Goal: Task Accomplishment & Management: Manage account settings

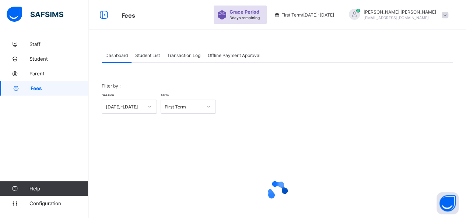
click at [150, 56] on span "Student List" at bounding box center [147, 56] width 25 height 6
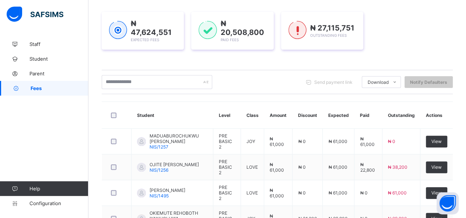
scroll to position [111, 0]
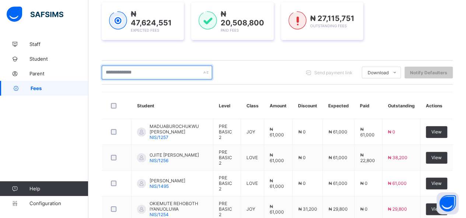
click at [123, 73] on input "text" at bounding box center [157, 73] width 111 height 14
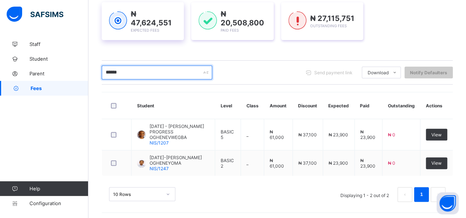
scroll to position [104, 0]
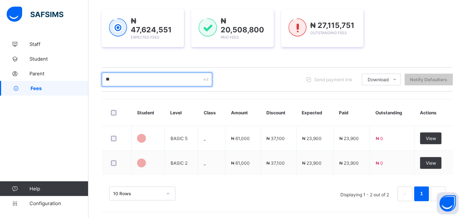
type input "*"
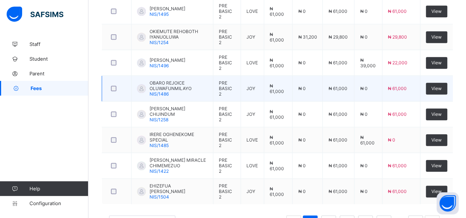
scroll to position [295, 0]
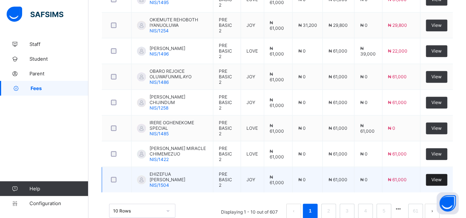
type input "**********"
click at [442, 177] on span "View" at bounding box center [436, 180] width 10 height 6
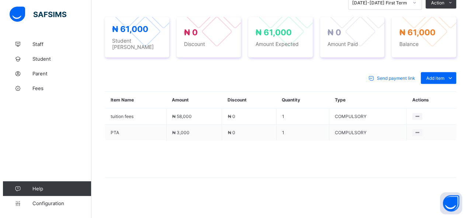
scroll to position [266, 0]
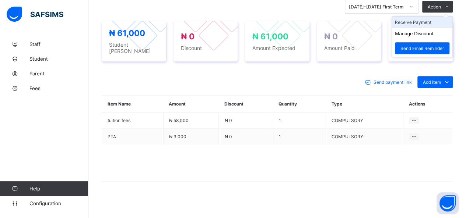
click at [415, 23] on li "Receive Payment" at bounding box center [422, 22] width 60 height 11
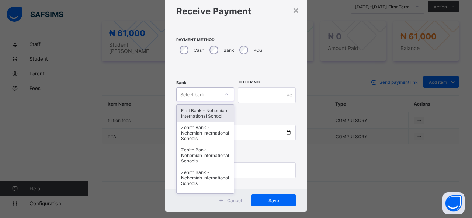
click at [207, 102] on div "option First Bank - Nehemiah International School focused, 1 of 17. 17 results …" at bounding box center [205, 95] width 58 height 14
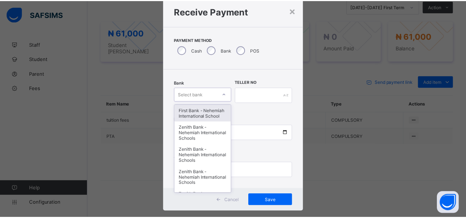
scroll to position [22, 0]
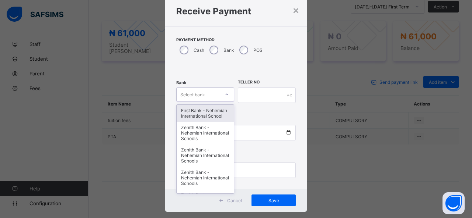
click at [207, 117] on div "First Bank - Nehemiah International School" at bounding box center [204, 113] width 57 height 17
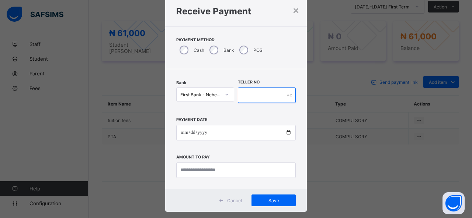
click at [256, 96] on input "text" at bounding box center [267, 95] width 58 height 15
type input "*****"
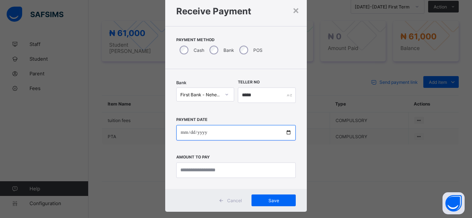
click at [285, 131] on input "date" at bounding box center [235, 132] width 119 height 15
type input "**********"
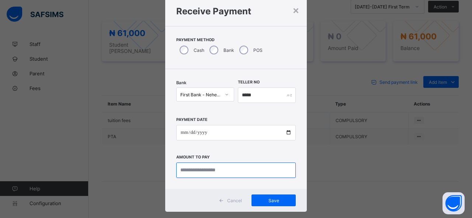
click at [205, 173] on input "currency" at bounding box center [235, 170] width 119 height 15
type input "********"
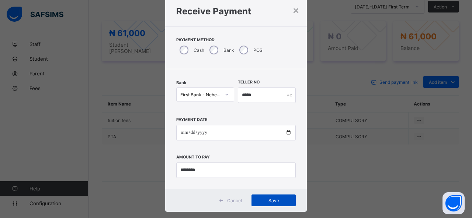
click at [270, 199] on span "Save" at bounding box center [273, 201] width 33 height 6
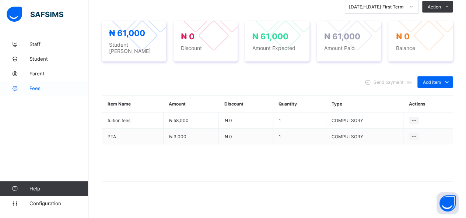
click at [38, 87] on span "Fees" at bounding box center [58, 88] width 59 height 6
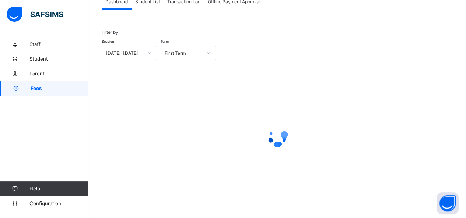
scroll to position [53, 0]
click at [153, 2] on span "Student List" at bounding box center [147, 3] width 25 height 6
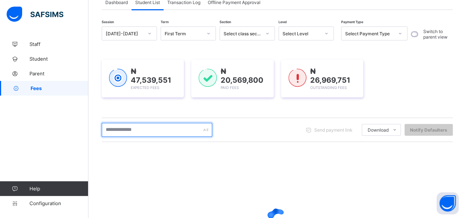
click at [124, 131] on input "text" at bounding box center [157, 130] width 111 height 14
type input "********"
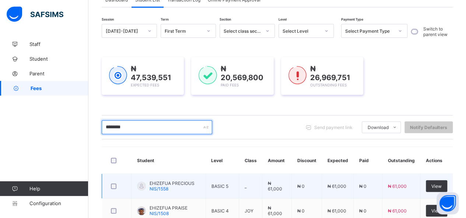
scroll to position [90, 0]
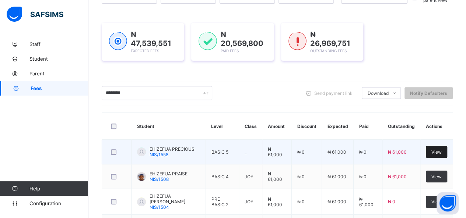
click at [442, 151] on span "View" at bounding box center [436, 153] width 10 height 6
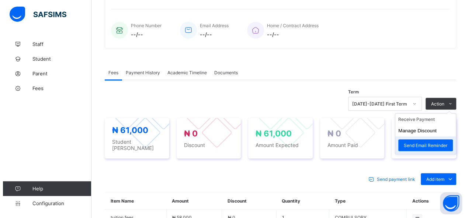
scroll to position [184, 0]
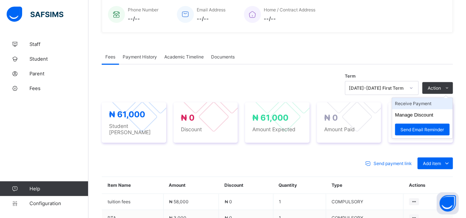
click at [411, 101] on li "Receive Payment" at bounding box center [422, 103] width 60 height 11
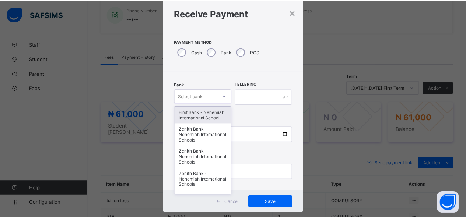
scroll to position [22, 0]
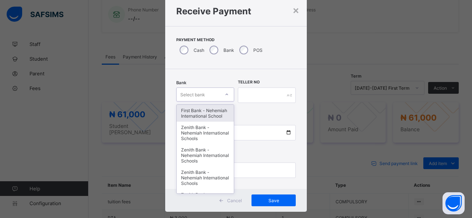
click at [200, 102] on div "option First Bank - Nehemiah International School focused, 1 of 17. 17 results …" at bounding box center [205, 95] width 58 height 14
drag, startPoint x: 203, startPoint y: 116, endPoint x: 211, endPoint y: 115, distance: 8.7
click at [203, 116] on div "First Bank - Nehemiah International School" at bounding box center [204, 113] width 57 height 17
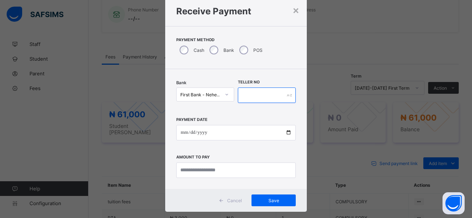
click at [257, 96] on input "text" at bounding box center [267, 95] width 58 height 15
type input "*****"
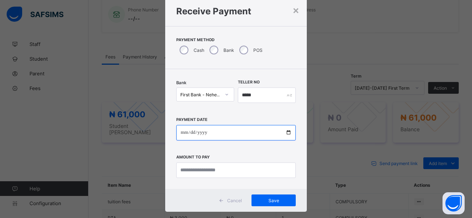
click at [287, 134] on input "date" at bounding box center [235, 132] width 119 height 15
type input "**********"
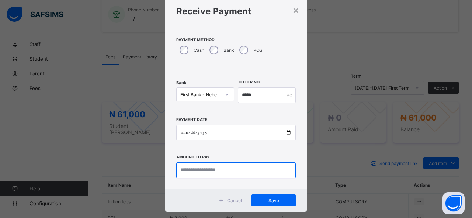
click at [219, 172] on input "currency" at bounding box center [235, 170] width 119 height 15
click at [296, 8] on div "×" at bounding box center [295, 10] width 7 height 13
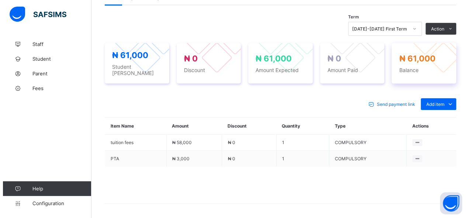
scroll to position [262, 0]
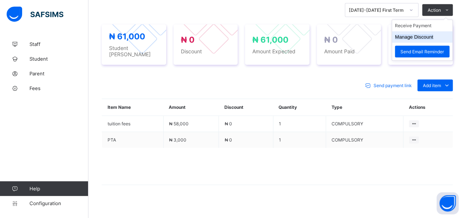
click at [417, 34] on button "Manage Discount" at bounding box center [414, 37] width 38 height 6
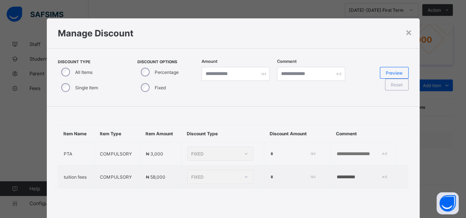
type input "*"
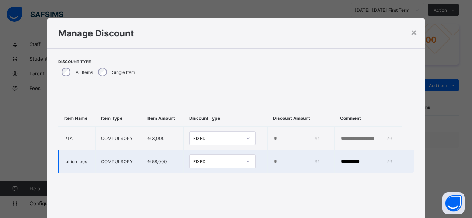
click at [350, 165] on input "**********" at bounding box center [365, 162] width 51 height 6
type input "*"
type input "*********"
click at [273, 163] on input "*" at bounding box center [295, 162] width 45 height 6
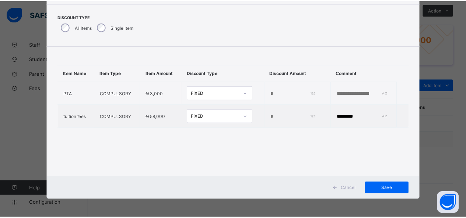
scroll to position [45, 0]
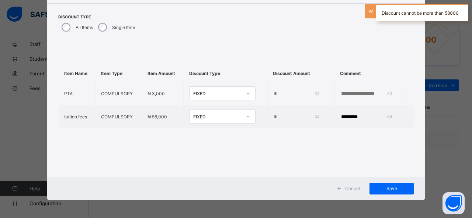
type input "*"
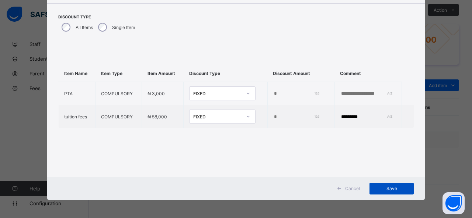
type input "****"
click at [391, 186] on span "Save" at bounding box center [391, 189] width 33 height 6
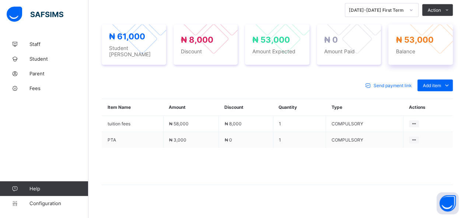
drag, startPoint x: 398, startPoint y: 35, endPoint x: 449, endPoint y: 40, distance: 51.1
click at [449, 40] on div "₦ 53,000 Balance" at bounding box center [420, 44] width 64 height 41
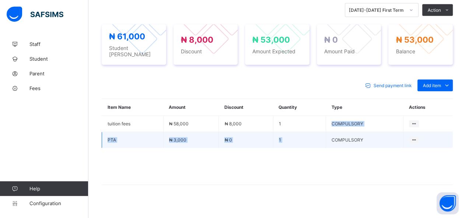
drag, startPoint x: 318, startPoint y: 112, endPoint x: 337, endPoint y: 130, distance: 26.1
click at [337, 130] on tbody "tuition fees ₦ 58,000 ₦ 8,000 1 COMPULSORY PTA ₦ 3,000 ₦ 0 1 COMPULSORY" at bounding box center [277, 132] width 351 height 32
click at [391, 132] on td "COMPULSORY" at bounding box center [364, 140] width 77 height 16
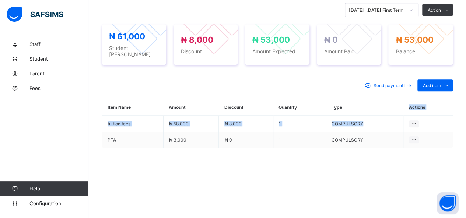
drag, startPoint x: 391, startPoint y: 115, endPoint x: 409, endPoint y: 105, distance: 20.1
click at [409, 105] on table "Item Name Amount Discount Quantity Type Actions tuition fees ₦ 58,000 ₦ 8,000 1…" at bounding box center [277, 123] width 351 height 49
click at [374, 92] on div "Send payment link Add item Optional items Special bill Item Name Amount Discoun…" at bounding box center [277, 136] width 351 height 128
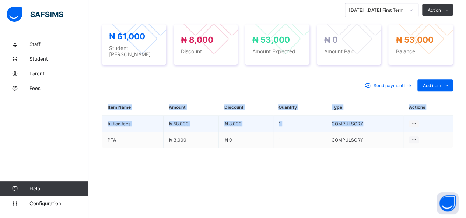
drag, startPoint x: 374, startPoint y: 92, endPoint x: 368, endPoint y: 114, distance: 23.2
click at [368, 114] on div "Send payment link Add item Optional items Special bill Item Name Amount Discoun…" at bounding box center [277, 136] width 351 height 128
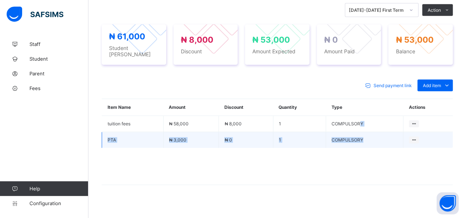
drag, startPoint x: 364, startPoint y: 115, endPoint x: 366, endPoint y: 126, distance: 12.0
click at [366, 126] on tbody "tuition fees ₦ 58,000 ₦ 8,000 1 COMPULSORY PTA ₦ 3,000 ₦ 0 1 COMPULSORY" at bounding box center [277, 132] width 351 height 32
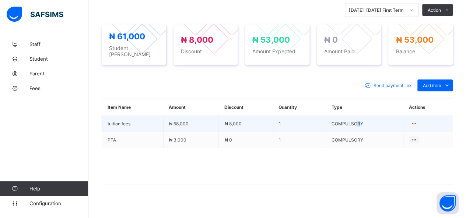
click at [363, 119] on td "COMPULSORY" at bounding box center [364, 124] width 77 height 16
drag, startPoint x: 333, startPoint y: 113, endPoint x: 343, endPoint y: 119, distance: 11.7
click at [343, 119] on td "COMPULSORY" at bounding box center [364, 124] width 77 height 16
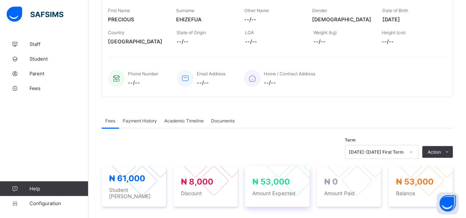
scroll to position [78, 0]
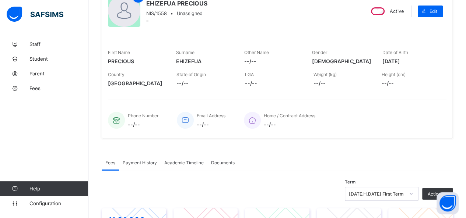
click at [147, 160] on span "Payment History" at bounding box center [140, 163] width 34 height 6
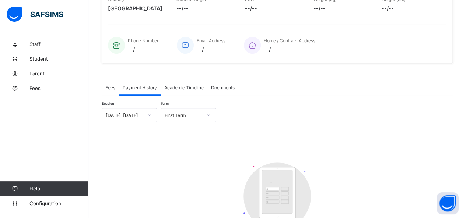
scroll to position [144, 0]
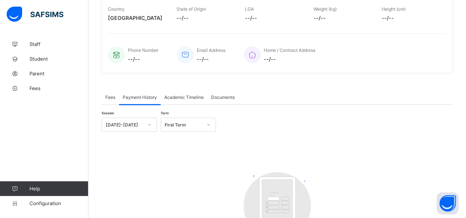
click at [109, 96] on span "Fees" at bounding box center [110, 98] width 10 height 6
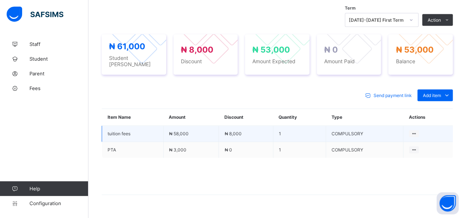
scroll to position [262, 0]
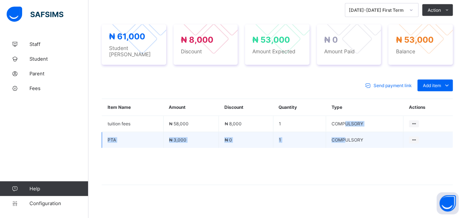
click at [351, 134] on tbody "tuition fees ₦ 58,000 ₦ 8,000 1 COMPULSORY PTA ₦ 3,000 ₦ 0 1 COMPULSORY" at bounding box center [277, 132] width 351 height 32
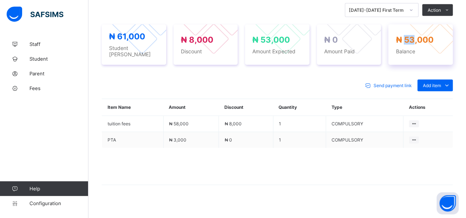
drag, startPoint x: 409, startPoint y: 31, endPoint x: 417, endPoint y: 37, distance: 10.5
click at [417, 37] on span "₦ 53,000" at bounding box center [415, 40] width 38 height 10
drag, startPoint x: 453, startPoint y: 39, endPoint x: 406, endPoint y: 35, distance: 47.6
click at [407, 35] on div "₦ 53,000 Balance" at bounding box center [420, 44] width 64 height 41
drag, startPoint x: 430, startPoint y: 36, endPoint x: 395, endPoint y: 36, distance: 35.0
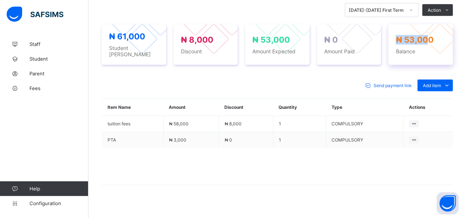
click at [395, 36] on div "₦ 53,000 Balance" at bounding box center [420, 44] width 64 height 41
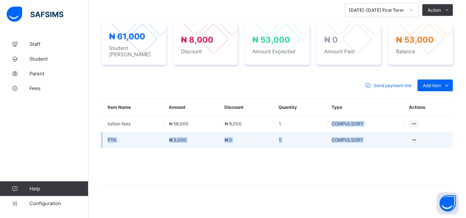
drag, startPoint x: 306, startPoint y: 115, endPoint x: 406, endPoint y: 129, distance: 101.2
click at [405, 130] on tbody "tuition fees ₦ 58,000 ₦ 8,000 1 COMPULSORY PTA ₦ 3,000 ₦ 0 1 COMPULSORY" at bounding box center [277, 132] width 351 height 32
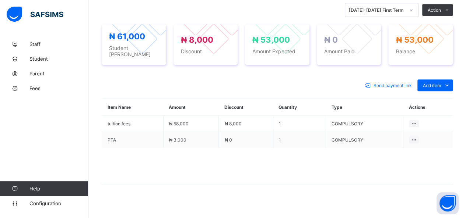
click at [326, 148] on span at bounding box center [277, 166] width 351 height 37
click at [325, 148] on span at bounding box center [277, 166] width 351 height 37
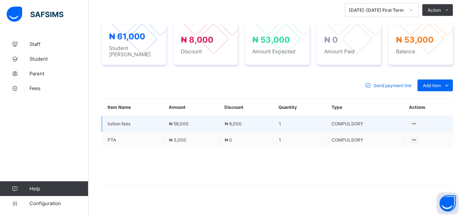
click at [320, 122] on td "1" at bounding box center [299, 124] width 53 height 16
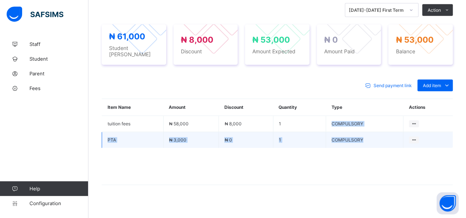
drag, startPoint x: 320, startPoint y: 122, endPoint x: 332, endPoint y: 136, distance: 18.4
click at [333, 140] on tbody "tuition fees ₦ 58,000 ₦ 8,000 1 COMPULSORY PTA ₦ 3,000 ₦ 0 1 COMPULSORY" at bounding box center [277, 132] width 351 height 32
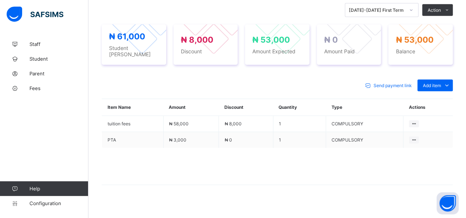
click at [342, 156] on span at bounding box center [277, 166] width 351 height 37
drag, startPoint x: 342, startPoint y: 156, endPoint x: 356, endPoint y: 147, distance: 16.8
click at [351, 151] on span at bounding box center [277, 166] width 351 height 37
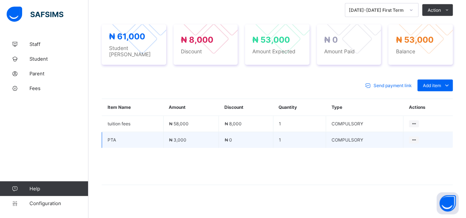
drag, startPoint x: 396, startPoint y: 135, endPoint x: 392, endPoint y: 137, distance: 4.0
click at [396, 137] on td "COMPULSORY" at bounding box center [364, 140] width 77 height 16
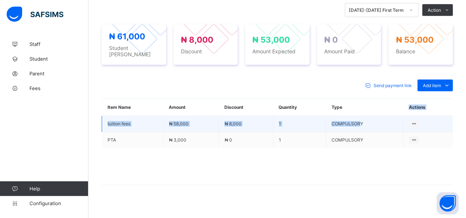
drag, startPoint x: 362, startPoint y: 120, endPoint x: 367, endPoint y: 117, distance: 5.8
click at [367, 120] on table "Item Name Amount Discount Quantity Type Actions tuition fees ₦ 58,000 ₦ 8,000 1…" at bounding box center [277, 123] width 351 height 49
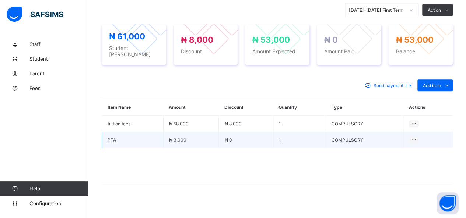
click at [375, 134] on td "COMPULSORY" at bounding box center [364, 140] width 77 height 16
click at [374, 132] on td "COMPULSORY" at bounding box center [364, 140] width 77 height 16
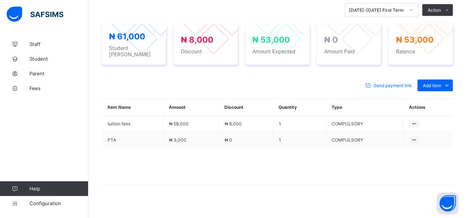
drag, startPoint x: 372, startPoint y: 115, endPoint x: 360, endPoint y: 103, distance: 16.9
click at [368, 116] on td "COMPULSORY" at bounding box center [364, 124] width 77 height 16
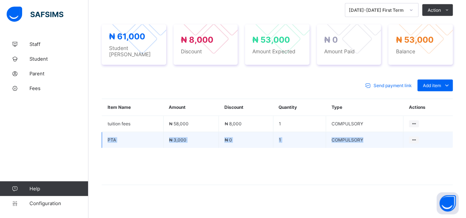
drag, startPoint x: 383, startPoint y: 131, endPoint x: 381, endPoint y: 134, distance: 4.1
click at [383, 133] on tbody "tuition fees ₦ 58,000 ₦ 8,000 1 COMPULSORY PTA ₦ 3,000 ₦ 0 1 COMPULSORY" at bounding box center [277, 132] width 351 height 32
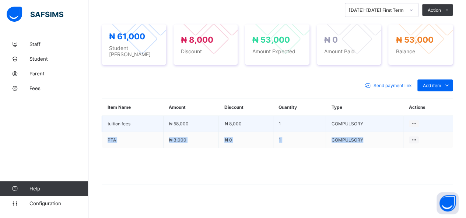
click at [377, 116] on td "COMPULSORY" at bounding box center [364, 124] width 77 height 16
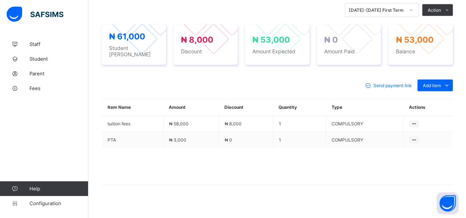
drag, startPoint x: 363, startPoint y: 112, endPoint x: 337, endPoint y: 107, distance: 25.8
click at [352, 116] on td "COMPULSORY" at bounding box center [364, 124] width 77 height 16
drag, startPoint x: 332, startPoint y: 108, endPoint x: 298, endPoint y: 99, distance: 34.7
click at [314, 104] on tr "Item Name Amount Discount Quantity Type Actions" at bounding box center [277, 107] width 351 height 17
drag, startPoint x: 263, startPoint y: 105, endPoint x: 242, endPoint y: 105, distance: 21.0
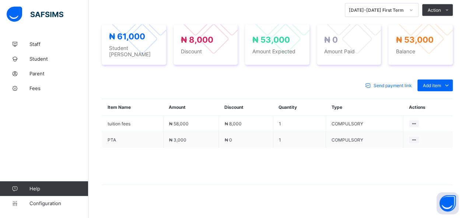
click at [248, 106] on th "Discount" at bounding box center [246, 107] width 54 height 17
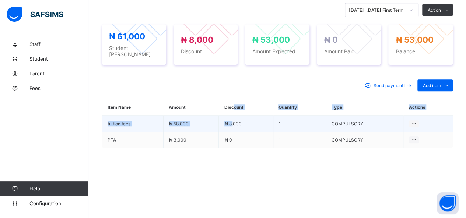
click at [235, 110] on table "Item Name Amount Discount Quantity Type Actions tuition fees ₦ 58,000 ₦ 8,000 1…" at bounding box center [277, 123] width 351 height 49
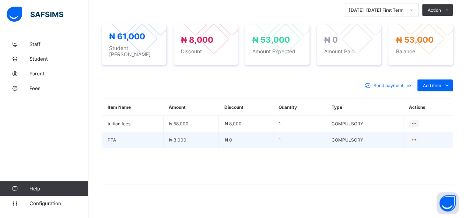
click at [270, 139] on td "₦ 0" at bounding box center [246, 140] width 54 height 16
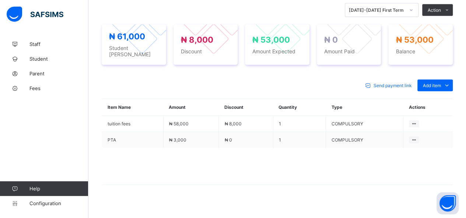
drag, startPoint x: 305, startPoint y: 145, endPoint x: 311, endPoint y: 144, distance: 6.3
click at [311, 148] on span at bounding box center [277, 166] width 351 height 37
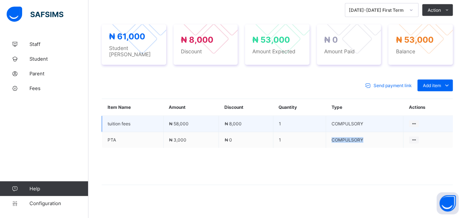
drag, startPoint x: 340, startPoint y: 161, endPoint x: 307, endPoint y: 124, distance: 49.3
click at [335, 150] on table "Item Name Amount Discount Quantity Type Actions tuition fees ₦ 58,000 ₦ 8,000 1…" at bounding box center [277, 142] width 351 height 86
click at [357, 120] on td "COMPULSORY" at bounding box center [364, 124] width 77 height 16
click at [417, 121] on icon at bounding box center [414, 124] width 6 height 6
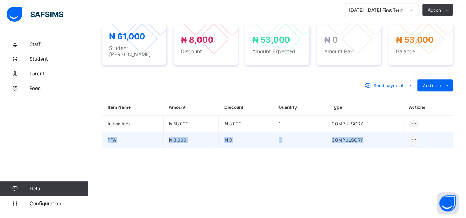
drag, startPoint x: 420, startPoint y: 118, endPoint x: 421, endPoint y: 130, distance: 12.9
click at [421, 130] on tbody "tuition fees ₦ 58,000 ₦ 8,000 1 COMPULSORY PTA ₦ 3,000 ₦ 0 1 COMPULSORY" at bounding box center [277, 132] width 351 height 32
click at [417, 137] on icon at bounding box center [414, 140] width 6 height 6
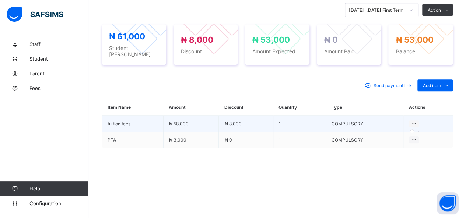
click at [417, 121] on icon at bounding box center [414, 124] width 6 height 6
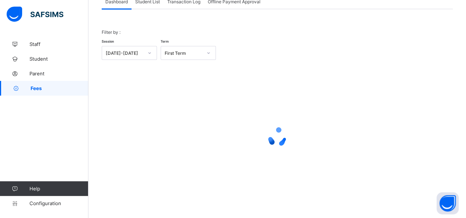
scroll to position [53, 0]
click at [146, 2] on span "Student List" at bounding box center [147, 3] width 25 height 6
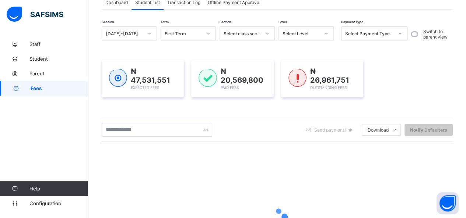
scroll to position [133, 0]
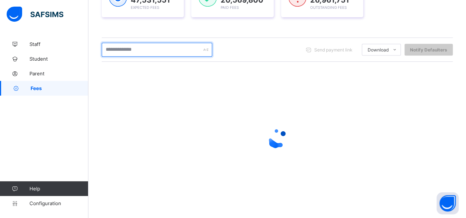
click at [147, 50] on input "text" at bounding box center [157, 50] width 111 height 14
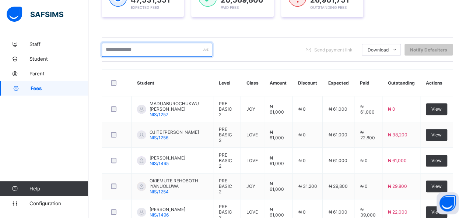
type input "********"
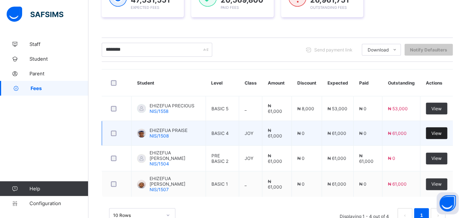
click at [442, 133] on span "View" at bounding box center [436, 134] width 10 height 6
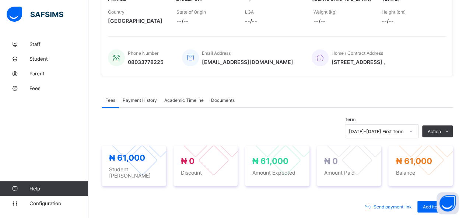
scroll to position [147, 0]
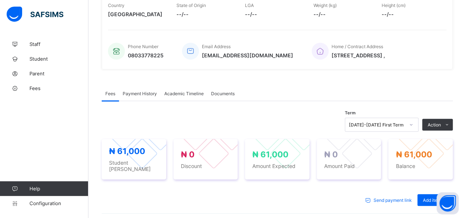
click at [150, 92] on span "Payment History" at bounding box center [140, 94] width 34 height 6
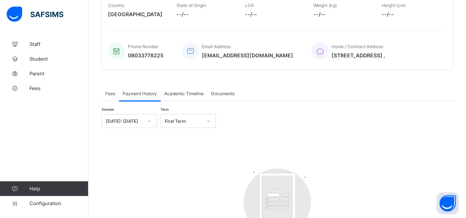
click at [108, 94] on div "Fees" at bounding box center [110, 93] width 17 height 15
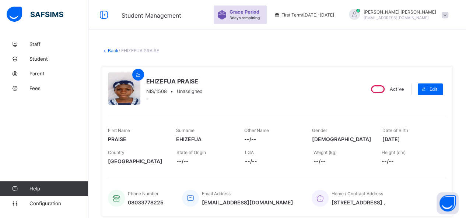
scroll to position [0, 0]
click at [41, 87] on span "Fees" at bounding box center [58, 88] width 59 height 6
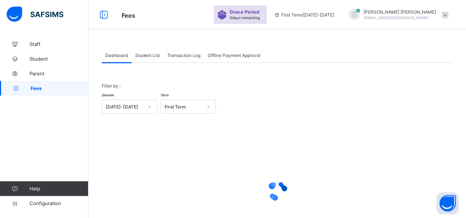
click at [152, 54] on span "Student List" at bounding box center [147, 56] width 25 height 6
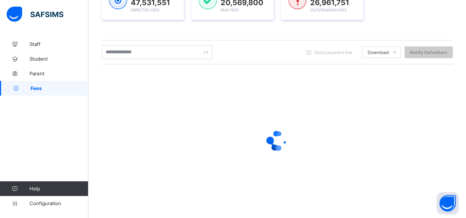
scroll to position [133, 0]
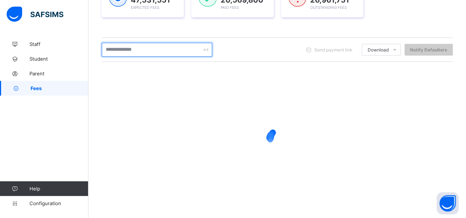
click at [153, 48] on input "text" at bounding box center [157, 50] width 111 height 14
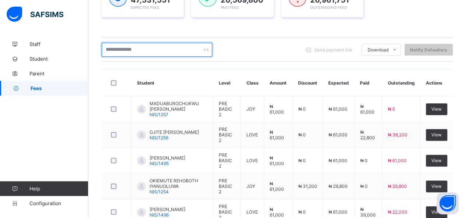
type input "********"
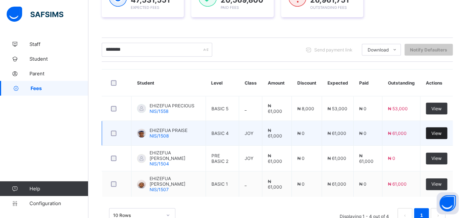
click at [442, 131] on span "View" at bounding box center [436, 134] width 10 height 6
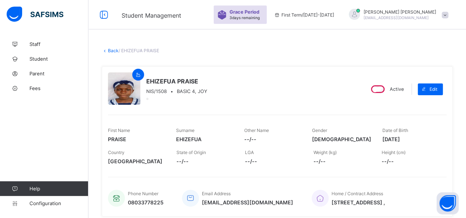
click at [349, 111] on div "EHIZEFUA PRAISE NIS/1508 • BASIC 4, JOY Active Edit First Name PRAISE Surname E…" at bounding box center [277, 141] width 351 height 151
click at [138, 75] on icon at bounding box center [138, 75] width 6 height 6
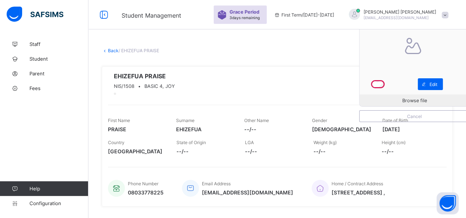
click at [112, 76] on div "Browse file Cancel EHIZEFUA PRAISE NIS/1508 • BASIC 4, JOY" at bounding box center [233, 85] width 250 height 24
click at [110, 49] on link "Back" at bounding box center [113, 51] width 11 height 6
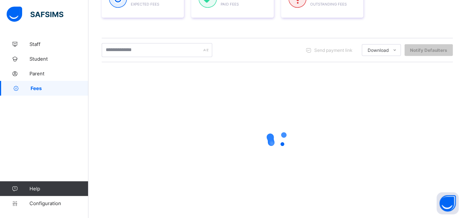
scroll to position [133, 0]
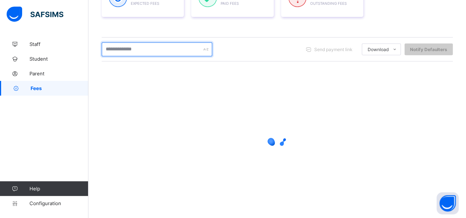
click at [146, 50] on input "text" at bounding box center [157, 49] width 111 height 14
type input "********"
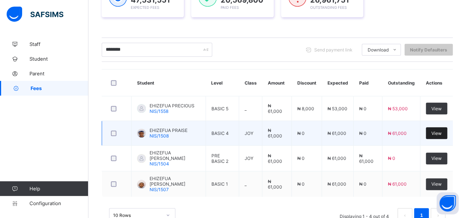
click at [442, 131] on span "View" at bounding box center [436, 134] width 10 height 6
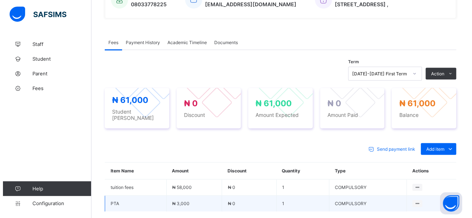
scroll to position [179, 0]
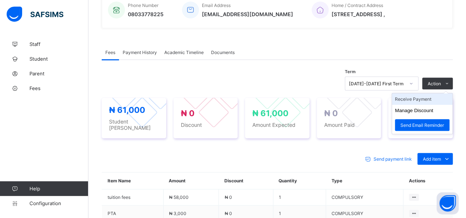
click at [428, 96] on li "Receive Payment" at bounding box center [422, 99] width 60 height 11
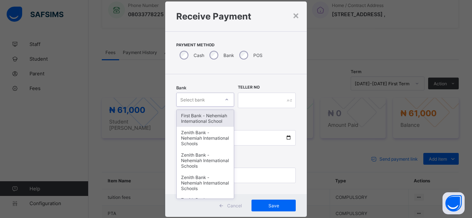
click at [210, 107] on div "option First Bank - Nehemiah International School focused, 1 of 17. 17 results …" at bounding box center [205, 100] width 58 height 14
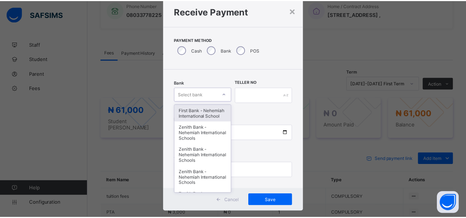
scroll to position [22, 0]
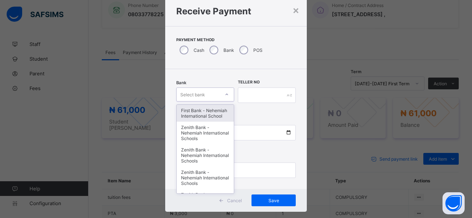
click at [210, 118] on div "First Bank - Nehemiah International School" at bounding box center [204, 113] width 57 height 17
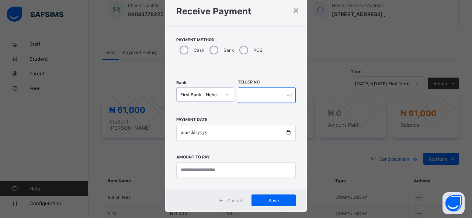
click at [247, 95] on input "text" at bounding box center [267, 95] width 58 height 15
type input "*****"
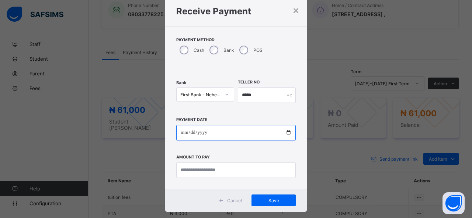
click at [287, 134] on input "date" at bounding box center [235, 132] width 119 height 15
type input "**********"
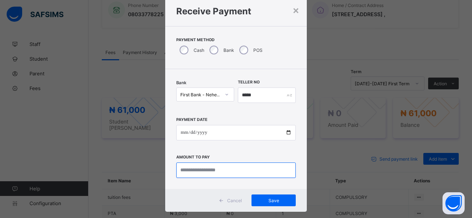
click at [202, 170] on input "currency" at bounding box center [235, 170] width 119 height 15
type input "********"
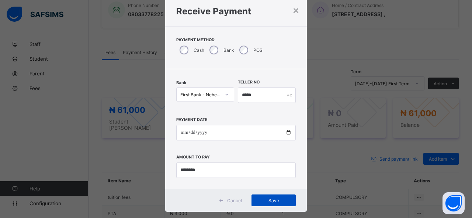
click at [265, 197] on div "Save" at bounding box center [273, 201] width 44 height 12
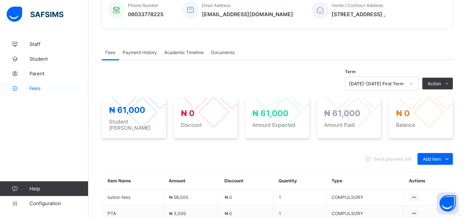
click at [38, 88] on span "Fees" at bounding box center [58, 88] width 59 height 6
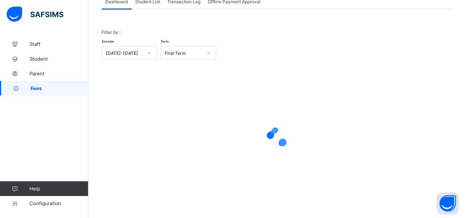
scroll to position [53, 0]
click at [150, 3] on span "Student List" at bounding box center [147, 3] width 25 height 6
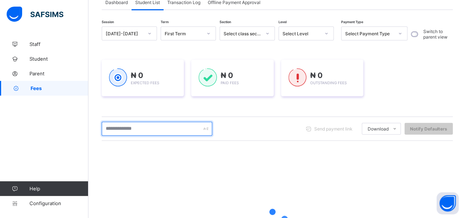
click at [143, 128] on input "text" at bounding box center [157, 129] width 111 height 14
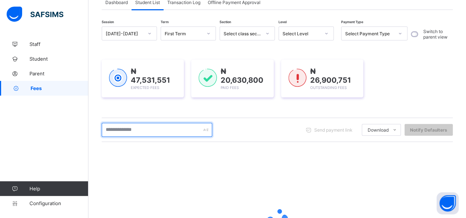
type input "********"
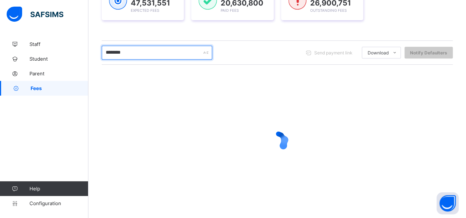
scroll to position [133, 0]
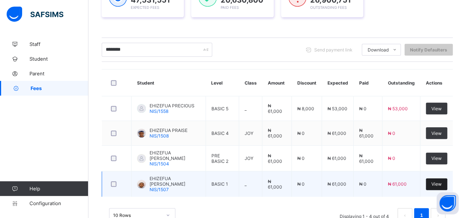
click at [442, 182] on span "View" at bounding box center [436, 185] width 10 height 6
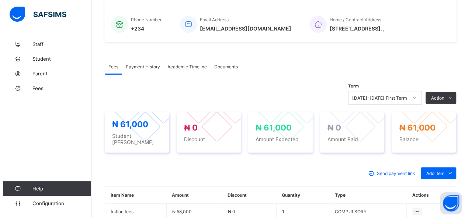
scroll to position [221, 0]
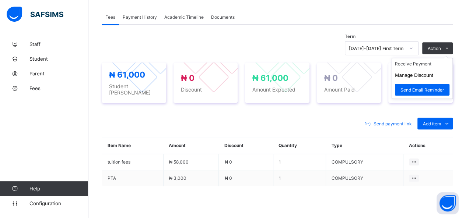
click at [427, 60] on ul "Receive Payment Manage Discount Send Email Reminder" at bounding box center [422, 78] width 61 height 41
click at [438, 63] on li "Receive Payment" at bounding box center [422, 63] width 60 height 11
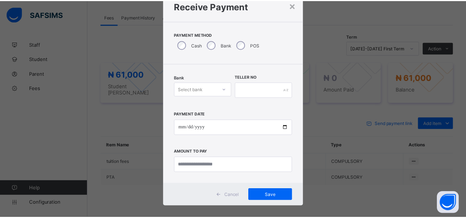
scroll to position [34, 0]
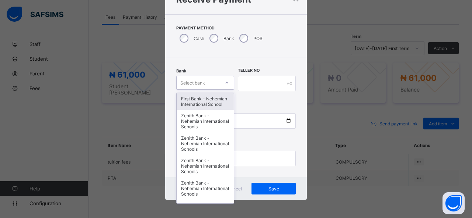
click at [207, 78] on div "Select bank" at bounding box center [197, 83] width 43 height 10
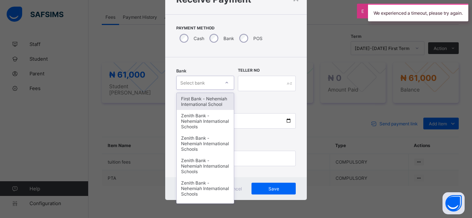
click at [199, 100] on div "First Bank - Nehemiah International School" at bounding box center [204, 101] width 57 height 17
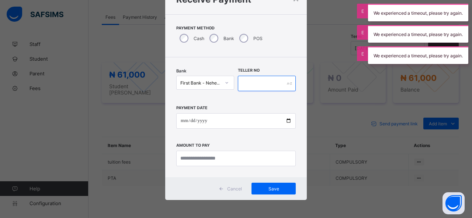
click at [250, 87] on input "text" at bounding box center [267, 83] width 58 height 15
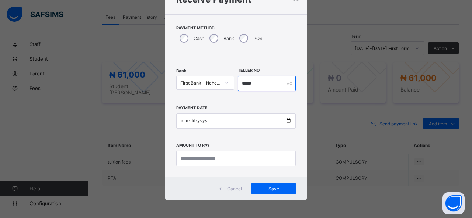
type input "*****"
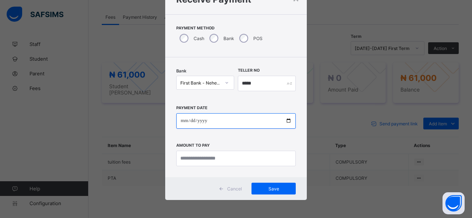
click at [286, 121] on input "date" at bounding box center [235, 120] width 119 height 15
type input "**********"
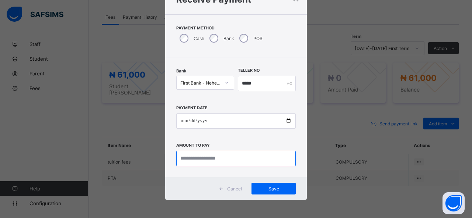
click at [224, 160] on input "currency" at bounding box center [235, 158] width 119 height 15
type input "********"
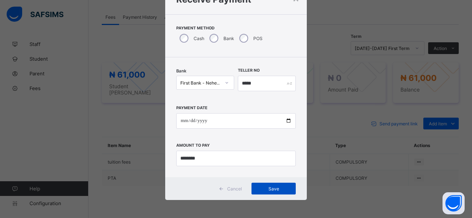
click at [275, 187] on span "Save" at bounding box center [273, 189] width 33 height 6
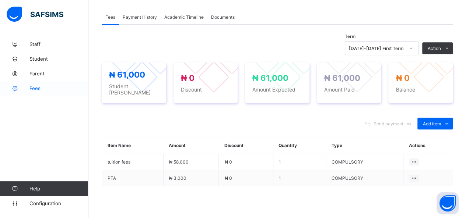
click at [38, 87] on span "Fees" at bounding box center [58, 88] width 59 height 6
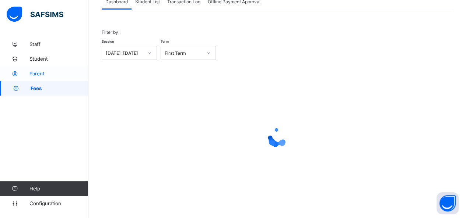
scroll to position [53, 0]
click at [147, 0] on span "Student List" at bounding box center [147, 3] width 25 height 6
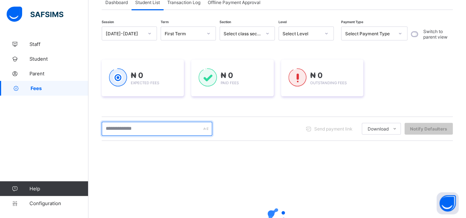
click at [146, 127] on input "text" at bounding box center [157, 129] width 111 height 14
type input "********"
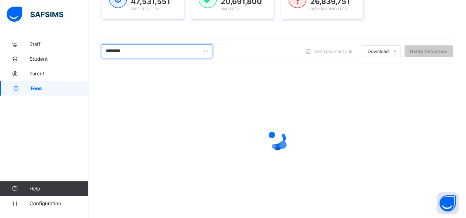
scroll to position [133, 0]
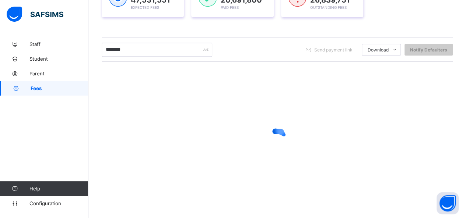
drag, startPoint x: 187, startPoint y: 89, endPoint x: 182, endPoint y: 86, distance: 5.9
click at [182, 86] on div at bounding box center [277, 139] width 351 height 140
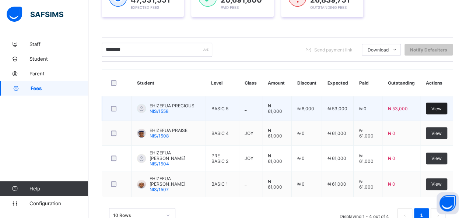
click at [442, 108] on span "View" at bounding box center [436, 109] width 10 height 6
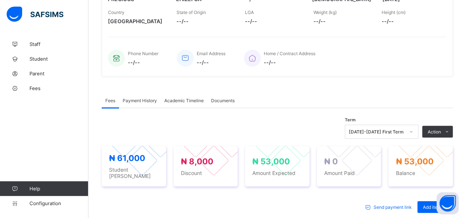
scroll to position [122, 0]
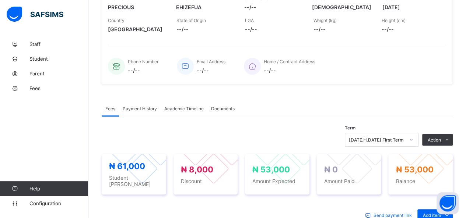
click at [124, 108] on span "Payment History" at bounding box center [140, 109] width 34 height 6
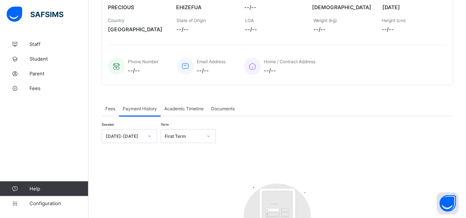
click at [139, 107] on span "Payment History" at bounding box center [140, 109] width 34 height 6
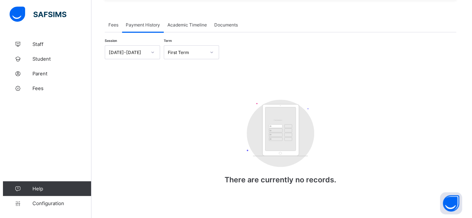
scroll to position [208, 0]
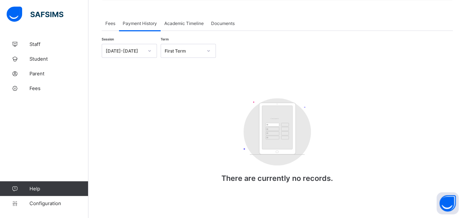
click at [111, 21] on span "Fees" at bounding box center [110, 24] width 10 height 6
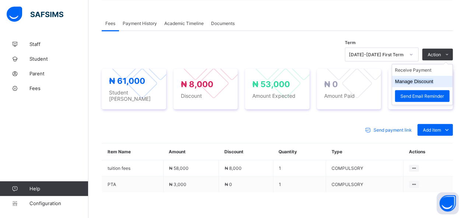
click at [428, 79] on button "Manage Discount" at bounding box center [414, 82] width 38 height 6
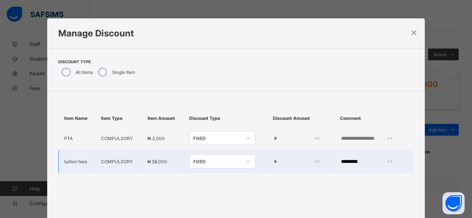
click at [273, 165] on input "****" at bounding box center [295, 162] width 45 height 6
type input "*"
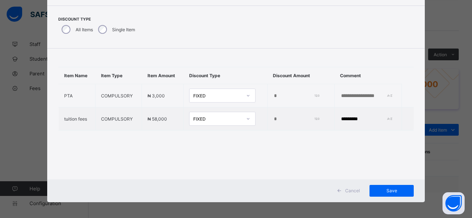
scroll to position [45, 0]
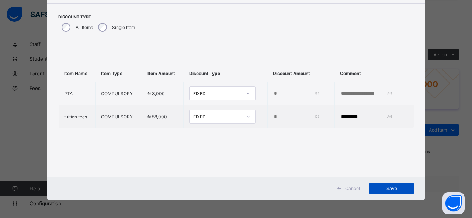
type input "*****"
click at [377, 189] on span "Save" at bounding box center [391, 189] width 33 height 6
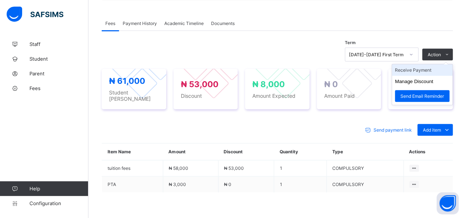
click at [428, 70] on li "Receive Payment" at bounding box center [422, 69] width 60 height 11
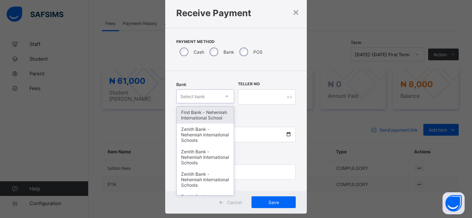
click at [216, 104] on div "option First Bank - Nehemiah International School focused, 1 of 17. 17 results …" at bounding box center [205, 97] width 58 height 14
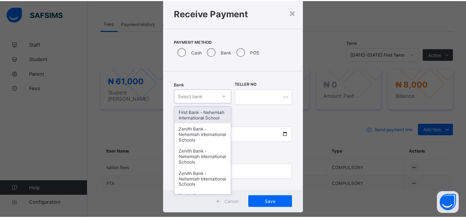
scroll to position [22, 0]
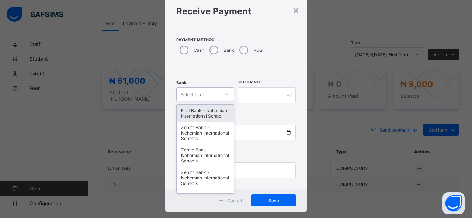
click at [217, 116] on div "First Bank - Nehemiah International School" at bounding box center [204, 113] width 57 height 17
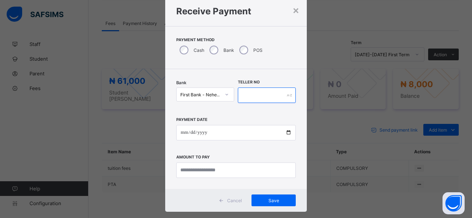
click at [252, 95] on input "text" at bounding box center [267, 95] width 58 height 15
type input "*****"
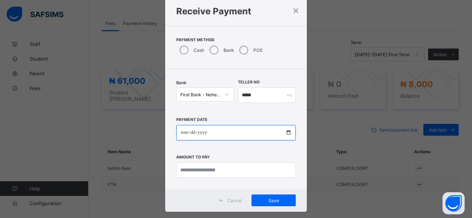
click at [286, 133] on input "date" at bounding box center [235, 132] width 119 height 15
type input "**********"
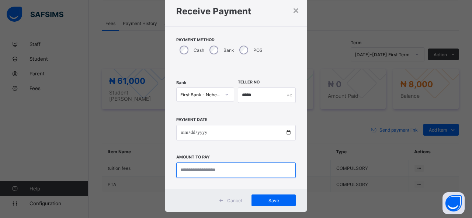
click at [195, 169] on input "currency" at bounding box center [235, 170] width 119 height 15
type input "*******"
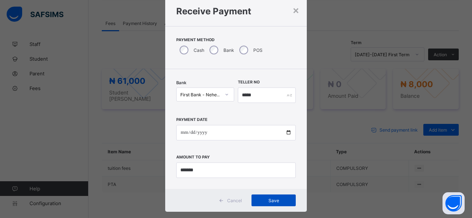
click at [271, 202] on span "Save" at bounding box center [273, 201] width 33 height 6
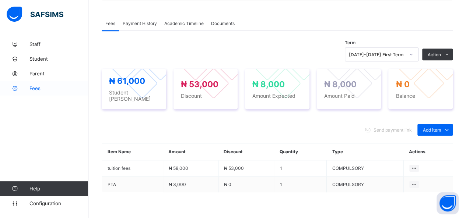
click at [34, 86] on span "Fees" at bounding box center [58, 88] width 59 height 6
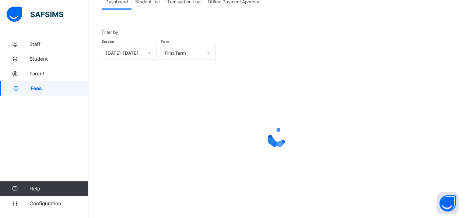
scroll to position [53, 0]
click at [150, 2] on span "Student List" at bounding box center [147, 3] width 25 height 6
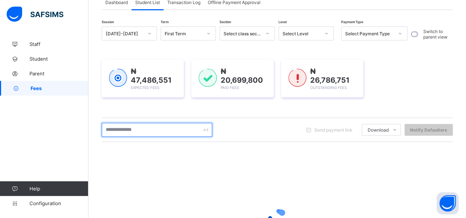
click at [111, 128] on input "text" at bounding box center [157, 130] width 111 height 14
type input "*******"
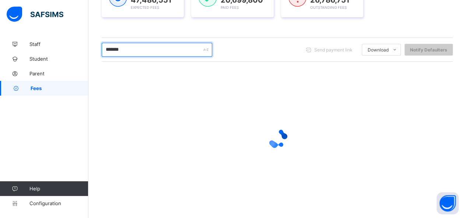
scroll to position [109, 0]
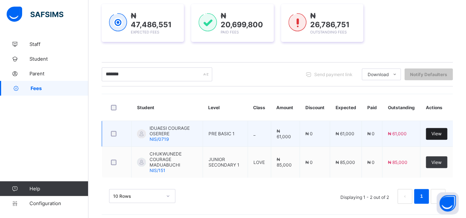
click at [435, 130] on div "View" at bounding box center [436, 134] width 21 height 12
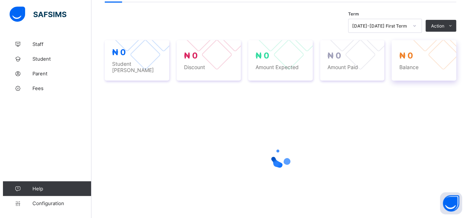
scroll to position [108, 0]
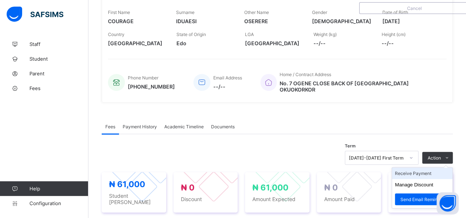
click at [423, 168] on li "Receive Payment" at bounding box center [422, 173] width 60 height 11
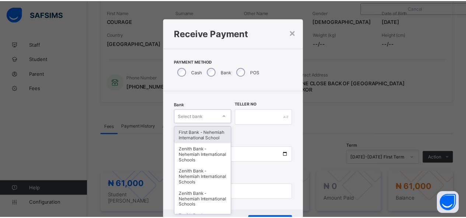
scroll to position [22, 0]
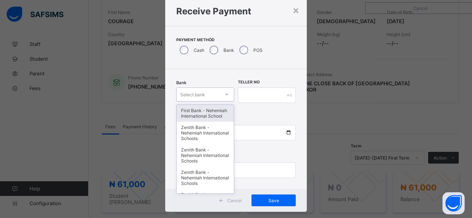
drag, startPoint x: 205, startPoint y: 118, endPoint x: 206, endPoint y: 114, distance: 4.2
click at [205, 102] on div "option First Bank - Nehemiah International School focused, 1 of 17. 17 results …" at bounding box center [205, 95] width 58 height 14
click at [208, 122] on div "First Bank - Nehemiah International School" at bounding box center [204, 113] width 57 height 17
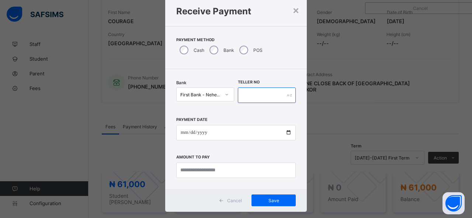
click at [255, 98] on input "text" at bounding box center [267, 95] width 58 height 15
type input "*****"
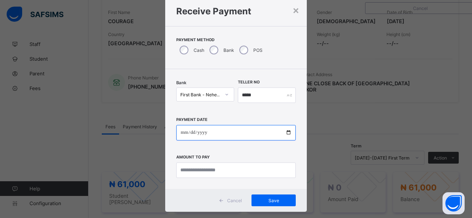
click at [287, 132] on input "date" at bounding box center [235, 132] width 119 height 15
type input "**********"
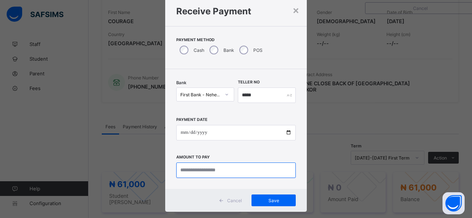
click at [201, 172] on input "currency" at bounding box center [235, 170] width 119 height 15
type input "********"
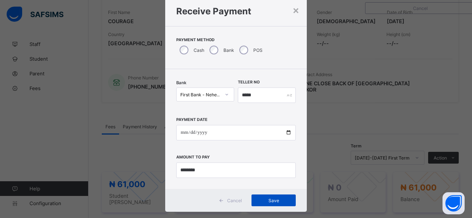
click at [259, 199] on span "Save" at bounding box center [273, 201] width 33 height 6
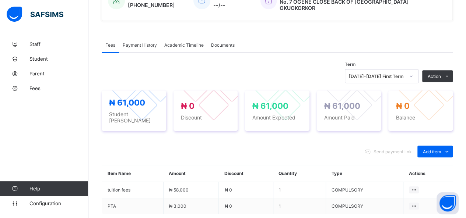
scroll to position [219, 0]
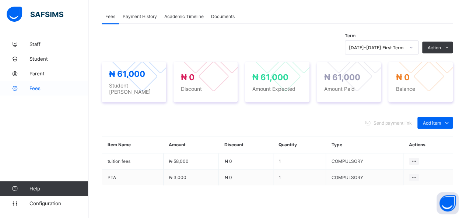
click at [38, 87] on span "Fees" at bounding box center [58, 88] width 59 height 6
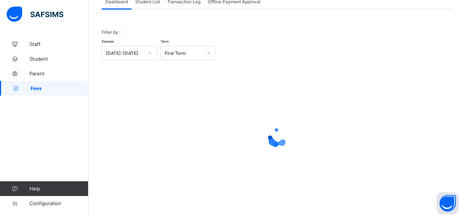
scroll to position [53, 0]
click at [152, 2] on span "Student List" at bounding box center [147, 3] width 25 height 6
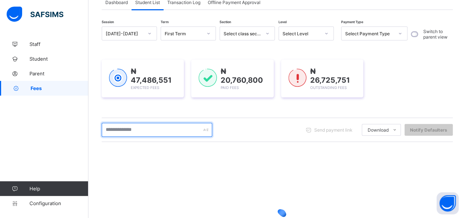
click at [147, 129] on input "text" at bounding box center [157, 130] width 111 height 14
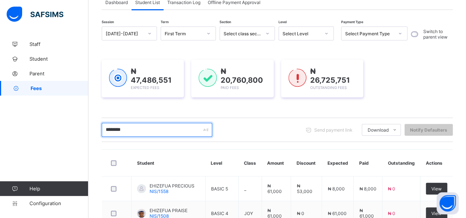
click at [127, 132] on input "********" at bounding box center [157, 130] width 111 height 14
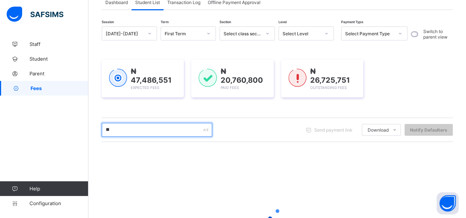
type input "*"
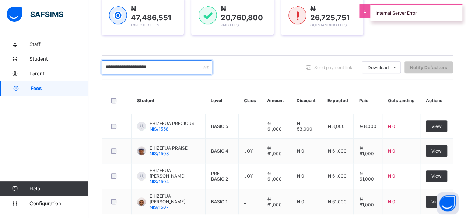
scroll to position [153, 0]
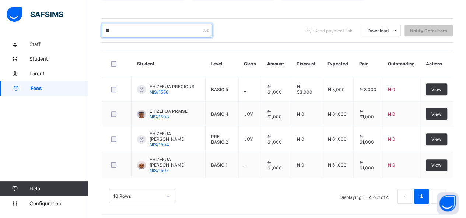
type input "*"
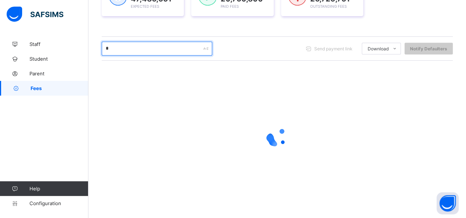
scroll to position [133, 0]
type input "******"
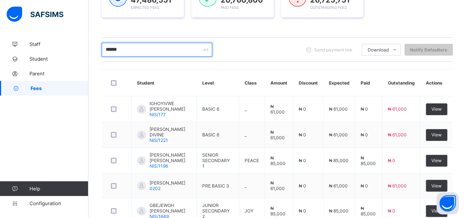
scroll to position [153, 0]
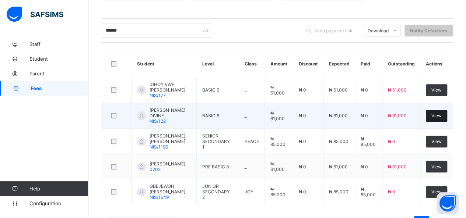
click at [441, 117] on span "View" at bounding box center [436, 116] width 10 height 6
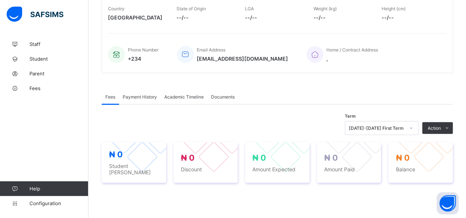
scroll to position [147, 0]
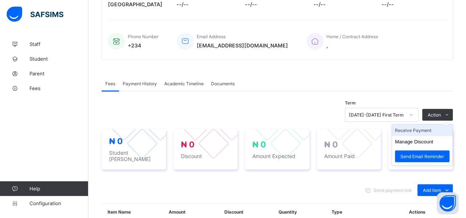
click at [418, 131] on li "Receive Payment" at bounding box center [422, 130] width 60 height 11
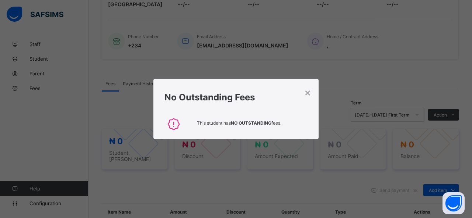
click at [378, 90] on div "× No Outstanding Fees This student has NO OUTSTANDING fees." at bounding box center [236, 109] width 472 height 218
click at [304, 91] on div "No Outstanding Fees" at bounding box center [235, 96] width 165 height 34
click at [306, 92] on div "×" at bounding box center [307, 92] width 7 height 13
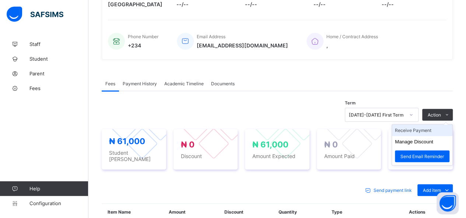
click at [432, 127] on li "Receive Payment" at bounding box center [422, 130] width 60 height 11
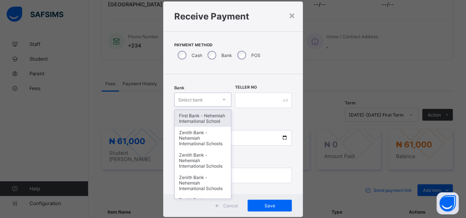
click at [211, 107] on div "option First Bank - Nehemiah International School focused, 1 of 17. 17 results …" at bounding box center [202, 100] width 57 height 14
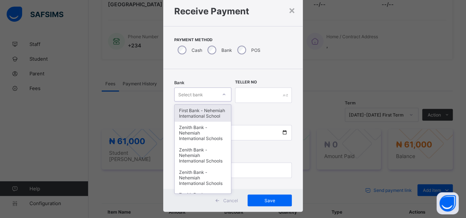
scroll to position [22, 0]
click at [211, 116] on div "First Bank - Nehemiah International School" at bounding box center [203, 113] width 56 height 17
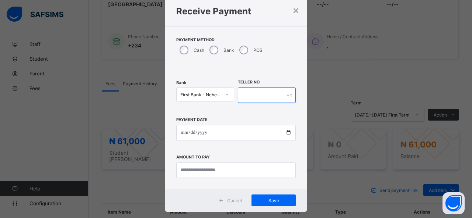
click at [248, 93] on input "text" at bounding box center [267, 95] width 58 height 15
type input "*****"
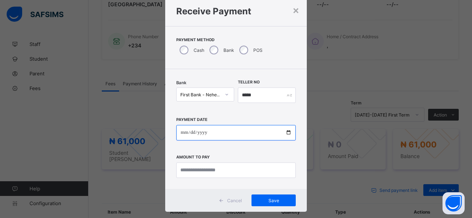
click at [284, 131] on input "date" at bounding box center [235, 132] width 119 height 15
type input "**********"
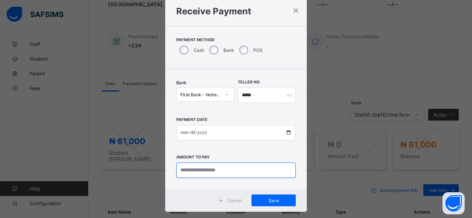
click at [216, 169] on input "currency" at bounding box center [235, 170] width 119 height 15
type input "********"
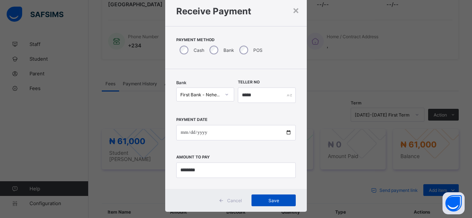
click at [273, 200] on span "Save" at bounding box center [273, 201] width 33 height 6
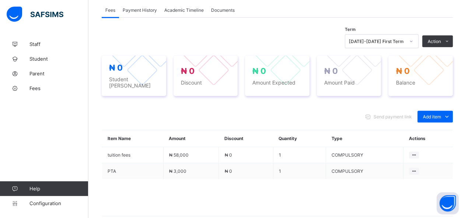
scroll to position [147, 0]
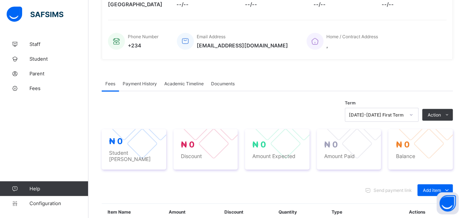
click at [151, 82] on span "Payment History" at bounding box center [140, 84] width 34 height 6
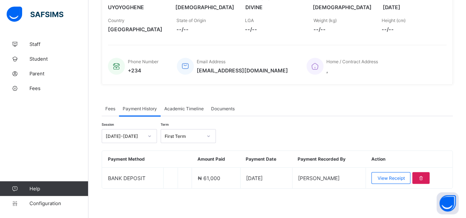
scroll to position [119, 0]
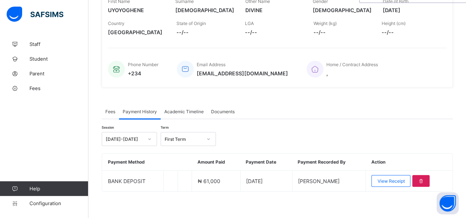
click at [112, 109] on span "Fees" at bounding box center [110, 112] width 10 height 6
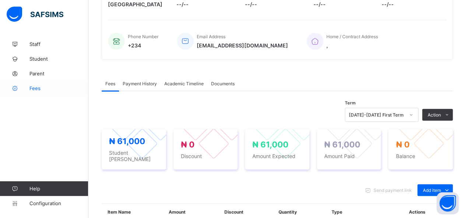
click at [42, 89] on span "Fees" at bounding box center [58, 88] width 59 height 6
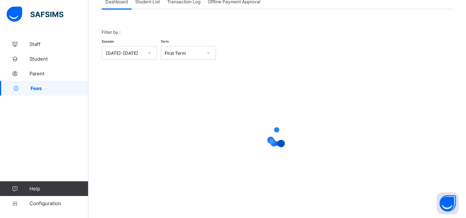
scroll to position [53, 0]
click at [141, 3] on span "Student List" at bounding box center [147, 3] width 25 height 6
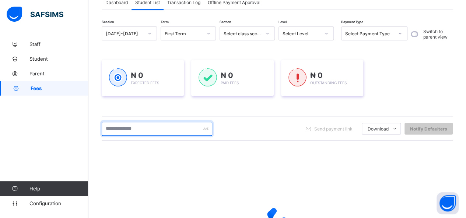
click at [143, 129] on input "text" at bounding box center [157, 129] width 111 height 14
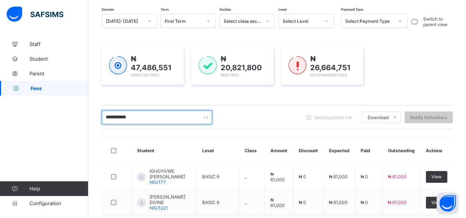
scroll to position [40, 0]
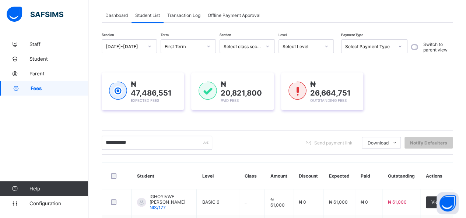
click at [52, 85] on link "Fees" at bounding box center [44, 88] width 88 height 15
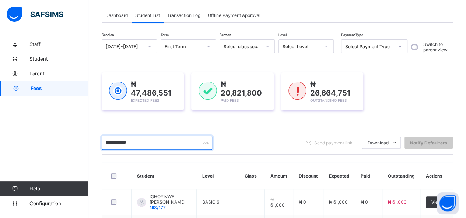
click at [153, 141] on input "**********" at bounding box center [157, 143] width 111 height 14
type input "*"
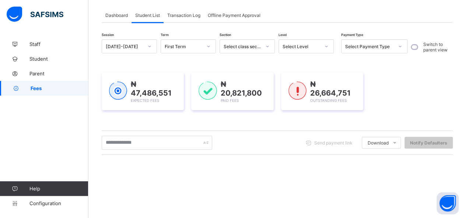
click at [72, 84] on link "Fees" at bounding box center [44, 88] width 88 height 15
click at [152, 13] on span "Student List" at bounding box center [147, 16] width 25 height 6
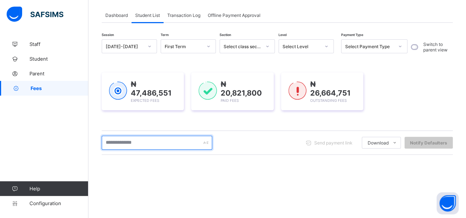
drag, startPoint x: 137, startPoint y: 148, endPoint x: 144, endPoint y: 144, distance: 7.7
click at [141, 146] on div "Send payment link Download Students Payment Students Payment Status Student Ite…" at bounding box center [277, 143] width 351 height 24
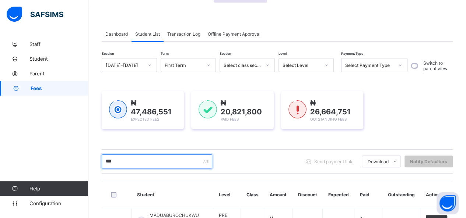
scroll to position [0, 0]
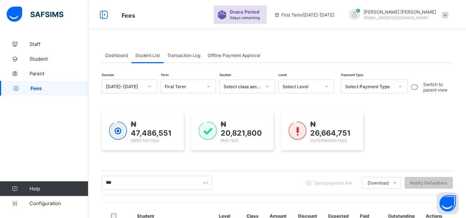
click at [116, 57] on span "Dashboard" at bounding box center [116, 56] width 22 height 6
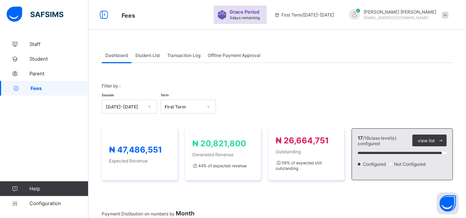
click at [150, 54] on span "Student List" at bounding box center [147, 56] width 25 height 6
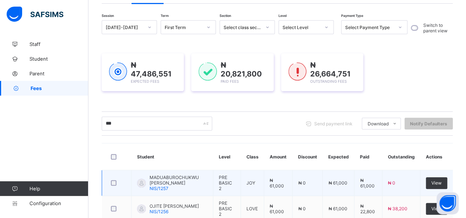
scroll to position [74, 0]
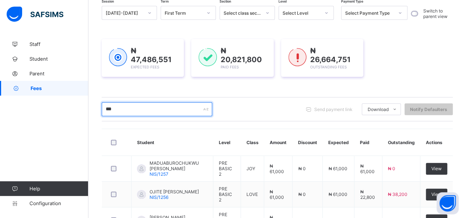
click at [134, 109] on input "***" at bounding box center [157, 109] width 111 height 14
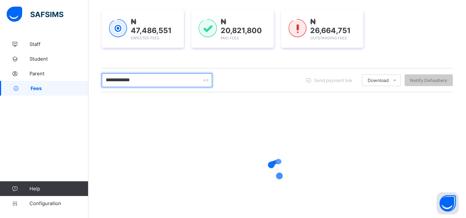
scroll to position [133, 0]
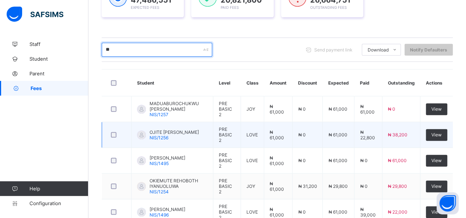
type input "*"
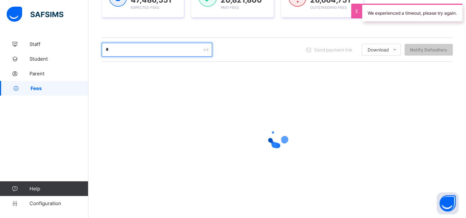
type input "********"
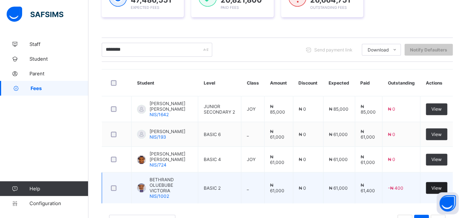
click at [439, 190] on span "View" at bounding box center [436, 189] width 10 height 6
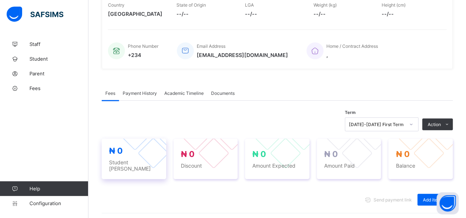
scroll to position [147, 0]
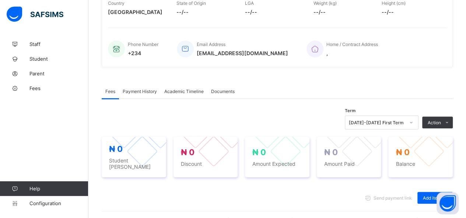
click at [136, 90] on span "Payment History" at bounding box center [140, 92] width 34 height 6
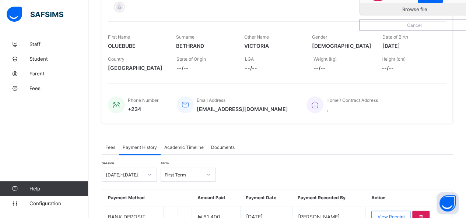
scroll to position [127, 0]
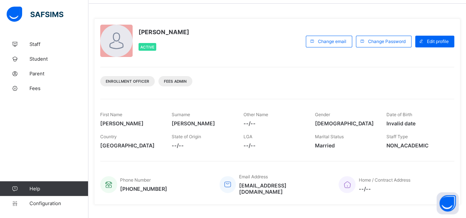
scroll to position [37, 0]
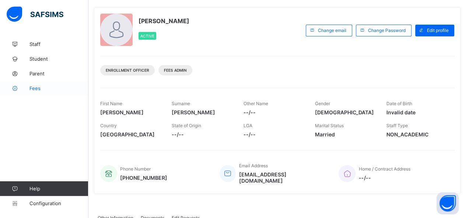
click at [38, 91] on span "Fees" at bounding box center [58, 88] width 59 height 6
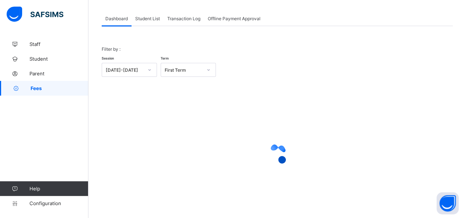
click at [144, 19] on span "Student List" at bounding box center [147, 19] width 25 height 6
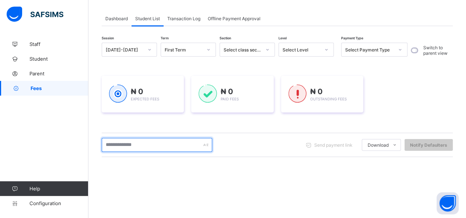
click at [158, 146] on input "text" at bounding box center [157, 145] width 111 height 14
type input "********"
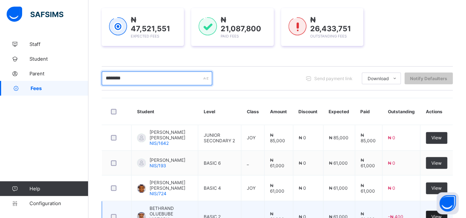
scroll to position [147, 0]
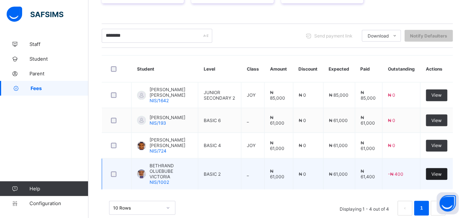
click at [441, 174] on span "View" at bounding box center [436, 175] width 10 height 6
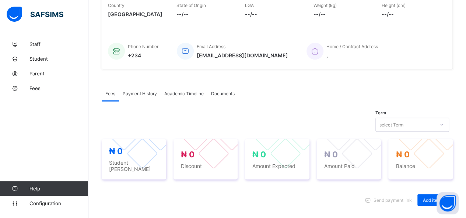
click at [142, 93] on span "Payment History" at bounding box center [140, 94] width 34 height 6
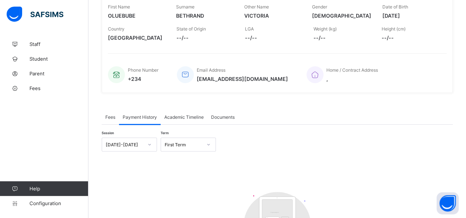
scroll to position [107, 0]
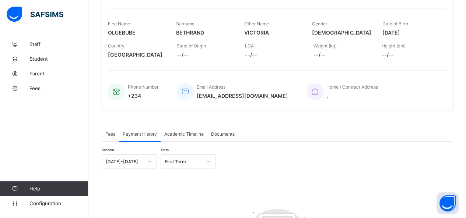
click at [108, 133] on span "Fees" at bounding box center [110, 135] width 10 height 6
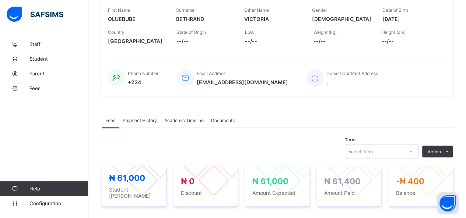
scroll to position [115, 0]
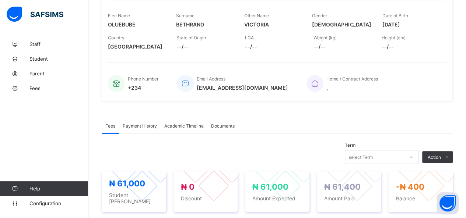
click at [138, 125] on span "Payment History" at bounding box center [140, 126] width 34 height 6
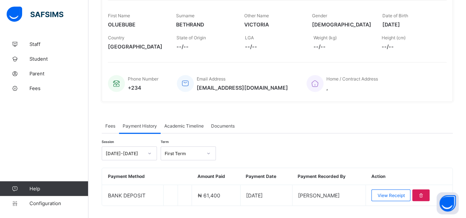
click at [111, 125] on span "Fees" at bounding box center [110, 126] width 10 height 6
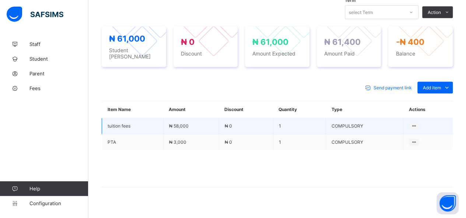
scroll to position [262, 0]
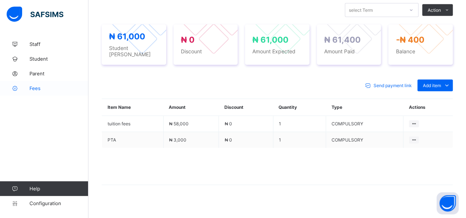
click at [33, 90] on span "Fees" at bounding box center [58, 88] width 59 height 6
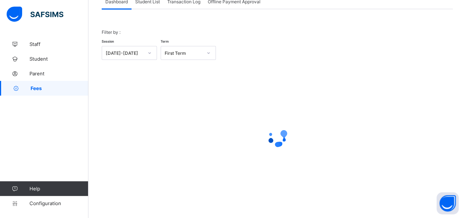
scroll to position [53, 0]
click at [152, 2] on span "Student List" at bounding box center [147, 3] width 25 height 6
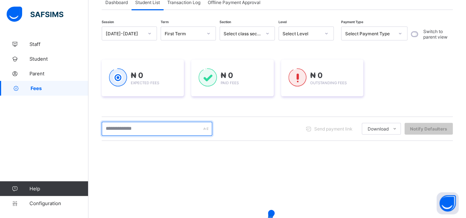
click at [151, 130] on input "text" at bounding box center [157, 129] width 111 height 14
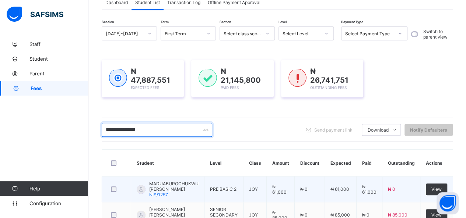
scroll to position [152, 0]
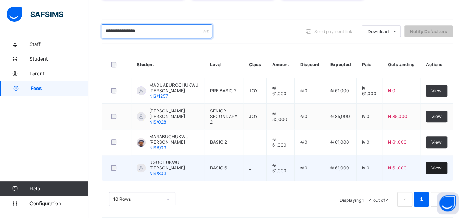
type input "**********"
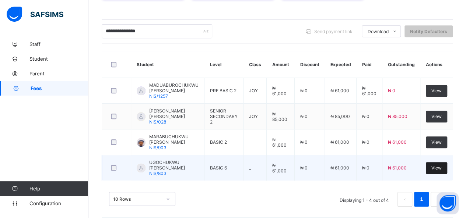
click at [442, 165] on span "View" at bounding box center [436, 168] width 10 height 6
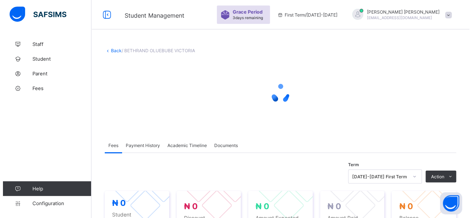
scroll to position [111, 0]
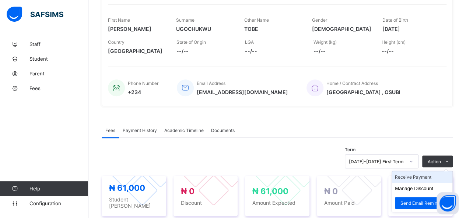
click at [429, 177] on li "Receive Payment" at bounding box center [422, 177] width 60 height 11
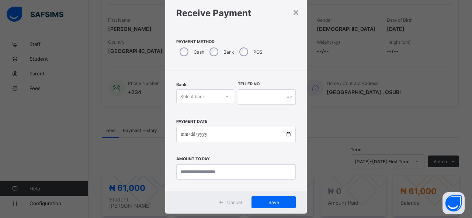
click at [209, 104] on div "Select bank" at bounding box center [205, 97] width 58 height 14
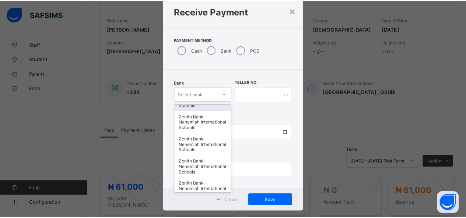
scroll to position [362, 0]
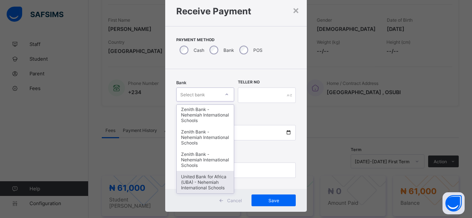
drag, startPoint x: 201, startPoint y: 181, endPoint x: 206, endPoint y: 163, distance: 18.7
click at [200, 180] on div "United Bank for Africa (UBA) - Nehemiah International Schools" at bounding box center [204, 182] width 57 height 22
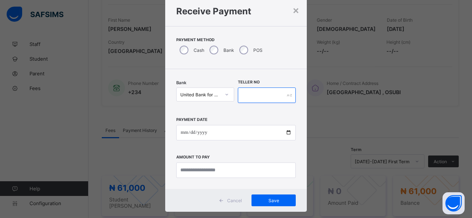
click at [246, 95] on input "text" at bounding box center [267, 95] width 58 height 15
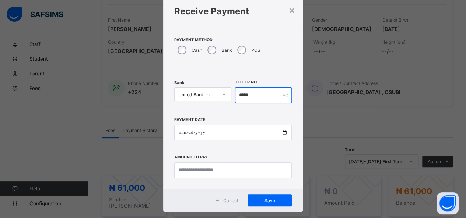
type input "*****"
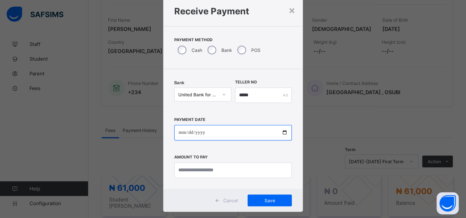
click at [285, 134] on input "date" at bounding box center [233, 132] width 118 height 15
type input "**********"
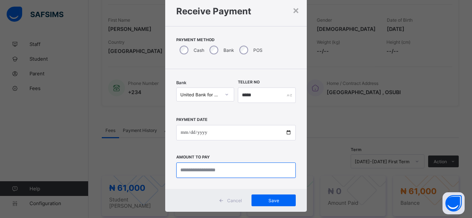
click at [201, 168] on input "currency" at bounding box center [235, 170] width 119 height 15
type input "********"
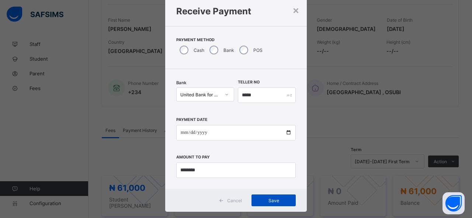
click at [267, 201] on span "Save" at bounding box center [273, 201] width 33 height 6
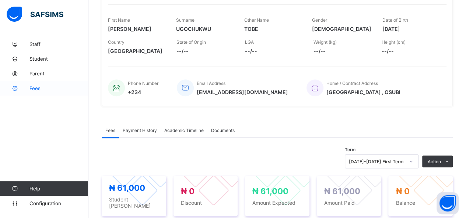
click at [35, 88] on span "Fees" at bounding box center [58, 88] width 59 height 6
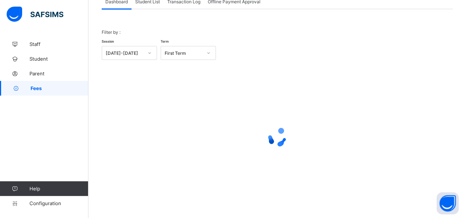
scroll to position [53, 0]
click at [155, 3] on span "Student List" at bounding box center [147, 3] width 25 height 6
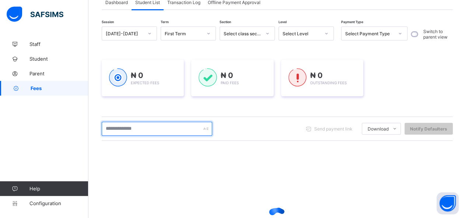
click at [151, 128] on input "text" at bounding box center [157, 129] width 111 height 14
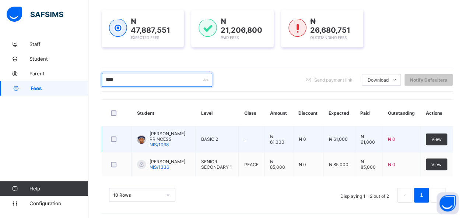
scroll to position [104, 0]
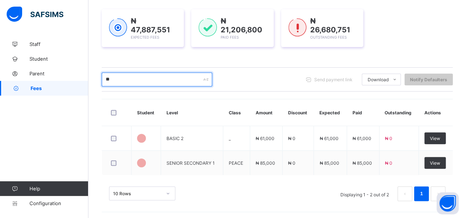
type input "*"
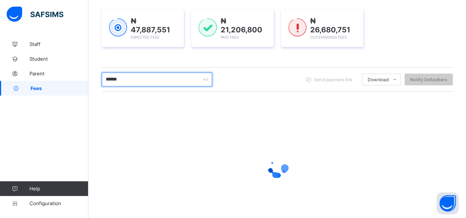
type input "**********"
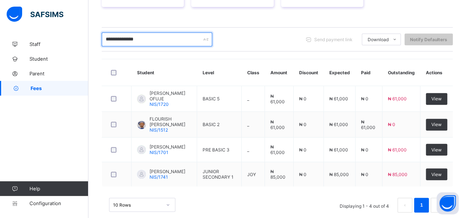
scroll to position [153, 0]
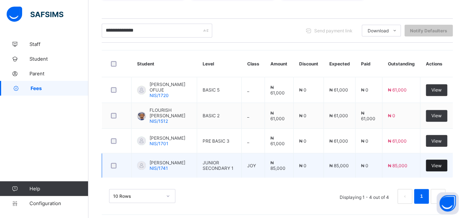
click at [441, 163] on span "View" at bounding box center [436, 166] width 10 height 6
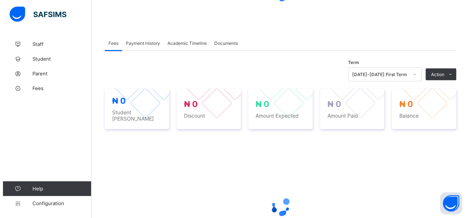
scroll to position [111, 0]
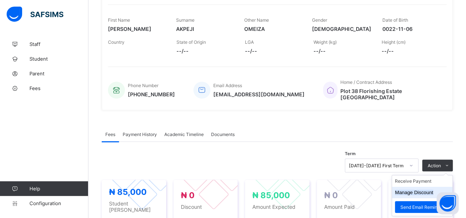
click at [441, 187] on li "Manage Discount" at bounding box center [422, 192] width 60 height 11
click at [431, 190] on button "Manage Discount" at bounding box center [414, 193] width 38 height 6
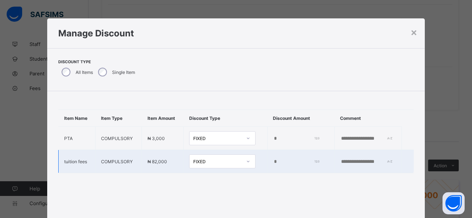
click at [340, 165] on input "text" at bounding box center [365, 162] width 51 height 6
type input "**********"
click at [273, 165] on input "*" at bounding box center [295, 162] width 45 height 6
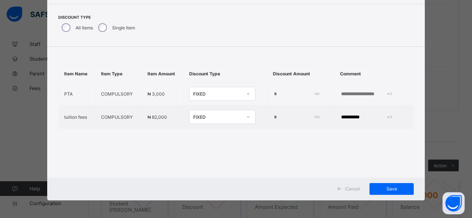
scroll to position [45, 0]
type input "******"
click at [395, 188] on span "Save" at bounding box center [391, 189] width 33 height 6
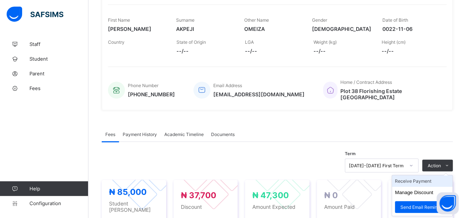
click at [417, 176] on li "Receive Payment" at bounding box center [422, 181] width 60 height 11
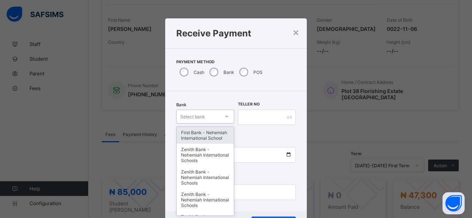
scroll to position [22, 0]
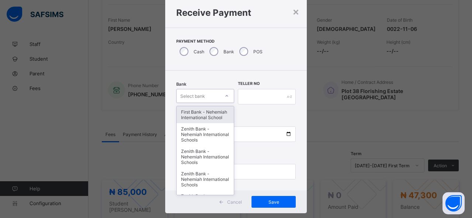
click at [211, 103] on div "option First Bank - Nehemiah International School focused, 1 of 17. 17 results …" at bounding box center [205, 96] width 58 height 14
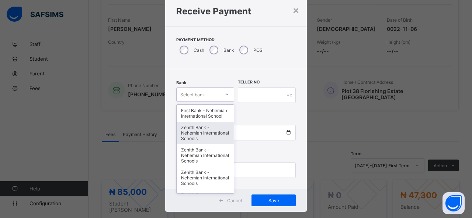
click at [204, 135] on div "Zenith Bank - Nehemiah International Schools" at bounding box center [204, 133] width 57 height 22
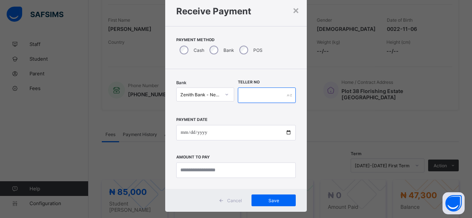
click at [248, 92] on input "text" at bounding box center [267, 95] width 58 height 15
type input "*****"
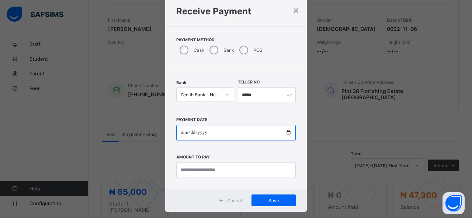
click at [287, 134] on input "date" at bounding box center [235, 132] width 119 height 15
type input "**********"
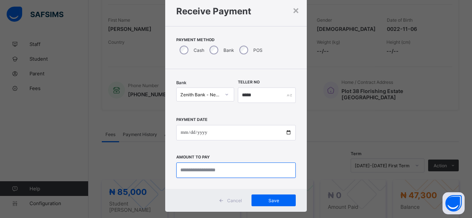
click at [195, 171] on input "currency" at bounding box center [235, 170] width 119 height 15
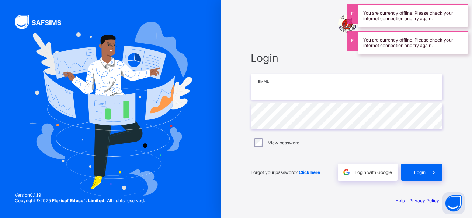
type input "**********"
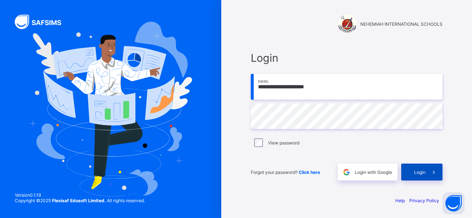
click at [427, 177] on span at bounding box center [433, 172] width 17 height 17
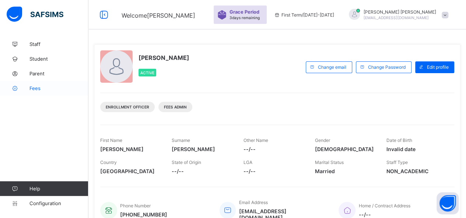
click at [33, 87] on span "Fees" at bounding box center [58, 88] width 59 height 6
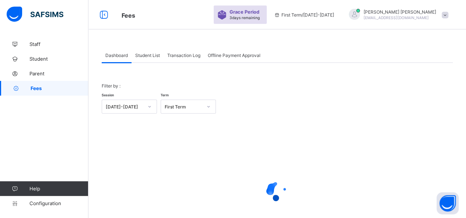
click at [151, 56] on span "Student List" at bounding box center [147, 56] width 25 height 6
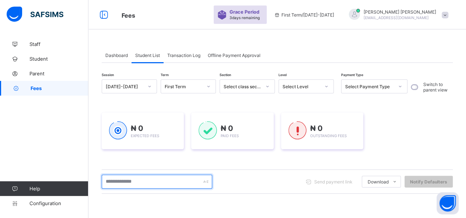
click at [150, 185] on input "text" at bounding box center [157, 182] width 111 height 14
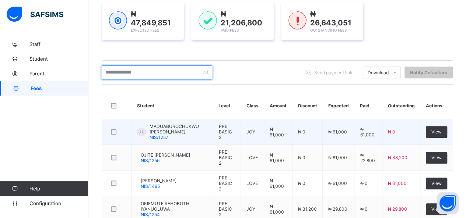
scroll to position [74, 0]
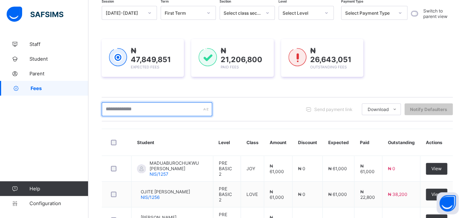
click at [113, 115] on input "text" at bounding box center [157, 109] width 111 height 14
type input "**********"
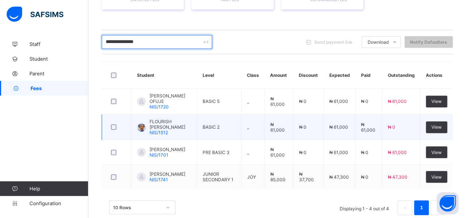
scroll to position [153, 0]
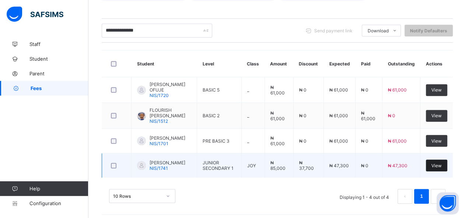
click at [442, 163] on span "View" at bounding box center [436, 166] width 10 height 6
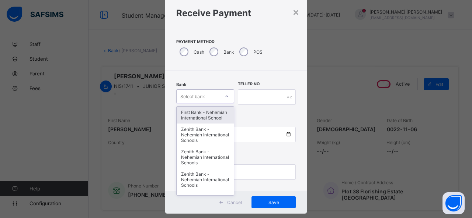
click at [213, 104] on div "option First Bank - Nehemiah International School focused, 1 of 17. 17 results …" at bounding box center [205, 97] width 58 height 14
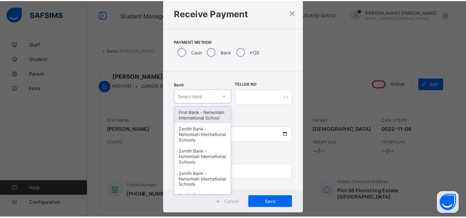
scroll to position [22, 0]
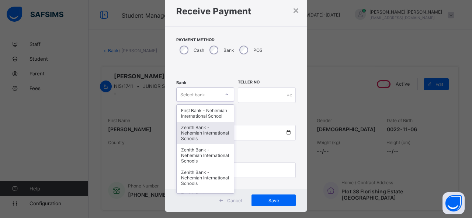
click at [209, 130] on div "Zenith Bank - Nehemiah International Schools" at bounding box center [204, 133] width 57 height 22
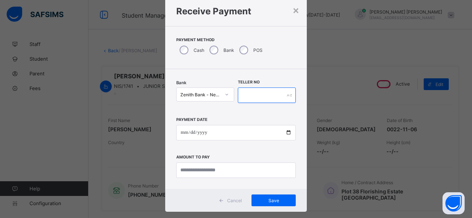
click at [245, 93] on input "text" at bounding box center [267, 95] width 58 height 15
type input "*****"
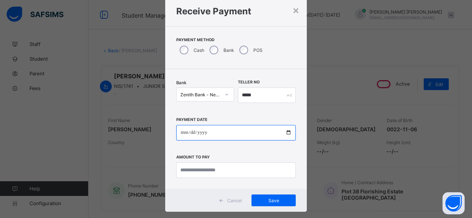
click at [286, 133] on input "date" at bounding box center [235, 132] width 119 height 15
type input "**********"
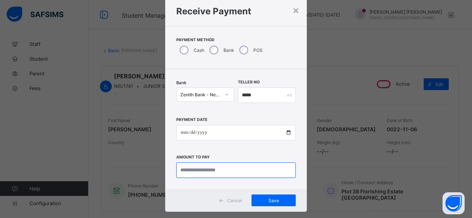
click at [202, 174] on input "currency" at bounding box center [235, 170] width 119 height 15
type input "********"
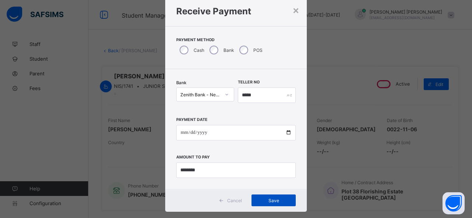
click at [264, 204] on div "Save" at bounding box center [273, 201] width 44 height 12
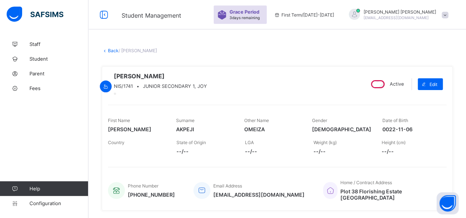
scroll to position [111, 0]
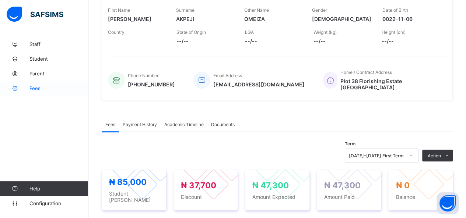
click at [35, 87] on span "Fees" at bounding box center [58, 88] width 59 height 6
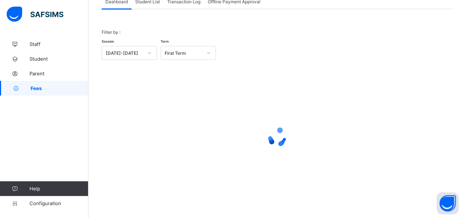
scroll to position [53, 0]
click at [155, 3] on span "Student List" at bounding box center [147, 3] width 25 height 6
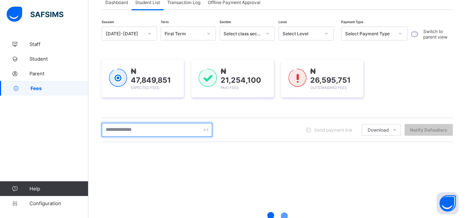
click at [161, 133] on input "text" at bounding box center [157, 130] width 111 height 14
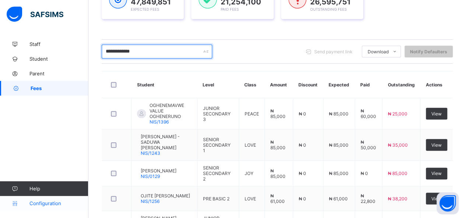
scroll to position [131, 0]
type input "*"
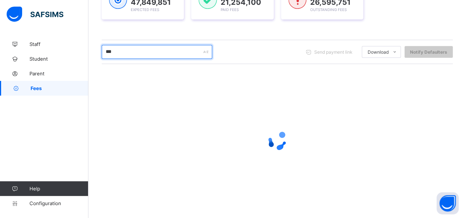
type input "*****"
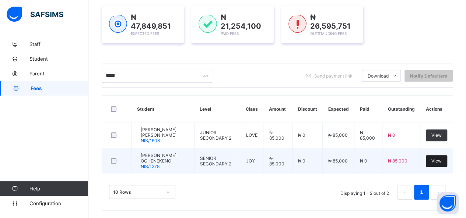
click at [442, 161] on span "View" at bounding box center [436, 161] width 10 height 6
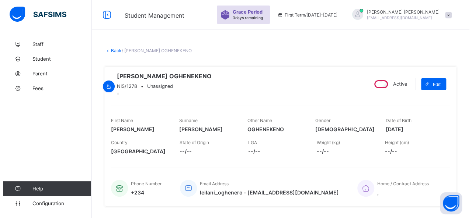
scroll to position [184, 0]
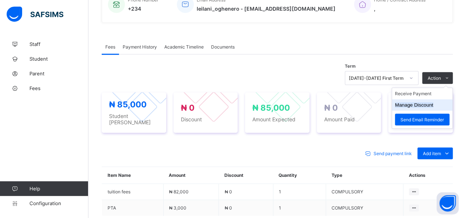
click at [434, 107] on li "Manage Discount" at bounding box center [422, 104] width 60 height 11
click at [434, 98] on ul "Receive Payment Manage Discount Send Email Reminder" at bounding box center [422, 108] width 61 height 41
click at [430, 99] on li "Receive Payment" at bounding box center [422, 93] width 60 height 11
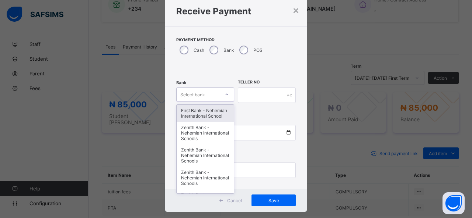
click at [206, 102] on div "option First Bank - Nehemiah International School focused, 1 of 17. 17 results …" at bounding box center [205, 95] width 58 height 14
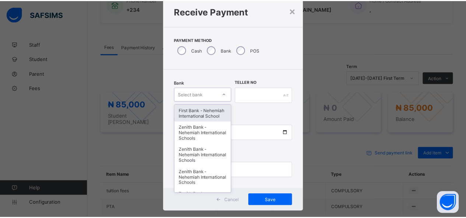
scroll to position [22, 0]
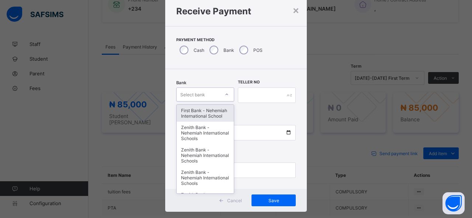
click at [206, 116] on div "First Bank - Nehemiah International School" at bounding box center [204, 113] width 57 height 17
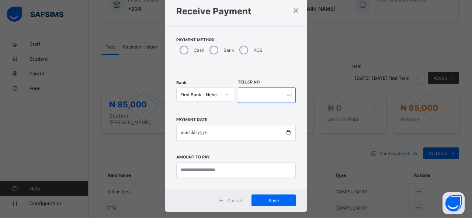
click at [252, 95] on input "text" at bounding box center [267, 95] width 58 height 15
type input "*****"
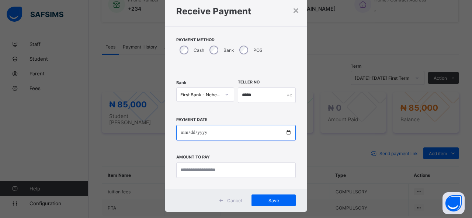
click at [285, 131] on input "date" at bounding box center [235, 132] width 119 height 15
type input "**********"
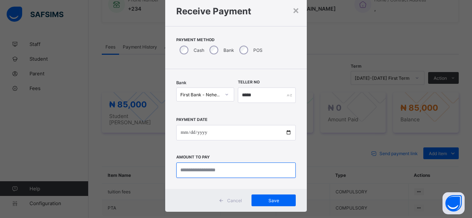
click at [198, 170] on input "currency" at bounding box center [235, 170] width 119 height 15
type input "********"
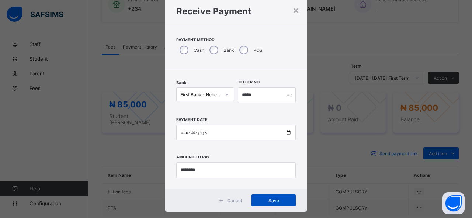
click at [269, 201] on span "Save" at bounding box center [273, 201] width 33 height 6
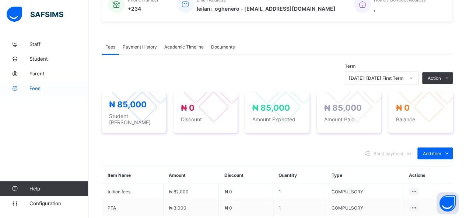
click at [33, 90] on span "Fees" at bounding box center [58, 88] width 59 height 6
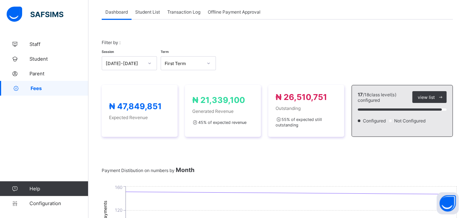
scroll to position [37, 0]
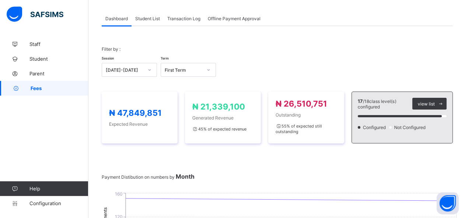
click at [150, 17] on span "Student List" at bounding box center [147, 19] width 25 height 6
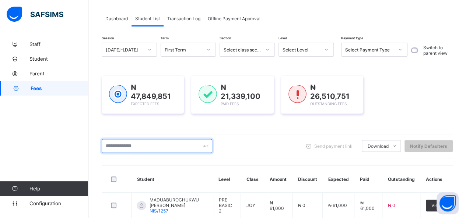
click at [142, 145] on input "text" at bounding box center [157, 146] width 111 height 14
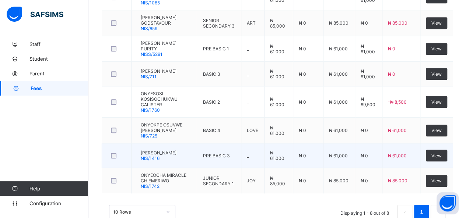
scroll to position [256, 0]
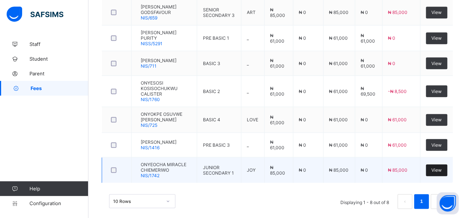
type input "****"
click at [441, 168] on span "View" at bounding box center [436, 171] width 10 height 6
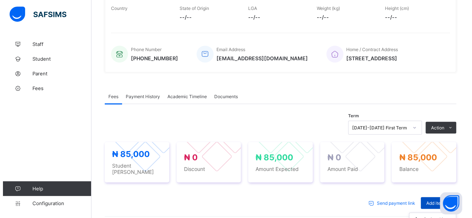
scroll to position [184, 0]
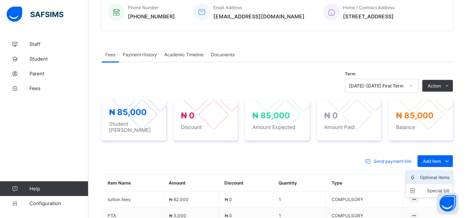
click at [435, 174] on div "Optional items" at bounding box center [434, 177] width 29 height 7
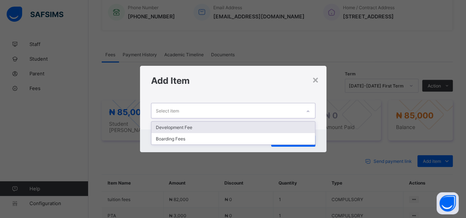
click at [270, 111] on div "Select item" at bounding box center [226, 111] width 150 height 14
click at [225, 123] on div "Development Fee" at bounding box center [233, 127] width 164 height 11
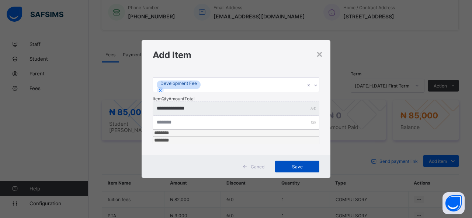
click at [304, 164] on span "Save" at bounding box center [296, 167] width 33 height 6
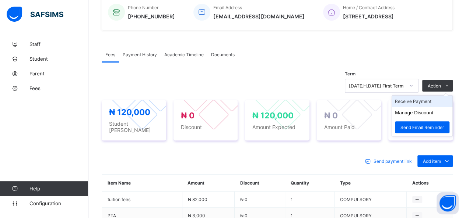
click at [421, 102] on li "Receive Payment" at bounding box center [422, 101] width 60 height 11
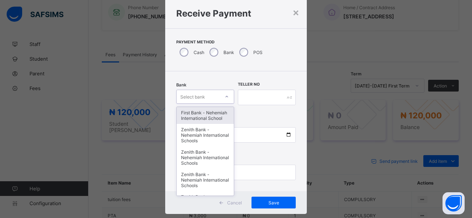
click at [211, 104] on div "option First Bank - Nehemiah International School focused, 1 of 17. 17 results …" at bounding box center [205, 97] width 58 height 14
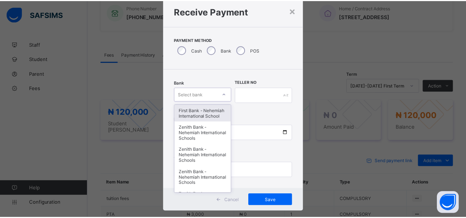
scroll to position [22, 0]
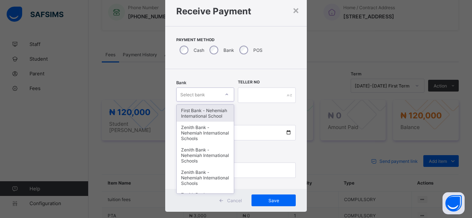
drag, startPoint x: 213, startPoint y: 116, endPoint x: 214, endPoint y: 113, distance: 3.8
click at [213, 114] on div "First Bank - Nehemiah International School" at bounding box center [204, 113] width 57 height 17
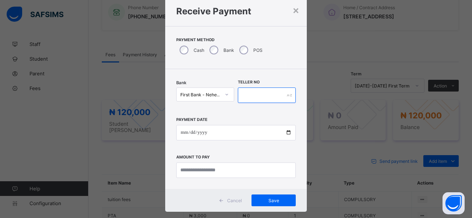
click at [256, 95] on input "text" at bounding box center [267, 95] width 58 height 15
type input "*****"
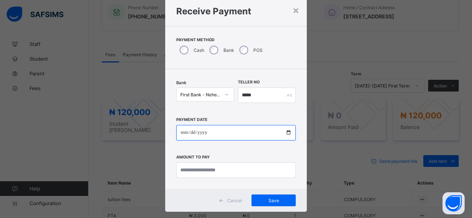
click at [288, 130] on input "date" at bounding box center [235, 132] width 119 height 15
type input "**********"
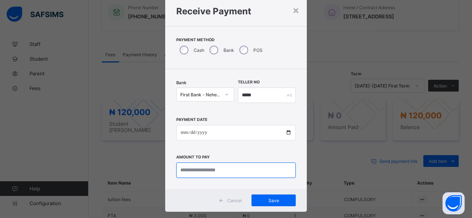
click at [197, 171] on input "currency" at bounding box center [235, 170] width 119 height 15
type input "********"
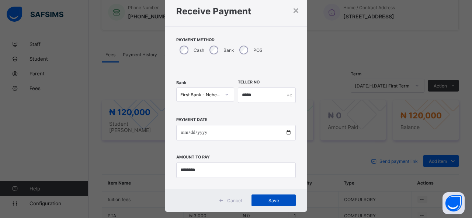
click at [260, 197] on div "Save" at bounding box center [273, 201] width 44 height 12
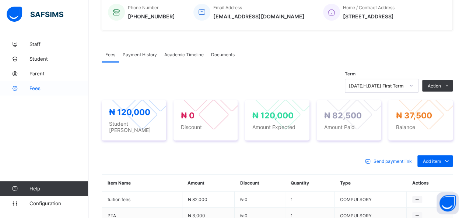
click at [36, 85] on link "Fees" at bounding box center [44, 88] width 88 height 15
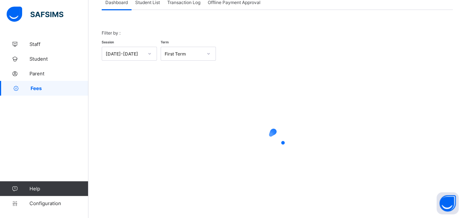
click at [146, 4] on span "Student List" at bounding box center [147, 3] width 25 height 6
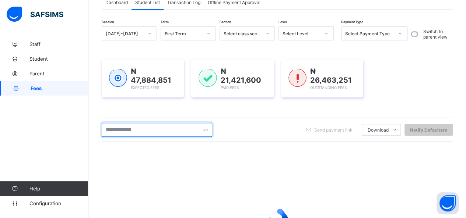
click at [144, 131] on input "text" at bounding box center [157, 130] width 111 height 14
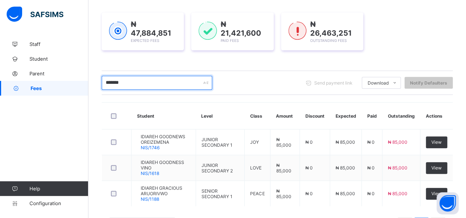
scroll to position [127, 0]
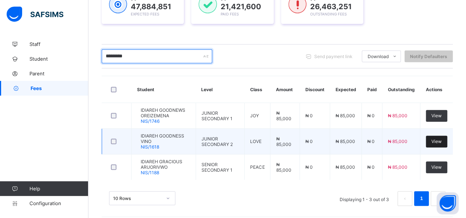
type input "*********"
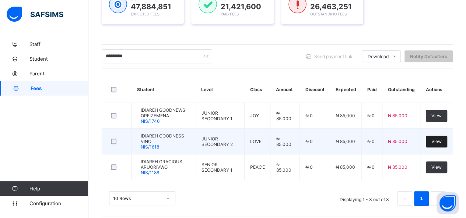
click at [439, 139] on span "View" at bounding box center [436, 142] width 10 height 6
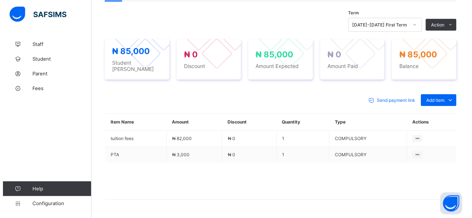
scroll to position [239, 0]
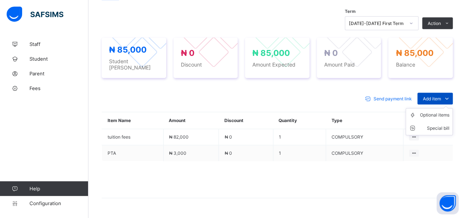
click at [434, 102] on span "Add item" at bounding box center [432, 99] width 18 height 6
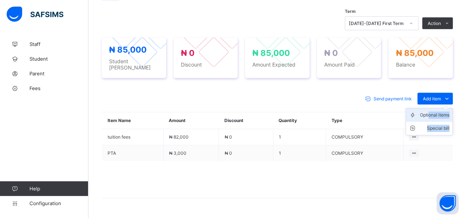
click at [435, 117] on ul "Optional items Special bill" at bounding box center [429, 121] width 47 height 27
click at [441, 116] on div "Optional items" at bounding box center [434, 115] width 29 height 7
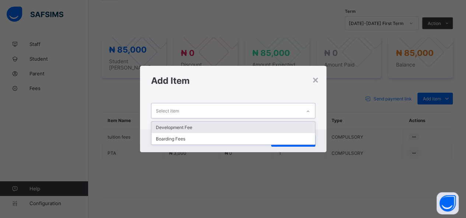
click at [270, 114] on div "Select item" at bounding box center [226, 111] width 150 height 14
click at [250, 128] on div "Development Fee" at bounding box center [233, 127] width 164 height 11
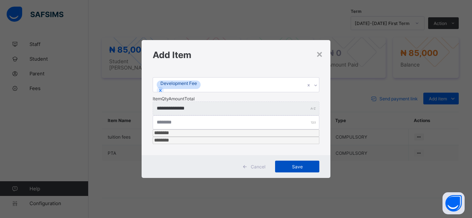
click at [311, 164] on span "Save" at bounding box center [296, 167] width 33 height 6
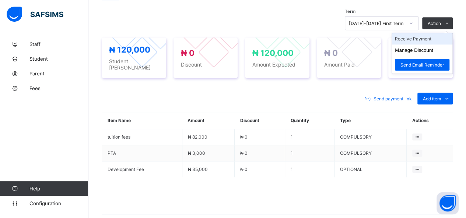
click at [429, 45] on li "Receive Payment" at bounding box center [422, 38] width 60 height 11
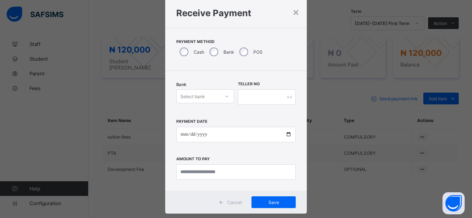
click at [206, 104] on div "Select bank" at bounding box center [205, 97] width 58 height 14
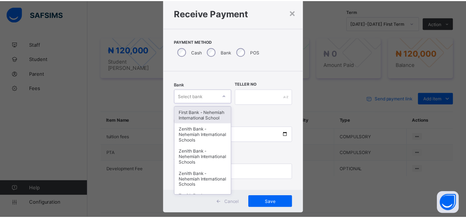
scroll to position [22, 0]
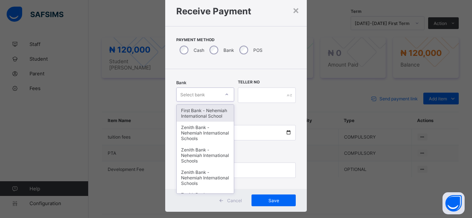
click at [206, 116] on div "First Bank - Nehemiah International School" at bounding box center [204, 113] width 57 height 17
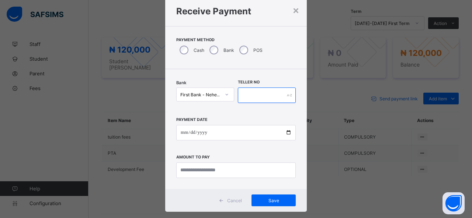
click at [263, 95] on input "text" at bounding box center [267, 95] width 58 height 15
type input "*****"
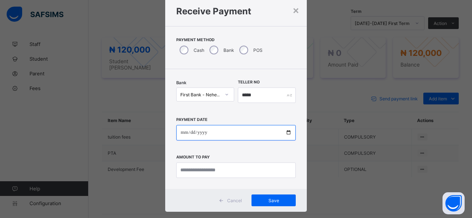
click at [287, 132] on input "date" at bounding box center [235, 132] width 119 height 15
type input "**********"
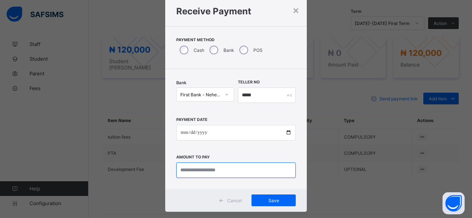
click at [210, 169] on input "currency" at bounding box center [235, 170] width 119 height 15
type input "*********"
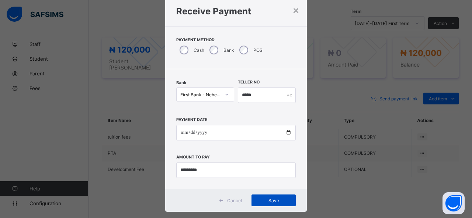
click at [277, 202] on span "Save" at bounding box center [273, 201] width 33 height 6
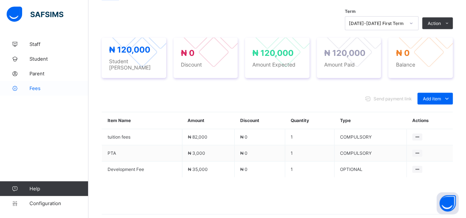
click at [36, 88] on span "Fees" at bounding box center [58, 88] width 59 height 6
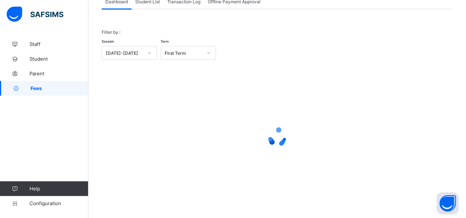
scroll to position [53, 0]
click at [150, 3] on span "Student List" at bounding box center [147, 3] width 25 height 6
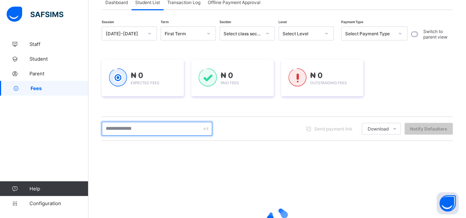
click at [143, 133] on input "text" at bounding box center [157, 129] width 111 height 14
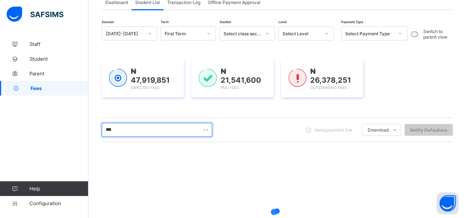
type input "******"
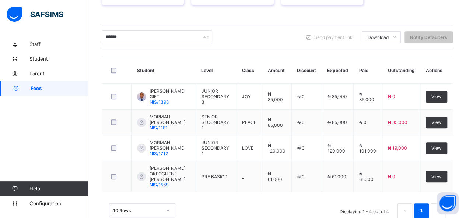
scroll to position [153, 0]
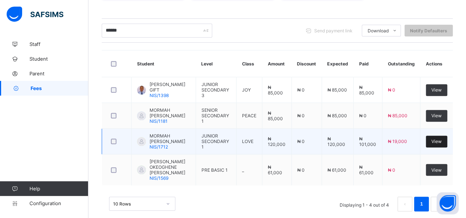
click at [447, 136] on div "View" at bounding box center [436, 142] width 21 height 12
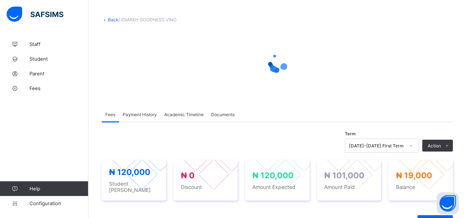
scroll to position [111, 0]
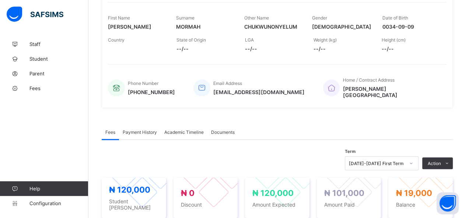
click at [148, 130] on span "Payment History" at bounding box center [140, 133] width 34 height 6
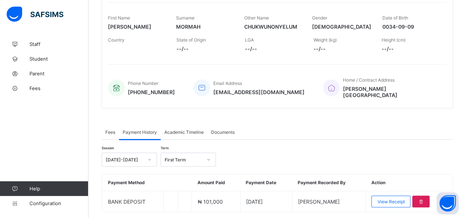
click at [111, 131] on div "Fees" at bounding box center [110, 132] width 17 height 15
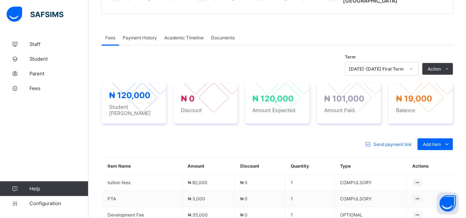
scroll to position [221, 0]
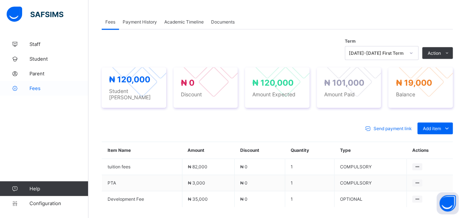
click at [43, 89] on span "Fees" at bounding box center [58, 88] width 59 height 6
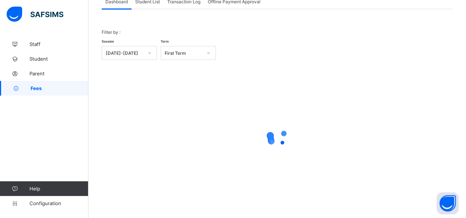
scroll to position [53, 0]
click at [151, 3] on span "Student List" at bounding box center [147, 3] width 25 height 6
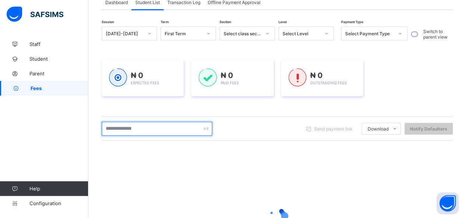
click at [150, 131] on input "text" at bounding box center [157, 129] width 111 height 14
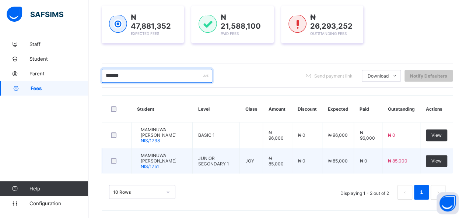
scroll to position [109, 0]
type input "*******"
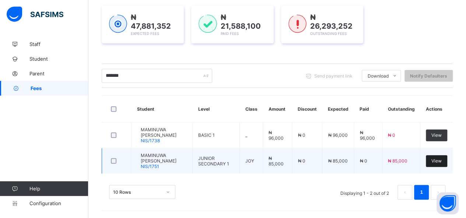
click at [437, 156] on div "View" at bounding box center [436, 161] width 21 height 12
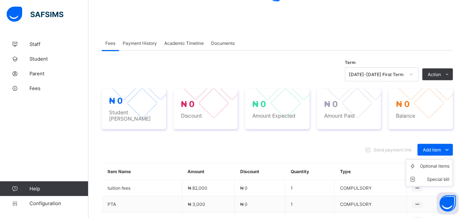
scroll to position [111, 0]
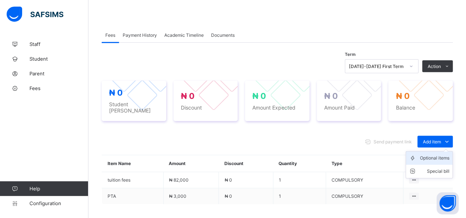
click at [444, 155] on div "Optional items" at bounding box center [434, 158] width 29 height 7
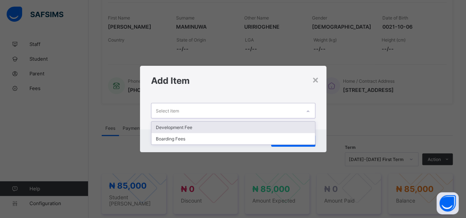
click at [185, 108] on div "Select item" at bounding box center [226, 111] width 150 height 14
click at [207, 125] on div "Development Fee" at bounding box center [233, 127] width 164 height 11
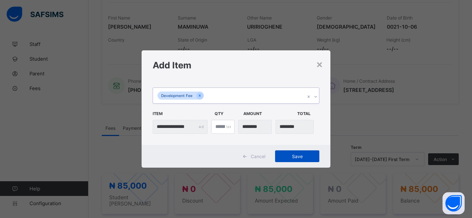
click at [295, 157] on span "Save" at bounding box center [296, 157] width 33 height 6
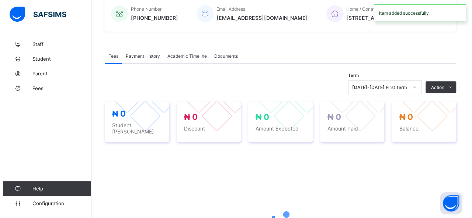
scroll to position [221, 0]
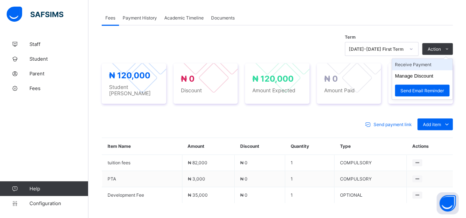
click at [420, 63] on li "Receive Payment" at bounding box center [422, 64] width 60 height 11
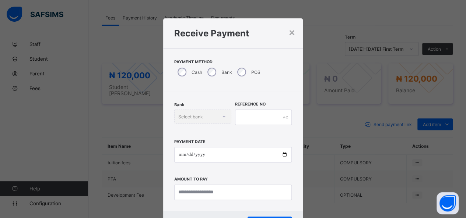
click at [209, 67] on div "Bank" at bounding box center [219, 71] width 30 height 15
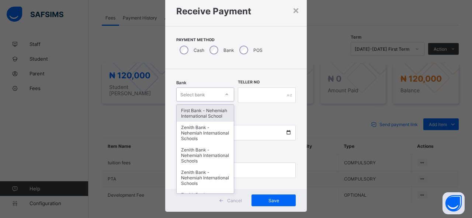
click at [207, 102] on div "option First Bank - Nehemiah International School focused, 1 of 17. 17 results …" at bounding box center [205, 95] width 58 height 14
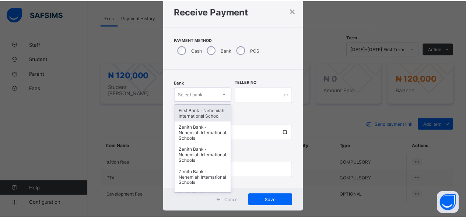
scroll to position [22, 0]
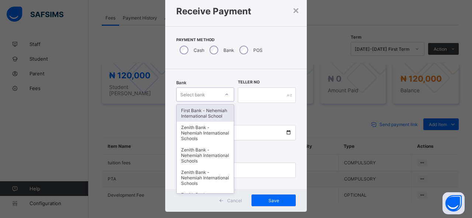
click at [207, 120] on div "First Bank - Nehemiah International School" at bounding box center [204, 113] width 57 height 17
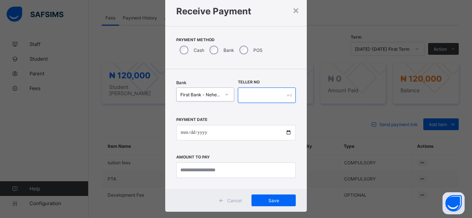
click at [256, 97] on input "text" at bounding box center [267, 95] width 58 height 15
type input "*****"
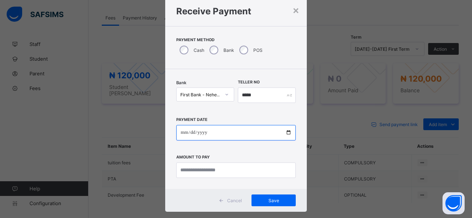
click at [288, 133] on input "date" at bounding box center [235, 132] width 119 height 15
type input "**********"
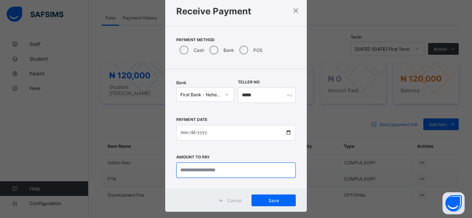
click at [217, 172] on input "currency" at bounding box center [235, 170] width 119 height 15
type input "*********"
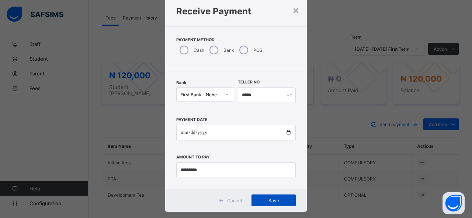
click at [271, 201] on span "Save" at bounding box center [273, 201] width 33 height 6
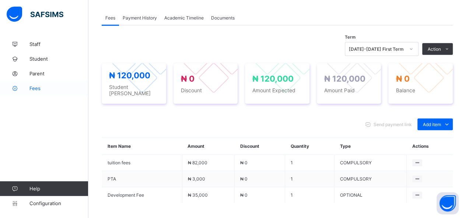
click at [35, 90] on span "Fees" at bounding box center [58, 88] width 59 height 6
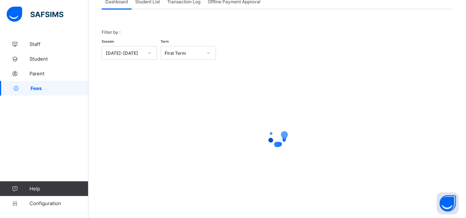
scroll to position [53, 0]
click at [145, 4] on span "Student List" at bounding box center [147, 3] width 25 height 6
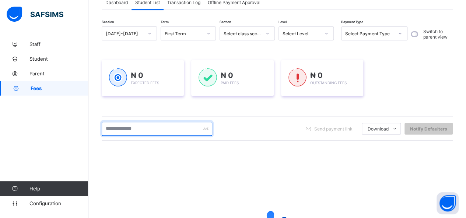
click at [147, 130] on input "text" at bounding box center [157, 129] width 111 height 14
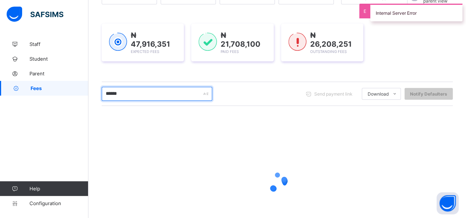
scroll to position [90, 0]
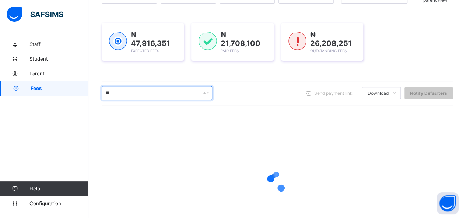
type input "*"
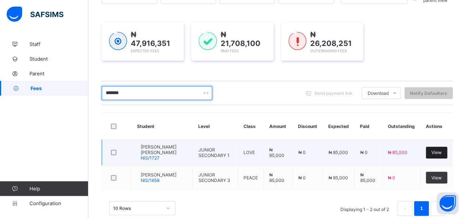
type input "*******"
click at [439, 151] on span "View" at bounding box center [436, 153] width 10 height 6
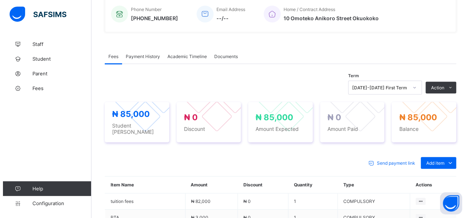
scroll to position [184, 0]
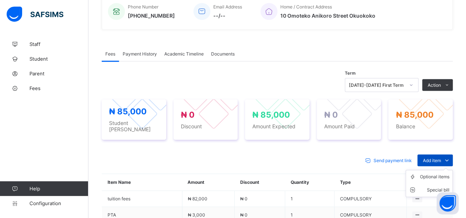
click at [432, 158] on span "Add item" at bounding box center [432, 161] width 18 height 6
click at [432, 175] on div "Optional items" at bounding box center [434, 177] width 29 height 7
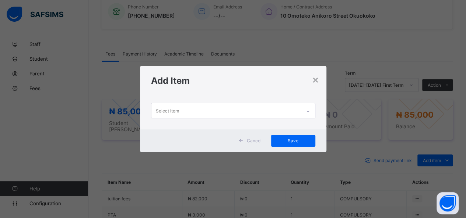
click at [283, 110] on div "Select item" at bounding box center [226, 111] width 150 height 14
click at [275, 125] on div "No options" at bounding box center [233, 125] width 164 height 6
click at [267, 112] on div "Select item" at bounding box center [226, 111] width 150 height 14
click at [262, 109] on div "Select item" at bounding box center [226, 111] width 150 height 14
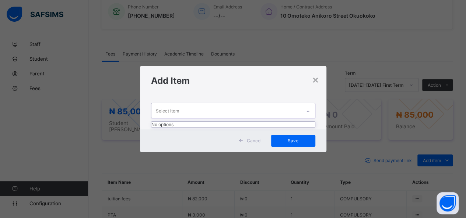
click at [252, 109] on div "Select item" at bounding box center [226, 111] width 150 height 14
drag, startPoint x: 229, startPoint y: 109, endPoint x: 202, endPoint y: 108, distance: 26.9
click at [208, 109] on div "Select item" at bounding box center [226, 111] width 150 height 14
click at [197, 108] on div "Select item" at bounding box center [226, 111] width 150 height 14
click at [175, 104] on div "Select item" at bounding box center [167, 111] width 23 height 14
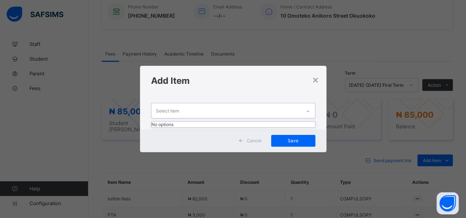
drag, startPoint x: 221, startPoint y: 108, endPoint x: 231, endPoint y: 111, distance: 10.7
click at [229, 109] on div "Select item" at bounding box center [226, 111] width 150 height 14
drag, startPoint x: 293, startPoint y: 117, endPoint x: 297, endPoint y: 116, distance: 4.1
click at [297, 116] on div "Select item" at bounding box center [226, 111] width 150 height 14
click at [309, 117] on div at bounding box center [308, 112] width 13 height 12
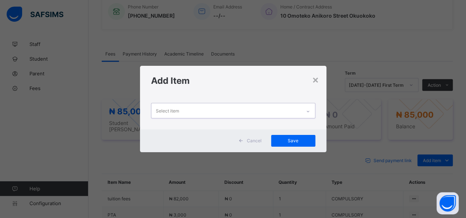
click at [250, 118] on div "Select item" at bounding box center [226, 111] width 150 height 14
click at [250, 115] on div "Select item" at bounding box center [226, 111] width 150 height 14
click at [251, 115] on div "Select item" at bounding box center [226, 111] width 150 height 14
click at [316, 75] on div "×" at bounding box center [315, 79] width 7 height 13
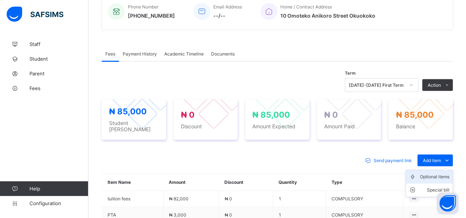
click at [449, 174] on div "Optional items" at bounding box center [434, 177] width 29 height 7
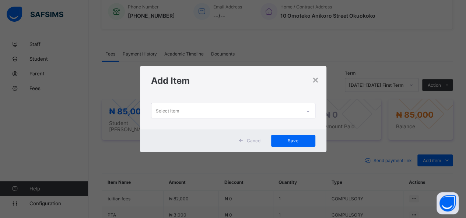
click at [277, 112] on div "Select item" at bounding box center [226, 111] width 150 height 14
click at [197, 106] on div "Select item" at bounding box center [226, 111] width 150 height 14
drag, startPoint x: 197, startPoint y: 106, endPoint x: 221, endPoint y: 106, distance: 24.7
click at [206, 106] on div "Select item" at bounding box center [226, 111] width 150 height 14
drag, startPoint x: 237, startPoint y: 108, endPoint x: 254, endPoint y: 112, distance: 17.5
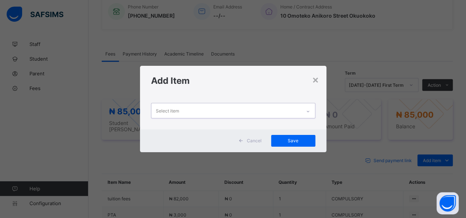
click at [249, 110] on div "Select item" at bounding box center [226, 111] width 150 height 14
click at [256, 114] on div "Select item" at bounding box center [226, 111] width 150 height 14
click at [257, 114] on div "Select item" at bounding box center [226, 111] width 150 height 14
drag, startPoint x: 257, startPoint y: 113, endPoint x: 263, endPoint y: 114, distance: 5.9
click at [262, 114] on div "Select item" at bounding box center [226, 111] width 150 height 14
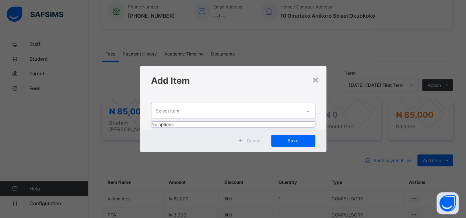
drag, startPoint x: 288, startPoint y: 120, endPoint x: 326, endPoint y: 119, distance: 38.3
click at [309, 122] on div "0 results available. Use Up and Down to choose options, press Enter to select t…" at bounding box center [233, 113] width 186 height 34
click at [337, 118] on div "× Add Item Select item Cancel Save" at bounding box center [233, 109] width 466 height 218
click at [309, 109] on div at bounding box center [308, 112] width 13 height 12
click at [307, 107] on div at bounding box center [308, 112] width 13 height 12
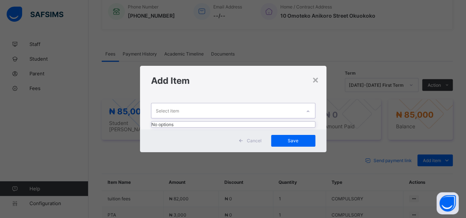
drag, startPoint x: 303, startPoint y: 107, endPoint x: 298, endPoint y: 107, distance: 5.2
click at [299, 107] on div "Select item" at bounding box center [233, 110] width 164 height 15
drag, startPoint x: 298, startPoint y: 107, endPoint x: 262, endPoint y: 102, distance: 36.5
click at [296, 109] on div "Select item" at bounding box center [226, 111] width 150 height 14
click at [257, 105] on div "0 results available. Select is focused ,type to refine list, press Down to open…" at bounding box center [233, 113] width 186 height 34
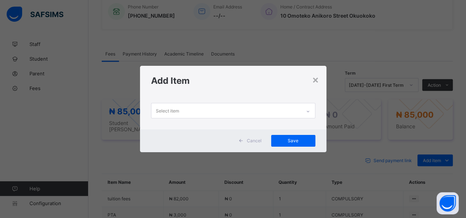
drag, startPoint x: 248, startPoint y: 101, endPoint x: 241, endPoint y: 98, distance: 8.4
click at [248, 101] on div "Select item" at bounding box center [233, 113] width 186 height 34
drag, startPoint x: 241, startPoint y: 98, endPoint x: 233, endPoint y: 95, distance: 8.3
click at [239, 98] on div "Select item" at bounding box center [233, 113] width 186 height 34
click at [233, 95] on div "Add Item" at bounding box center [233, 81] width 186 height 30
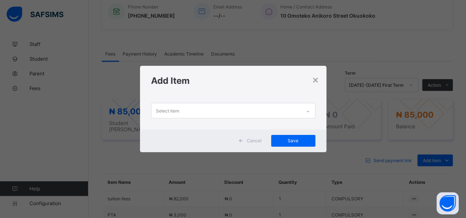
click at [229, 95] on div "Add Item" at bounding box center [233, 81] width 186 height 30
click at [226, 95] on div "Add Item" at bounding box center [233, 81] width 186 height 30
click at [225, 95] on div "Add Item" at bounding box center [233, 81] width 186 height 30
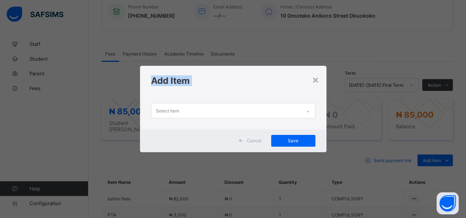
click at [225, 95] on div "Add Item" at bounding box center [233, 81] width 186 height 30
drag, startPoint x: 225, startPoint y: 95, endPoint x: 213, endPoint y: 99, distance: 13.6
click at [215, 102] on div "× Add Item Select item Cancel Save" at bounding box center [233, 109] width 186 height 86
click at [206, 110] on div "Select item" at bounding box center [226, 111] width 150 height 14
click at [205, 109] on div "Select item" at bounding box center [226, 111] width 150 height 14
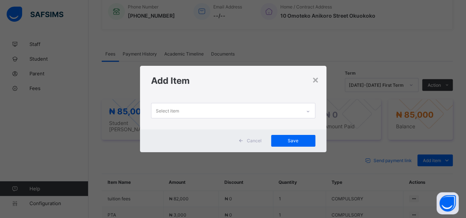
click at [200, 100] on div "Select item" at bounding box center [233, 113] width 186 height 34
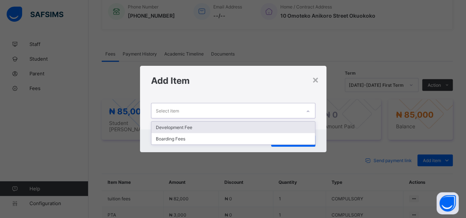
click at [175, 113] on div "Select item" at bounding box center [167, 111] width 23 height 14
click at [195, 124] on div "Development Fee" at bounding box center [233, 127] width 164 height 11
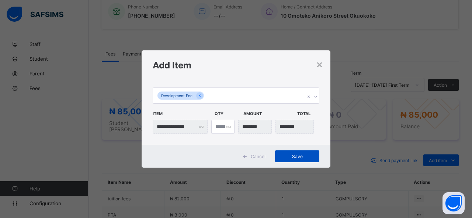
click at [296, 154] on span "Save" at bounding box center [296, 157] width 33 height 6
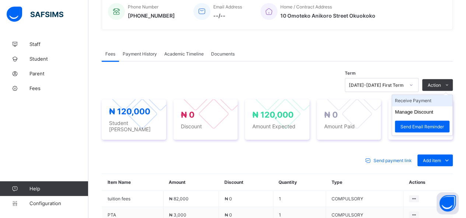
click at [438, 101] on li "Receive Payment" at bounding box center [422, 100] width 60 height 11
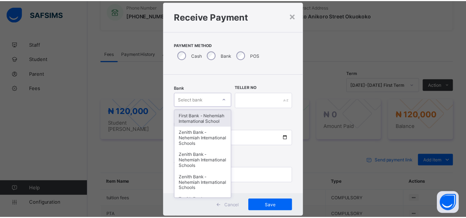
scroll to position [22, 0]
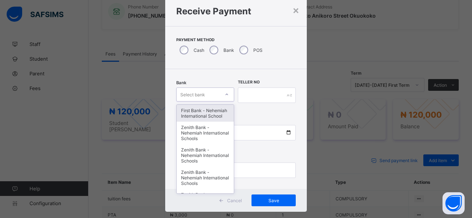
click at [213, 102] on div "option First Bank - Nehemiah International School focused, 1 of 17. 17 results …" at bounding box center [205, 95] width 58 height 14
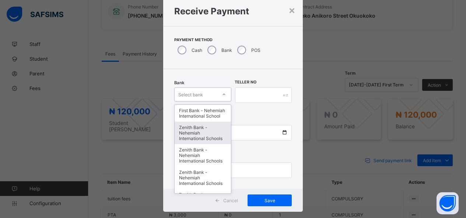
click at [210, 134] on div "Zenith Bank - Nehemiah International Schools" at bounding box center [203, 133] width 56 height 22
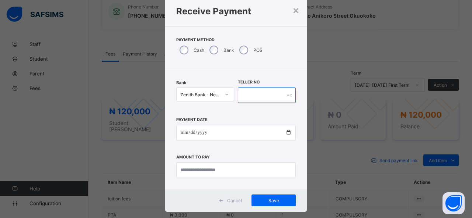
click at [240, 95] on input "text" at bounding box center [267, 95] width 58 height 15
type input "*****"
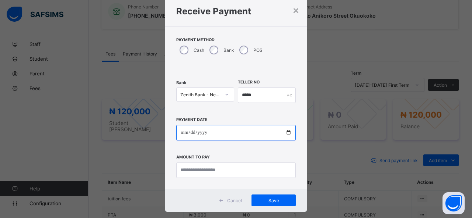
click at [285, 133] on input "date" at bounding box center [235, 132] width 119 height 15
type input "**********"
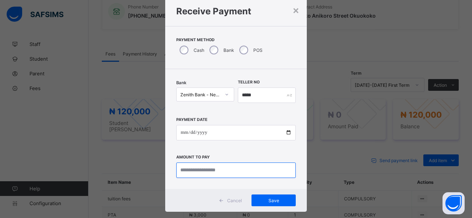
click at [212, 171] on input "currency" at bounding box center [235, 170] width 119 height 15
type input "*********"
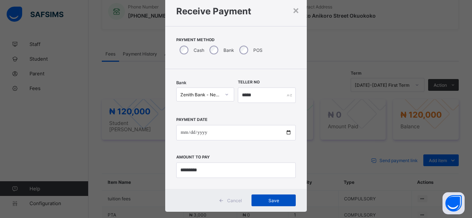
click at [273, 200] on span "Save" at bounding box center [273, 201] width 33 height 6
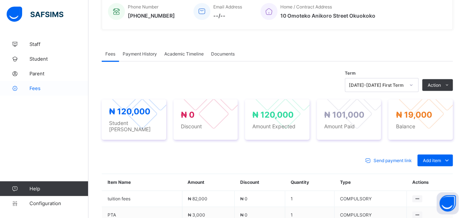
click at [39, 90] on span "Fees" at bounding box center [58, 88] width 59 height 6
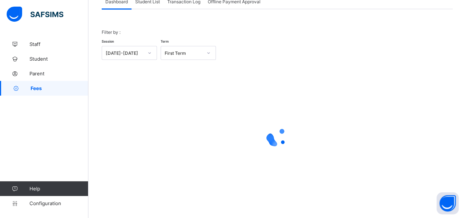
scroll to position [53, 0]
click at [143, 3] on span "Student List" at bounding box center [147, 3] width 25 height 6
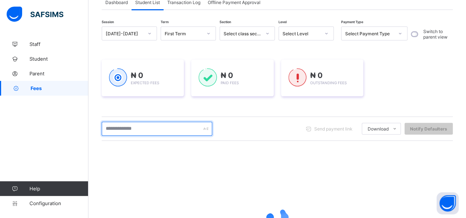
click at [147, 134] on input "text" at bounding box center [157, 129] width 111 height 14
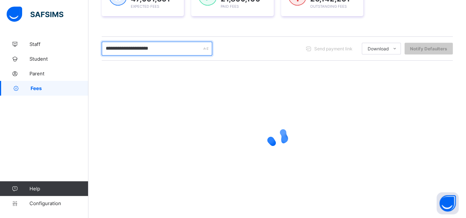
scroll to position [133, 0]
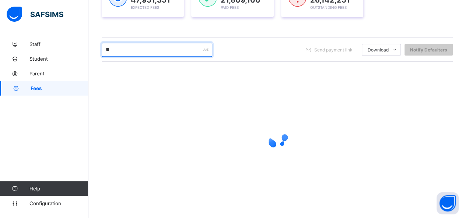
type input "*"
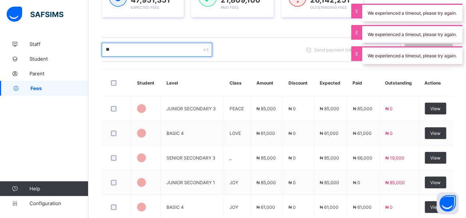
type input "*"
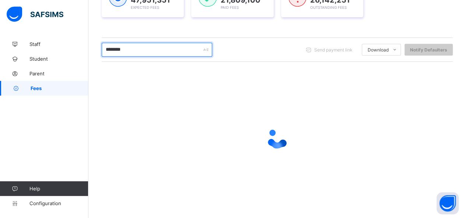
scroll to position [128, 0]
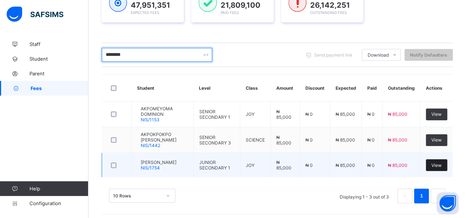
type input "********"
click at [441, 163] on span "View" at bounding box center [436, 166] width 10 height 6
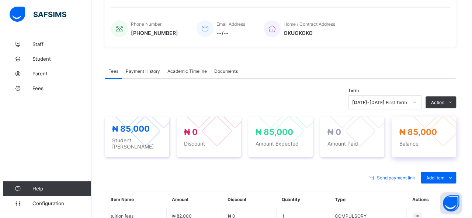
scroll to position [184, 0]
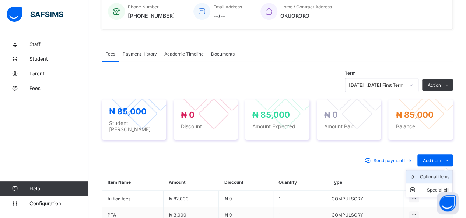
click at [441, 174] on div "Optional items" at bounding box center [434, 177] width 29 height 7
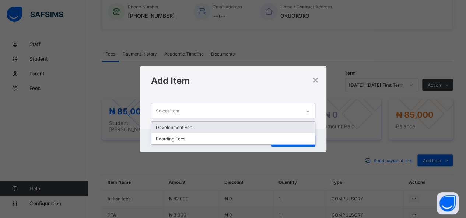
click at [262, 109] on div "Select item" at bounding box center [226, 111] width 150 height 14
click at [249, 124] on div "Development Fee" at bounding box center [233, 127] width 164 height 11
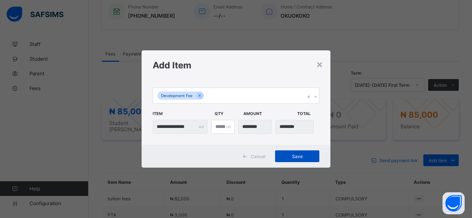
click at [294, 157] on span "Save" at bounding box center [296, 157] width 33 height 6
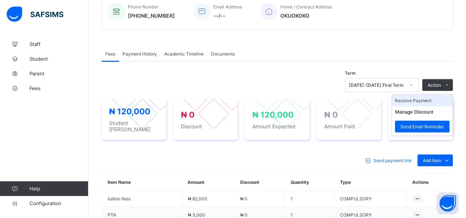
click at [417, 102] on li "Receive Payment" at bounding box center [422, 100] width 60 height 11
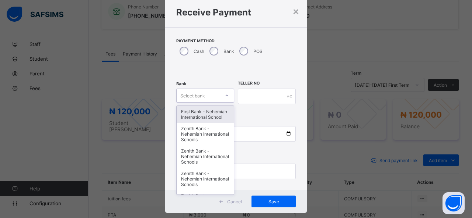
click at [218, 103] on div "option First Bank - Nehemiah International School focused, 1 of 17. 17 results …" at bounding box center [205, 96] width 58 height 14
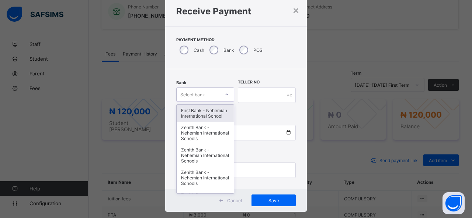
scroll to position [22, 0]
click at [221, 112] on div "First Bank - Nehemiah International School" at bounding box center [204, 113] width 57 height 17
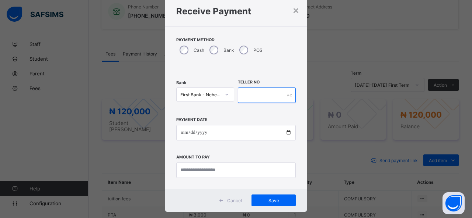
click at [251, 95] on input "text" at bounding box center [267, 95] width 58 height 15
type input "***"
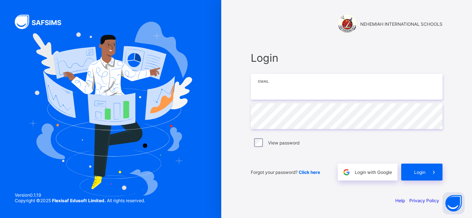
type input "**********"
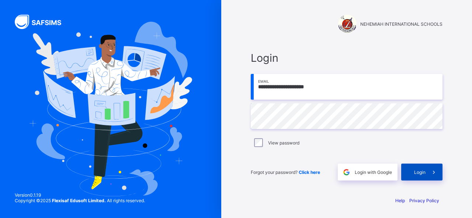
click at [412, 171] on div "Login" at bounding box center [421, 172] width 41 height 17
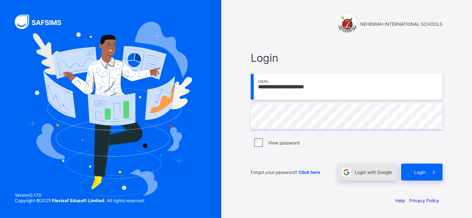
click at [381, 169] on div "Login with Google" at bounding box center [367, 172] width 60 height 17
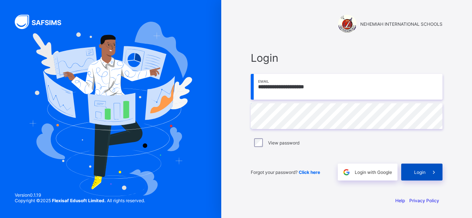
click at [423, 170] on span "Login" at bounding box center [419, 173] width 11 height 6
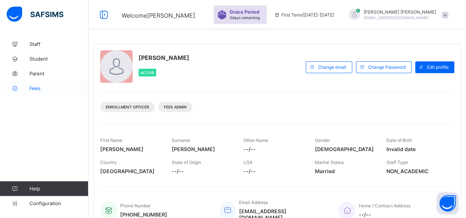
click at [31, 87] on span "Fees" at bounding box center [58, 88] width 59 height 6
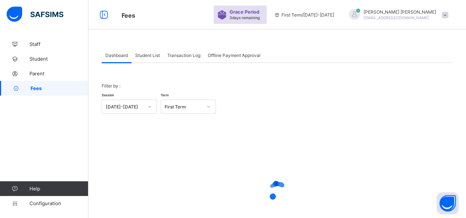
click at [142, 53] on span "Student List" at bounding box center [147, 56] width 25 height 6
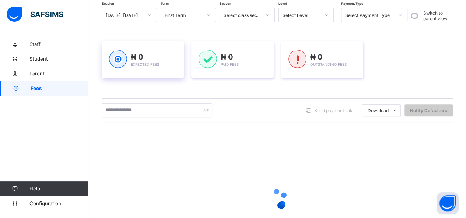
scroll to position [74, 0]
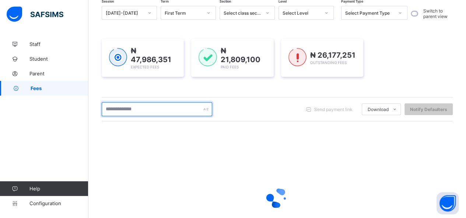
click at [147, 107] on input "text" at bounding box center [157, 109] width 111 height 14
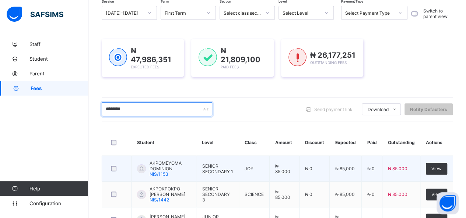
scroll to position [128, 0]
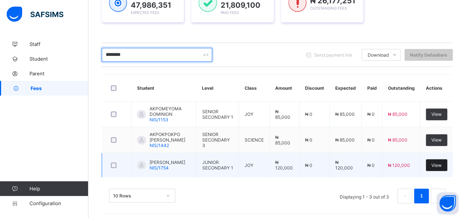
type input "********"
click at [439, 163] on span "View" at bounding box center [436, 166] width 10 height 6
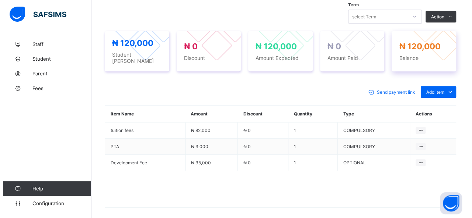
scroll to position [204, 0]
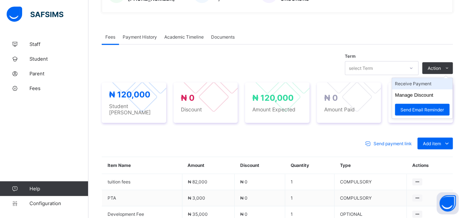
click at [429, 81] on li "Receive Payment" at bounding box center [422, 83] width 60 height 11
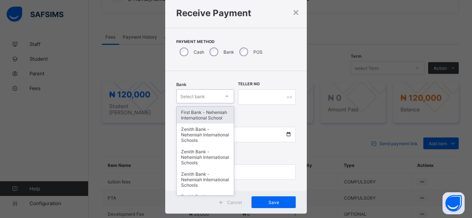
click at [209, 104] on div "option First Bank - Nehemiah International School focused, 1 of 17. 17 results …" at bounding box center [205, 97] width 58 height 14
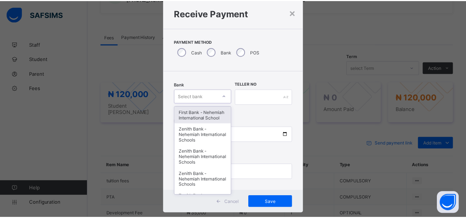
scroll to position [22, 0]
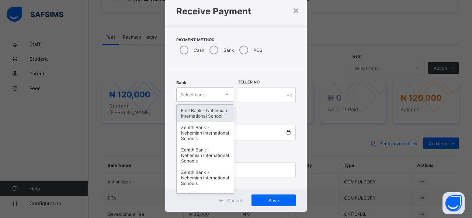
drag, startPoint x: 209, startPoint y: 117, endPoint x: 227, endPoint y: 107, distance: 20.6
click at [215, 112] on div "First Bank - Nehemiah International School" at bounding box center [204, 113] width 57 height 17
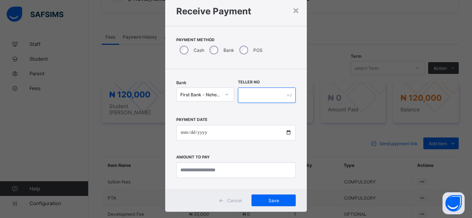
click at [256, 99] on input "text" at bounding box center [267, 95] width 58 height 15
type input "*****"
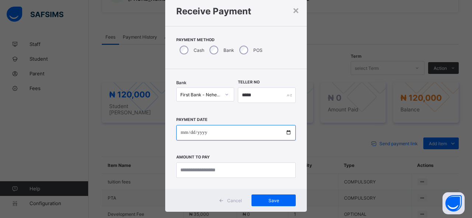
click at [287, 136] on input "date" at bounding box center [235, 132] width 119 height 15
type input "**********"
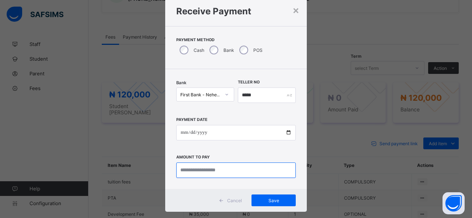
click at [222, 172] on input "currency" at bounding box center [235, 170] width 119 height 15
type input "*********"
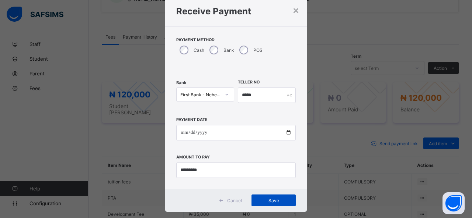
click at [276, 199] on span "Save" at bounding box center [273, 201] width 33 height 6
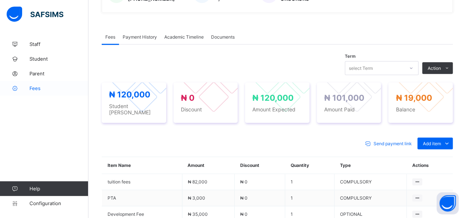
click at [41, 88] on span "Fees" at bounding box center [58, 88] width 59 height 6
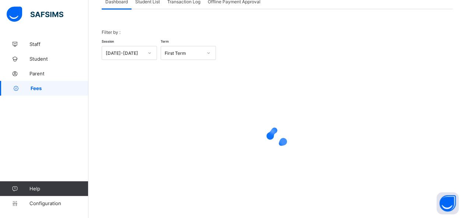
scroll to position [53, 0]
click at [151, 3] on span "Student List" at bounding box center [147, 3] width 25 height 6
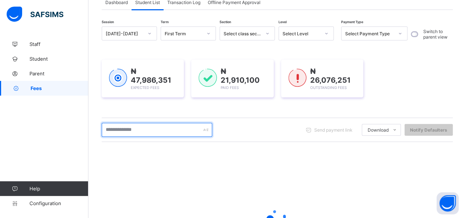
click at [144, 131] on input "text" at bounding box center [157, 130] width 111 height 14
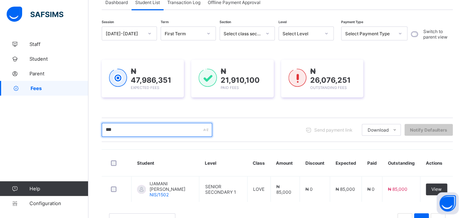
type input "*******"
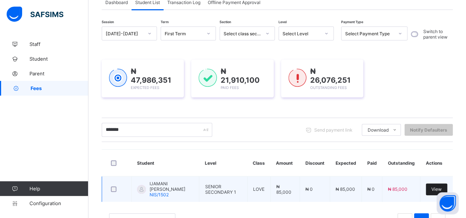
click at [438, 187] on span "View" at bounding box center [436, 190] width 10 height 6
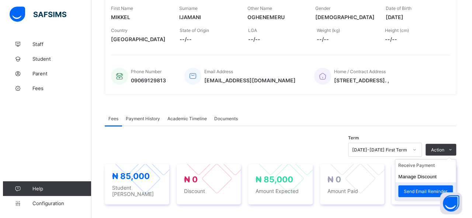
scroll to position [184, 0]
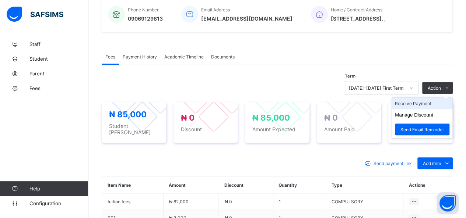
click at [414, 100] on li "Receive Payment" at bounding box center [422, 103] width 60 height 11
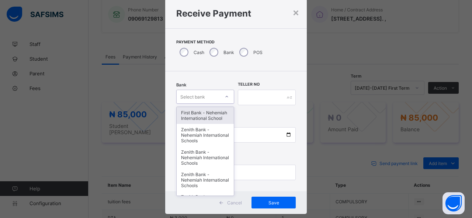
click at [217, 104] on div "option First Bank - Nehemiah International School focused, 1 of 17. 17 results …" at bounding box center [205, 97] width 58 height 14
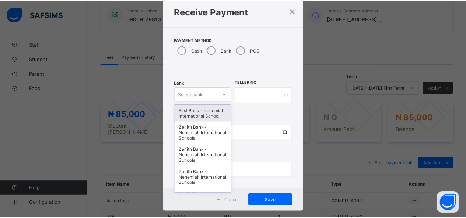
scroll to position [22, 0]
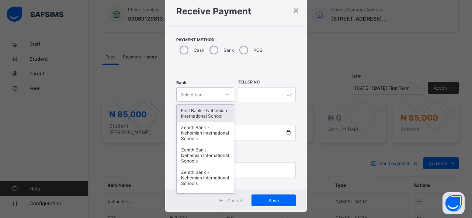
click at [216, 117] on div "First Bank - Nehemiah International School" at bounding box center [204, 113] width 57 height 17
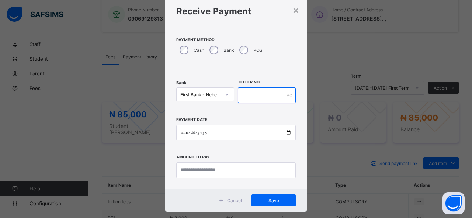
click at [267, 96] on input "text" at bounding box center [267, 95] width 58 height 15
type input "*****"
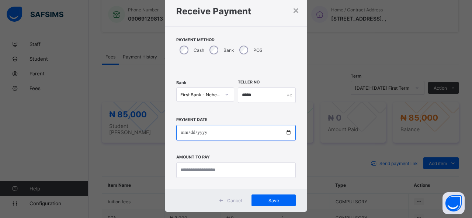
click at [286, 133] on input "date" at bounding box center [235, 132] width 119 height 15
type input "**********"
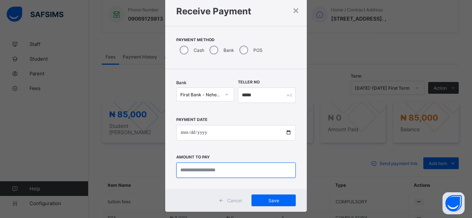
click at [224, 173] on input "currency" at bounding box center [235, 170] width 119 height 15
type input "********"
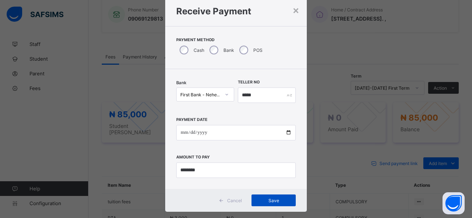
click at [263, 199] on span "Save" at bounding box center [273, 201] width 33 height 6
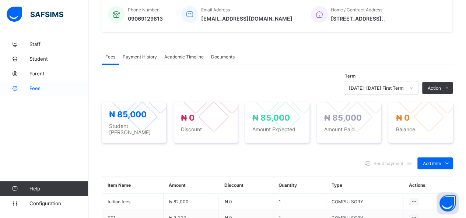
click at [37, 89] on span "Fees" at bounding box center [58, 88] width 59 height 6
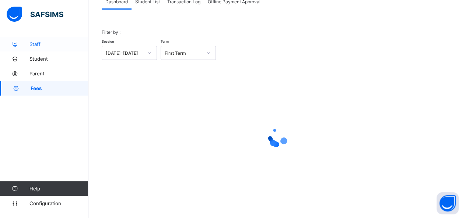
scroll to position [53, 0]
click at [149, 3] on span "Student List" at bounding box center [147, 3] width 25 height 6
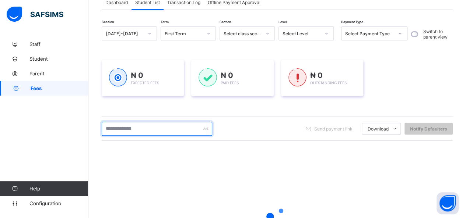
click at [136, 133] on input "text" at bounding box center [157, 129] width 111 height 14
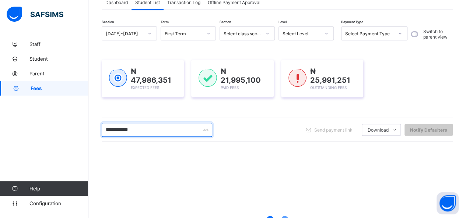
type input "**********"
click at [147, 153] on div at bounding box center [277, 219] width 351 height 140
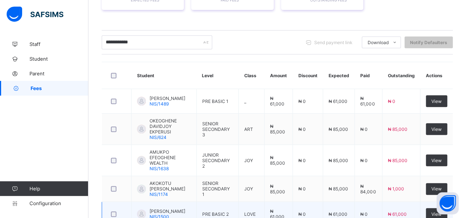
scroll to position [200, 0]
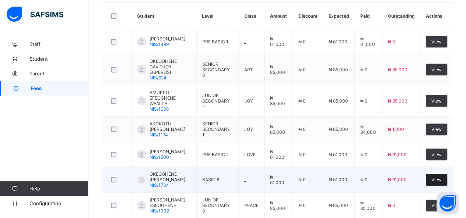
click at [447, 174] on div "View" at bounding box center [436, 180] width 21 height 12
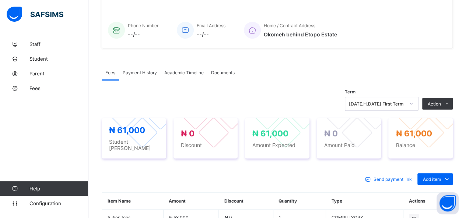
scroll to position [262, 0]
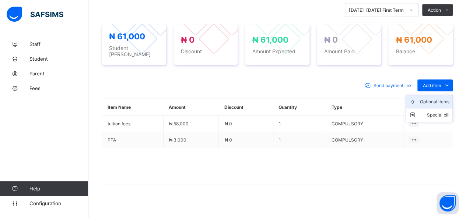
click at [436, 98] on div "Optional items" at bounding box center [434, 101] width 29 height 7
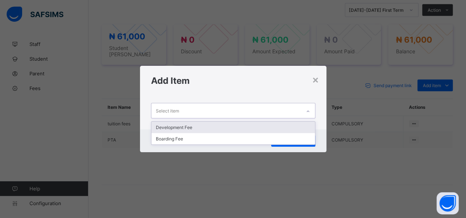
click at [204, 108] on div "Select item" at bounding box center [226, 111] width 150 height 14
click at [206, 127] on div "Development Fee" at bounding box center [233, 127] width 164 height 11
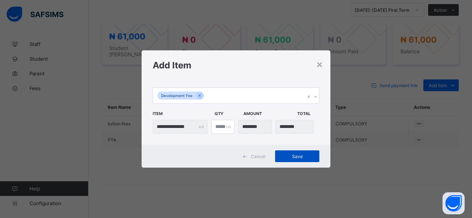
click at [305, 155] on span "Save" at bounding box center [296, 157] width 33 height 6
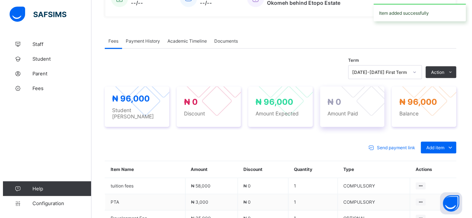
scroll to position [189, 0]
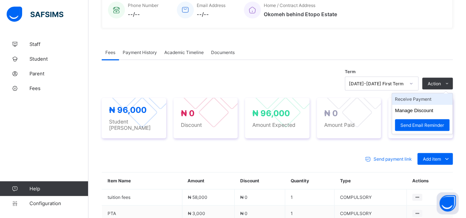
click at [426, 96] on li "Receive Payment" at bounding box center [422, 99] width 60 height 11
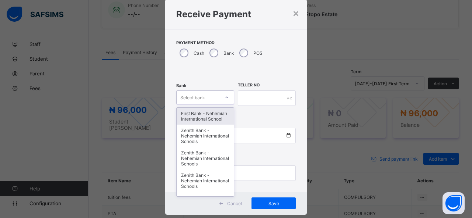
click at [203, 105] on div "option First Bank - Nehemiah International School focused, 1 of 17. 17 results …" at bounding box center [205, 98] width 58 height 14
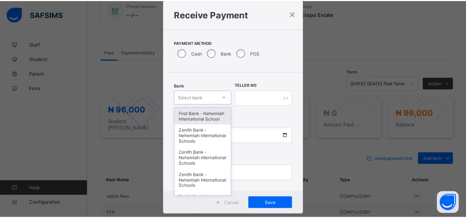
scroll to position [22, 0]
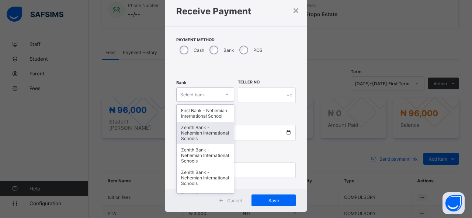
click at [208, 133] on div "Zenith Bank - Nehemiah International Schools" at bounding box center [204, 133] width 57 height 22
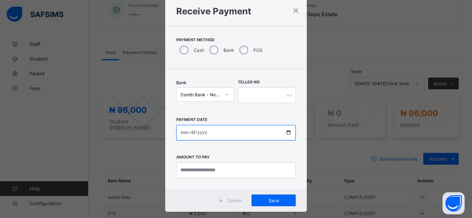
click at [286, 134] on input "date" at bounding box center [235, 132] width 119 height 15
type input "**********"
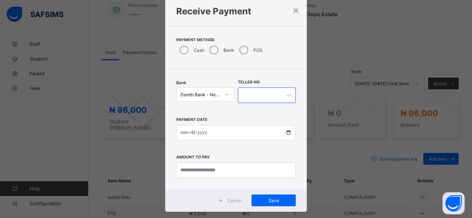
click at [257, 97] on input "text" at bounding box center [267, 95] width 58 height 15
type input "*****"
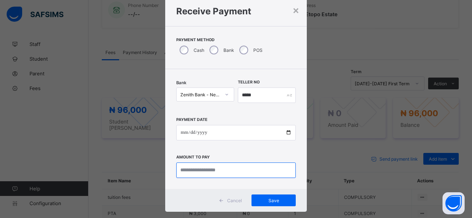
click at [208, 171] on input "currency" at bounding box center [235, 170] width 119 height 15
type input "********"
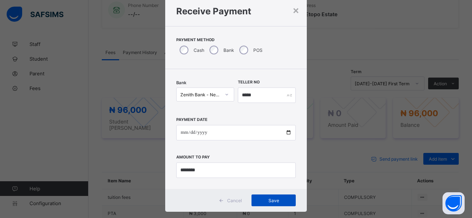
click at [280, 197] on div "Save" at bounding box center [273, 201] width 44 height 12
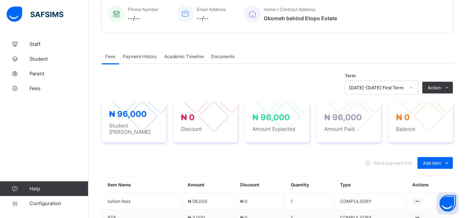
scroll to position [189, 0]
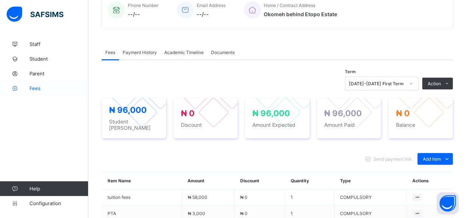
click at [38, 86] on span "Fees" at bounding box center [58, 88] width 59 height 6
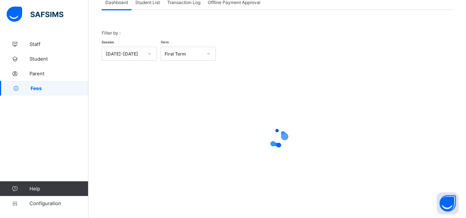
click at [154, 2] on span "Student List" at bounding box center [147, 3] width 25 height 6
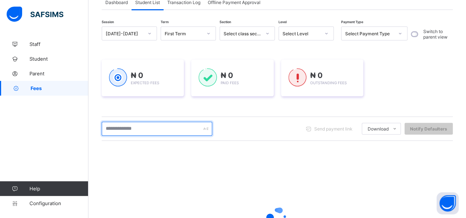
click at [137, 129] on input "text" at bounding box center [157, 129] width 111 height 14
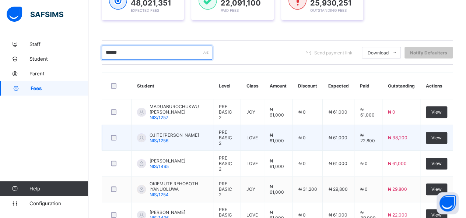
scroll to position [116, 0]
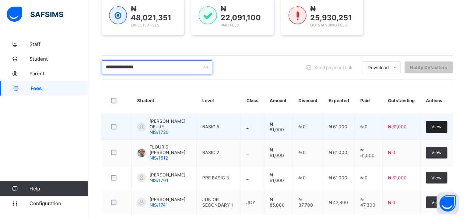
type input "**********"
click at [442, 127] on span "View" at bounding box center [436, 127] width 10 height 6
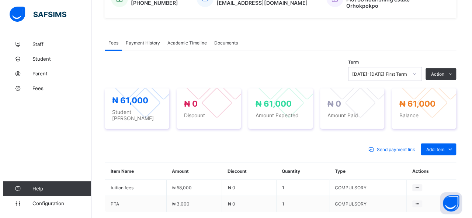
scroll to position [221, 0]
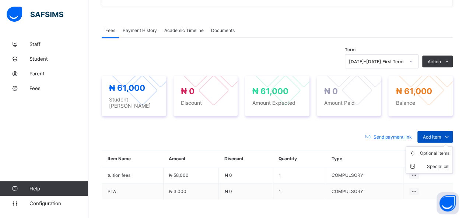
click at [441, 134] on span "Add item" at bounding box center [432, 137] width 18 height 6
click at [437, 150] on div "Optional items" at bounding box center [434, 153] width 29 height 7
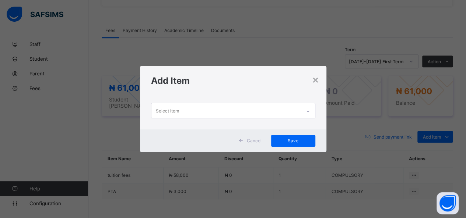
click at [257, 110] on div "Select item" at bounding box center [226, 111] width 150 height 14
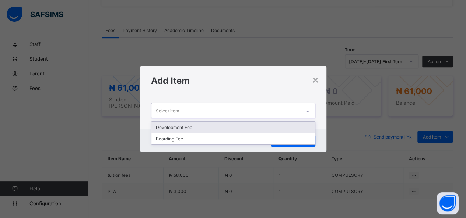
click at [235, 127] on div "Development Fee" at bounding box center [233, 127] width 164 height 11
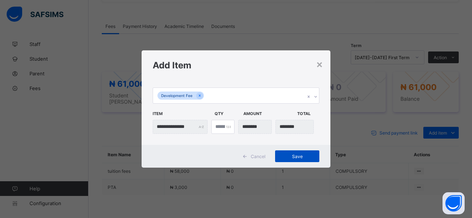
click at [294, 157] on span "Save" at bounding box center [296, 157] width 33 height 6
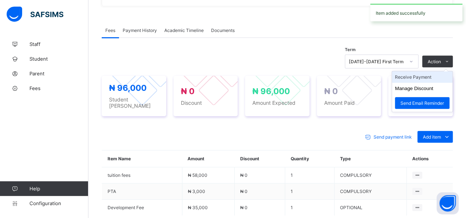
click at [437, 71] on li "Receive Payment" at bounding box center [422, 76] width 60 height 11
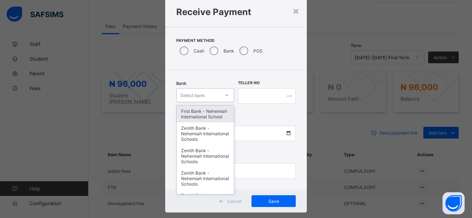
click at [216, 102] on div "option First Bank - Nehemiah International School focused, 1 of 17. 17 results …" at bounding box center [205, 95] width 58 height 14
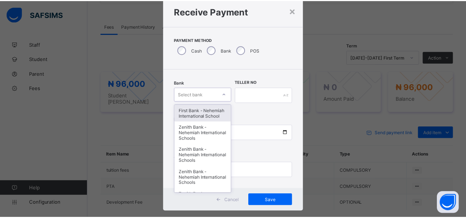
scroll to position [22, 0]
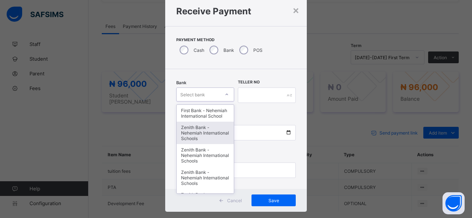
click at [214, 135] on div "Zenith Bank - Nehemiah International Schools" at bounding box center [204, 133] width 57 height 22
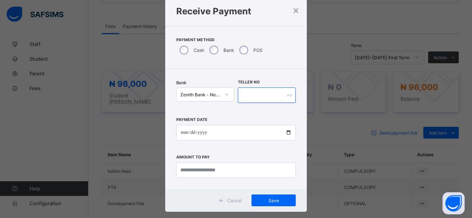
click at [252, 95] on input "text" at bounding box center [267, 95] width 58 height 15
type input "*****"
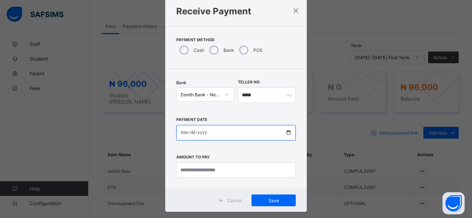
click at [286, 132] on input "date" at bounding box center [235, 132] width 119 height 15
type input "**********"
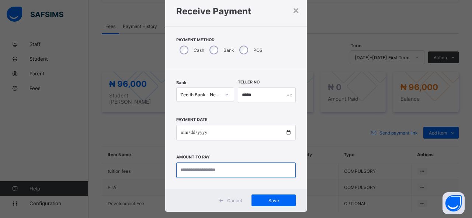
click at [223, 171] on input "currency" at bounding box center [235, 170] width 119 height 15
type input "***"
type input "********"
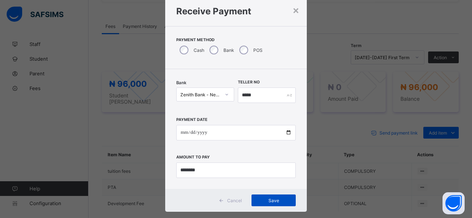
click at [281, 197] on div "Save" at bounding box center [273, 201] width 44 height 12
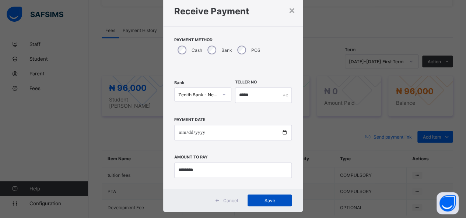
click at [268, 200] on span "Save" at bounding box center [269, 201] width 33 height 6
click at [267, 200] on span "Save" at bounding box center [269, 201] width 33 height 6
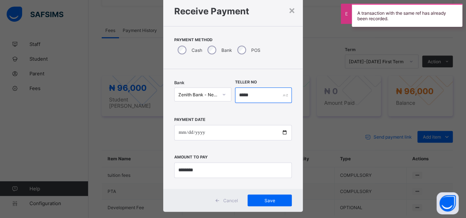
click at [252, 95] on input "*****" at bounding box center [263, 95] width 57 height 15
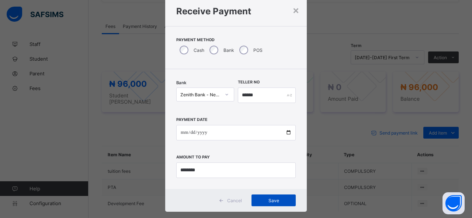
click at [278, 198] on span "Save" at bounding box center [273, 201] width 33 height 6
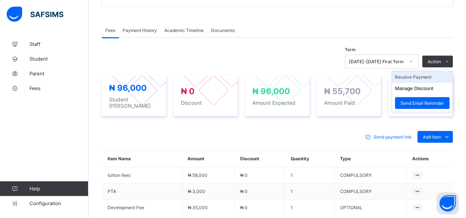
click at [424, 71] on li "Receive Payment" at bounding box center [422, 76] width 60 height 11
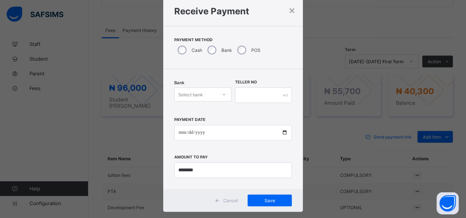
click at [203, 92] on div "Select bank" at bounding box center [196, 95] width 42 height 10
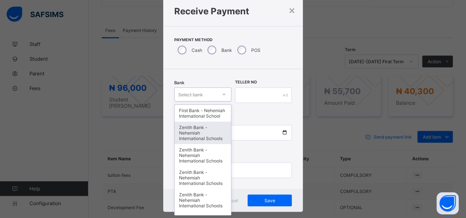
click at [189, 143] on div "Zenith Bank - Nehemiah International Schools" at bounding box center [203, 133] width 56 height 22
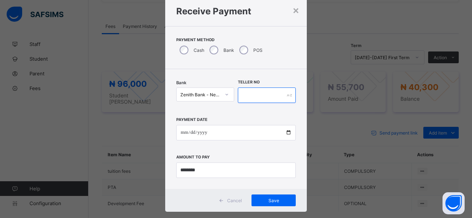
click at [255, 95] on input "text" at bounding box center [267, 95] width 58 height 15
type input "*****"
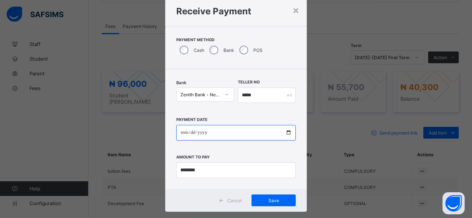
click at [285, 132] on input "date" at bounding box center [235, 132] width 119 height 15
type input "**********"
click at [293, 11] on div "×" at bounding box center [295, 10] width 7 height 13
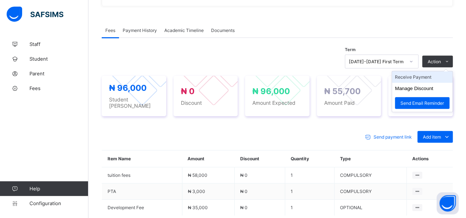
click at [428, 71] on li "Receive Payment" at bounding box center [422, 76] width 60 height 11
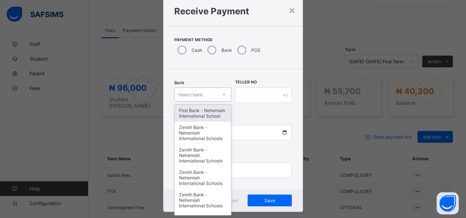
click at [223, 94] on icon at bounding box center [224, 94] width 4 height 7
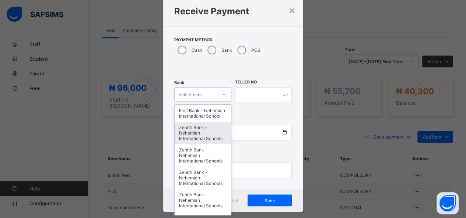
click at [199, 140] on div "Zenith Bank - Nehemiah International Schools" at bounding box center [203, 133] width 56 height 22
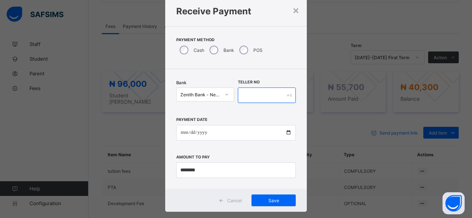
click at [255, 92] on input "text" at bounding box center [267, 95] width 58 height 15
type input "*****"
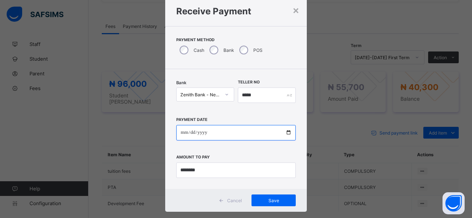
click at [286, 132] on input "date" at bounding box center [235, 132] width 119 height 15
type input "**********"
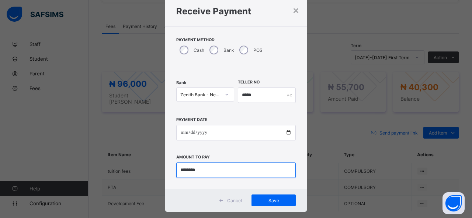
click at [216, 170] on input "currency" at bounding box center [235, 170] width 119 height 15
type input "***"
type input "********"
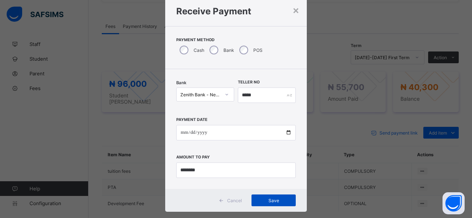
click at [277, 202] on span "Save" at bounding box center [273, 201] width 33 height 6
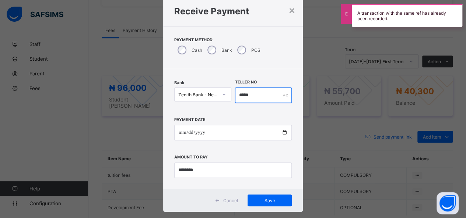
click at [253, 94] on input "*****" at bounding box center [263, 95] width 57 height 15
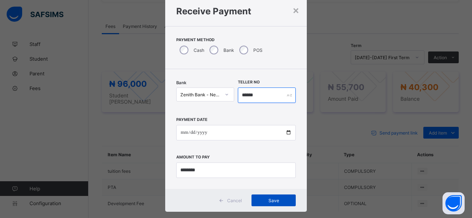
type input "******"
click at [282, 198] on span "Save" at bounding box center [273, 201] width 33 height 6
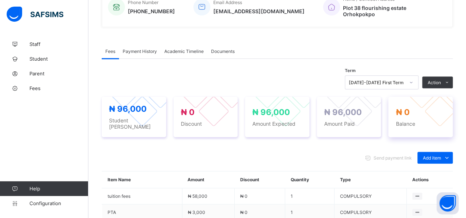
scroll to position [184, 0]
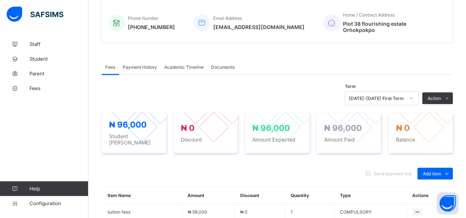
click at [151, 64] on span "Payment History" at bounding box center [140, 67] width 34 height 6
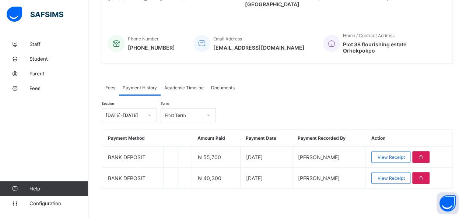
scroll to position [150, 0]
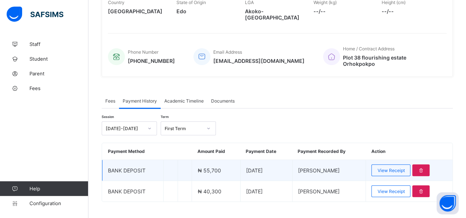
click at [263, 168] on span "2025-09-04" at bounding box center [254, 171] width 17 height 6
click at [424, 168] on icon at bounding box center [421, 171] width 6 height 6
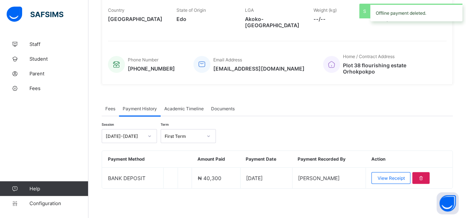
scroll to position [129, 0]
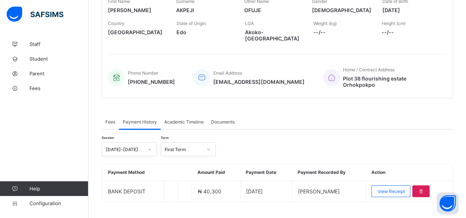
click at [110, 119] on span "Fees" at bounding box center [110, 122] width 10 height 6
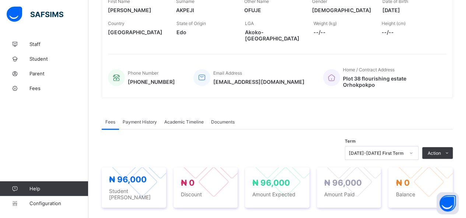
scroll to position [184, 0]
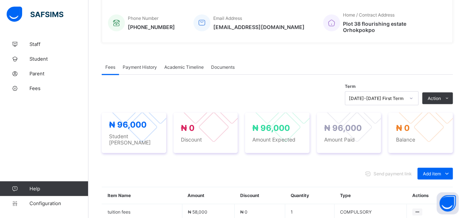
click at [150, 64] on span "Payment History" at bounding box center [140, 67] width 34 height 6
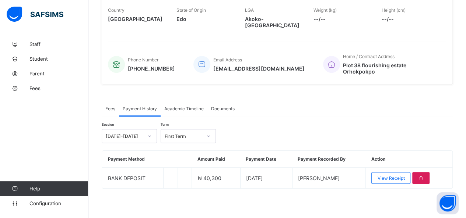
scroll to position [129, 0]
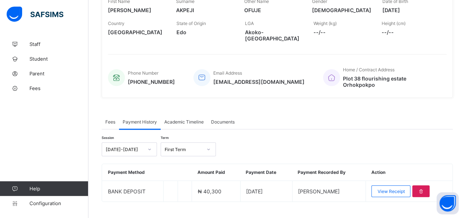
click at [109, 119] on span "Fees" at bounding box center [110, 122] width 10 height 6
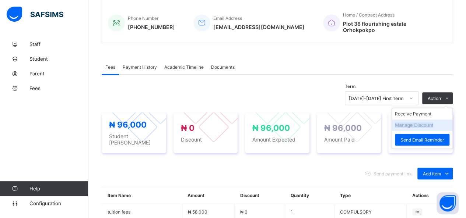
click at [406, 120] on li "Manage Discount" at bounding box center [422, 125] width 60 height 11
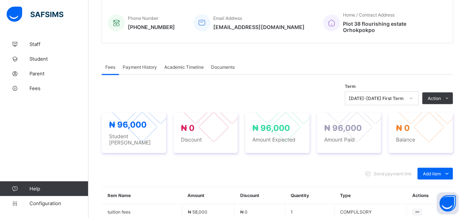
click at [318, 75] on div "Term 2025-2026 First Term Action Receive Payment Manage Discount Send Email Rem…" at bounding box center [277, 192] width 351 height 234
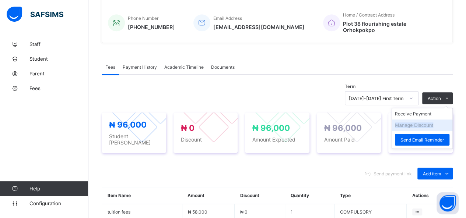
click at [415, 120] on li "Manage Discount" at bounding box center [422, 125] width 60 height 11
click at [409, 120] on li "Manage Discount" at bounding box center [422, 125] width 60 height 11
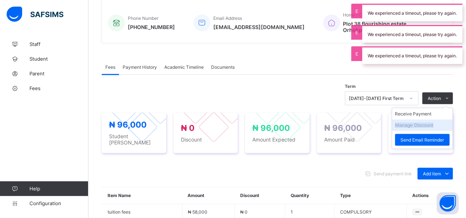
click at [438, 120] on li "Manage Discount" at bounding box center [422, 125] width 60 height 11
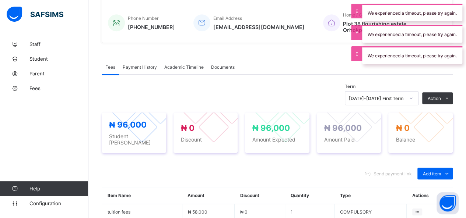
click at [264, 75] on div "Term 2025-2026 First Term Action Receive Payment Manage Discount Send Email Rem…" at bounding box center [277, 192] width 351 height 234
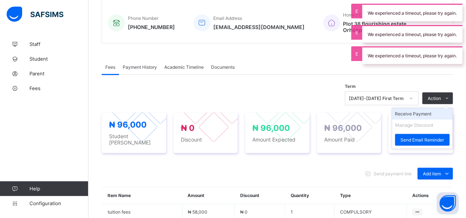
click at [430, 108] on li "Receive Payment" at bounding box center [422, 113] width 60 height 11
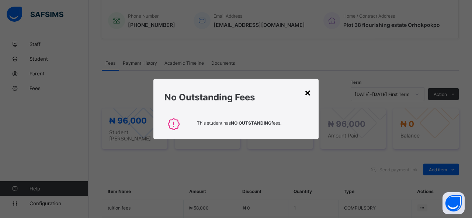
click at [308, 94] on div "×" at bounding box center [307, 92] width 7 height 13
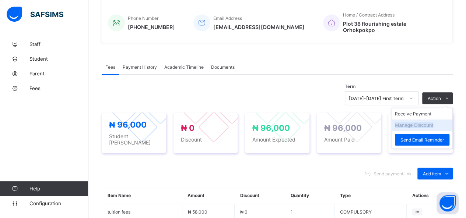
drag, startPoint x: 444, startPoint y: 109, endPoint x: 436, endPoint y: 115, distance: 9.0
click at [444, 120] on li "Manage Discount" at bounding box center [422, 125] width 60 height 11
click at [415, 108] on ul "Receive Payment Manage Discount Send Email Reminder" at bounding box center [422, 128] width 61 height 41
click at [411, 120] on li "Manage Discount" at bounding box center [422, 125] width 60 height 11
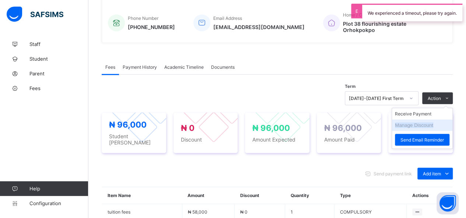
click at [451, 120] on li "Manage Discount" at bounding box center [422, 125] width 60 height 11
click at [452, 108] on li "Receive Payment" at bounding box center [422, 113] width 60 height 11
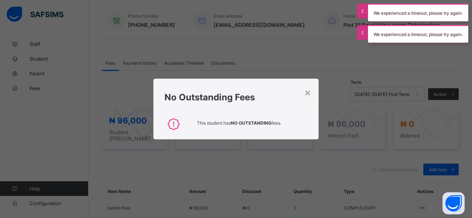
drag, startPoint x: 307, startPoint y: 92, endPoint x: 320, endPoint y: 90, distance: 13.0
click at [309, 92] on div "×" at bounding box center [307, 92] width 7 height 13
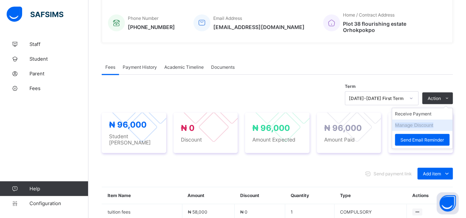
click at [404, 120] on li "Manage Discount" at bounding box center [422, 125] width 60 height 11
click at [401, 108] on li "Receive Payment" at bounding box center [422, 113] width 60 height 11
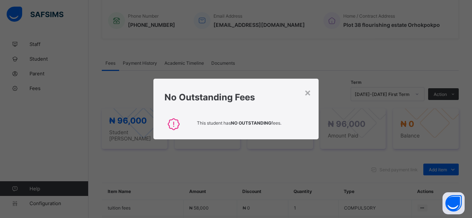
click at [311, 93] on div "No Outstanding Fees" at bounding box center [235, 96] width 165 height 34
click at [308, 93] on div "×" at bounding box center [307, 92] width 7 height 13
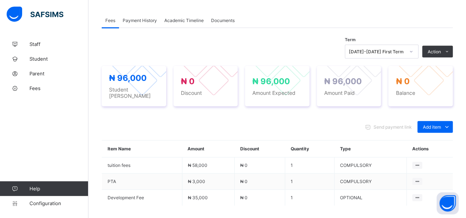
scroll to position [204, 0]
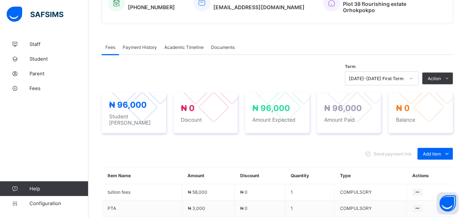
click at [408, 55] on div "Term 2025-2026 First Term Action Receive Payment Manage Discount Send Email Rem…" at bounding box center [277, 172] width 351 height 234
click at [34, 87] on span "Fees" at bounding box center [58, 88] width 59 height 6
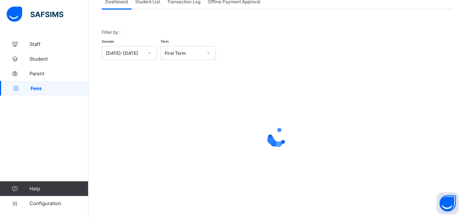
scroll to position [53, 0]
click at [148, 1] on span "Student List" at bounding box center [147, 3] width 25 height 6
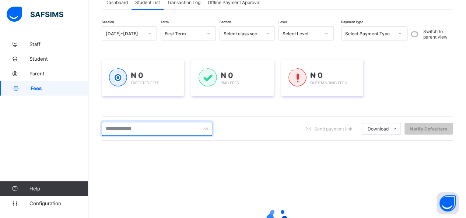
click at [151, 132] on input "text" at bounding box center [157, 129] width 111 height 14
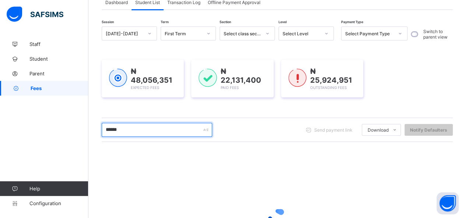
type input "**********"
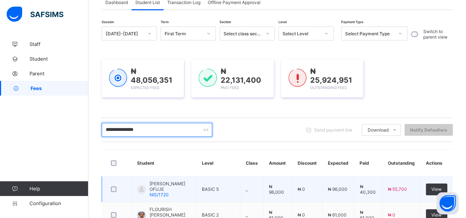
scroll to position [127, 0]
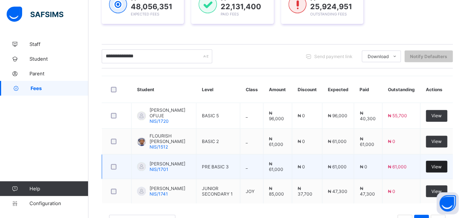
click at [438, 164] on span "View" at bounding box center [436, 167] width 10 height 6
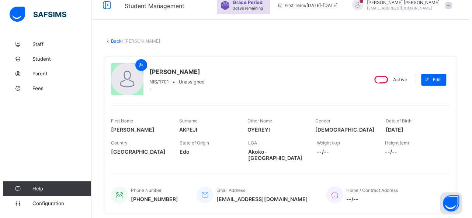
scroll to position [184, 0]
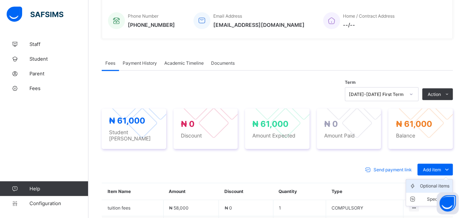
click at [437, 183] on div "Optional items" at bounding box center [434, 186] width 29 height 7
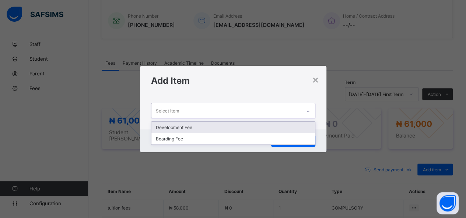
click at [297, 110] on div "Select item" at bounding box center [226, 111] width 150 height 14
click at [253, 125] on div "Development Fee" at bounding box center [233, 127] width 164 height 11
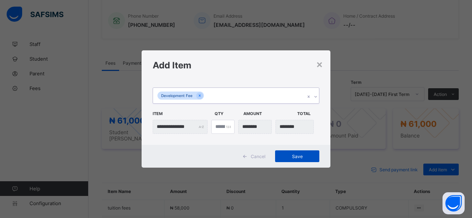
click at [301, 157] on span "Save" at bounding box center [296, 157] width 33 height 6
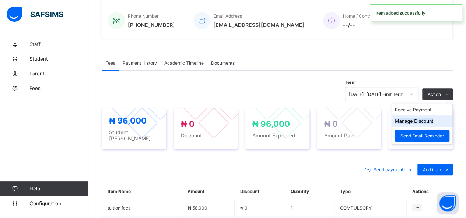
click at [433, 119] on button "Manage Discount" at bounding box center [414, 122] width 38 height 6
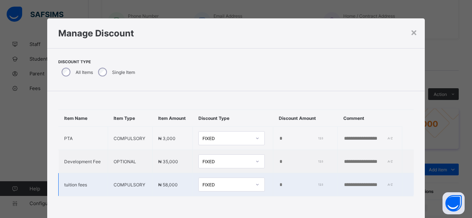
click at [343, 187] on input "text" at bounding box center [368, 185] width 51 height 6
type input "**********"
click at [278, 188] on input "*" at bounding box center [299, 185] width 43 height 6
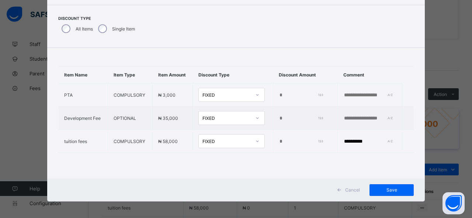
scroll to position [45, 0]
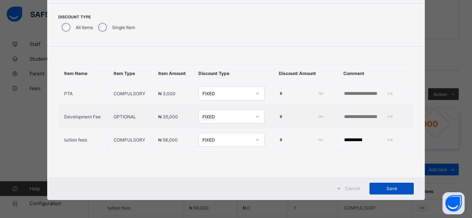
type input "*****"
click at [377, 188] on span "Save" at bounding box center [391, 189] width 33 height 6
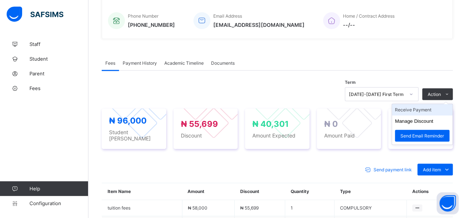
click at [425, 104] on li "Receive Payment" at bounding box center [422, 109] width 60 height 11
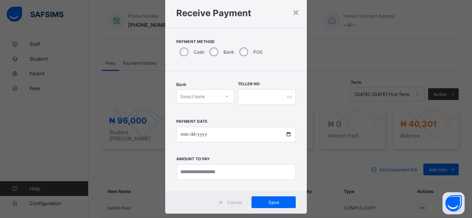
click at [219, 104] on div "Select bank" at bounding box center [205, 97] width 58 height 14
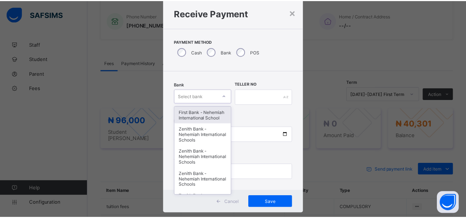
scroll to position [22, 0]
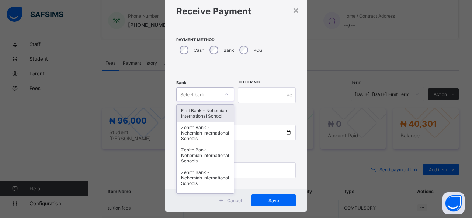
click at [218, 115] on div "First Bank - Nehemiah International School" at bounding box center [204, 113] width 57 height 17
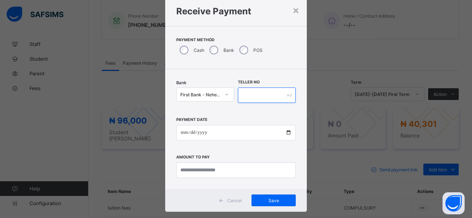
click at [257, 96] on input "text" at bounding box center [267, 95] width 58 height 15
type input "*****"
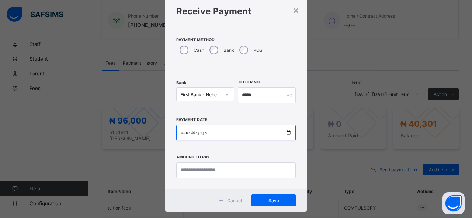
click at [287, 134] on input "date" at bounding box center [235, 132] width 119 height 15
type input "**********"
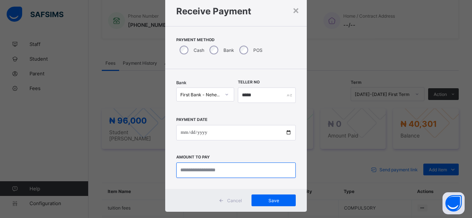
click at [223, 171] on input "currency" at bounding box center [235, 170] width 119 height 15
type input "********"
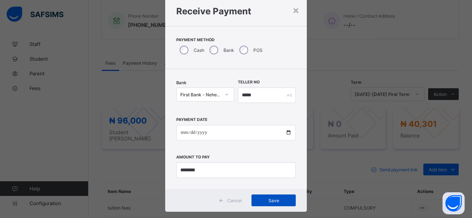
click at [268, 199] on span "Save" at bounding box center [273, 201] width 33 height 6
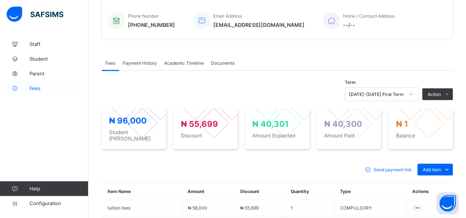
click at [38, 89] on span "Fees" at bounding box center [58, 88] width 59 height 6
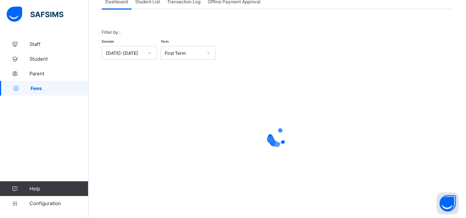
scroll to position [53, 0]
drag, startPoint x: 148, startPoint y: 2, endPoint x: 150, endPoint y: 17, distance: 15.3
click at [149, 1] on div "Student List" at bounding box center [148, 2] width 32 height 15
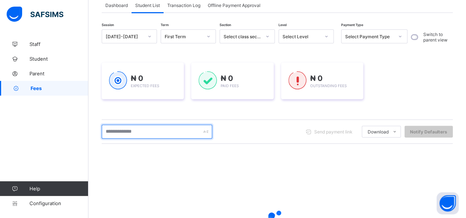
click at [147, 133] on input "text" at bounding box center [157, 132] width 111 height 14
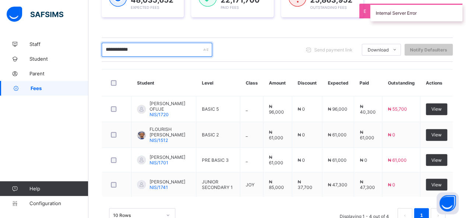
scroll to position [153, 0]
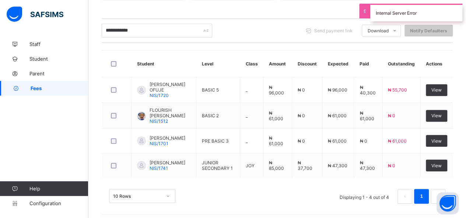
click at [113, 57] on div at bounding box center [117, 63] width 18 height 15
click at [113, 58] on div at bounding box center [117, 63] width 18 height 15
click at [145, 33] on input "**********" at bounding box center [157, 31] width 111 height 14
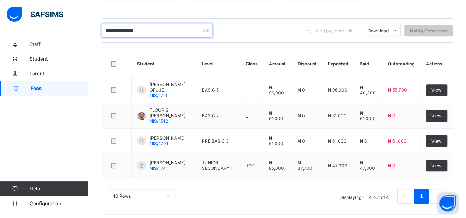
click at [147, 32] on input "**********" at bounding box center [157, 31] width 111 height 14
type input "*"
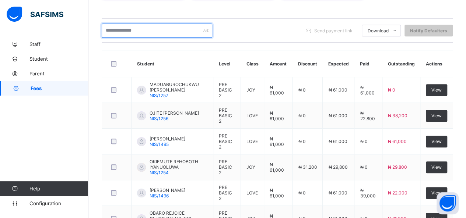
click at [147, 32] on input "text" at bounding box center [157, 31] width 111 height 14
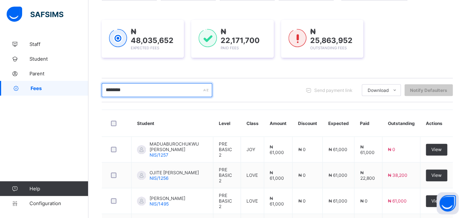
scroll to position [79, 0]
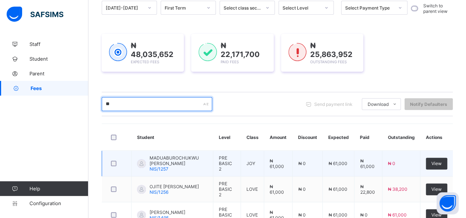
type input "*"
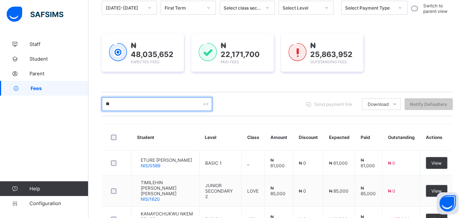
type input "**********"
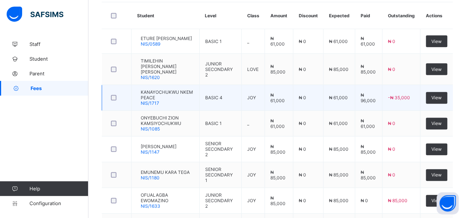
scroll to position [189, 0]
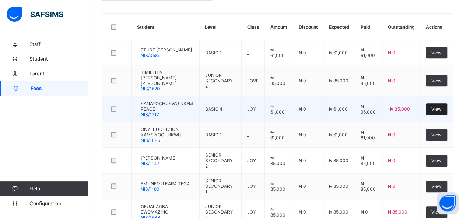
click at [442, 106] on span "View" at bounding box center [436, 109] width 10 height 6
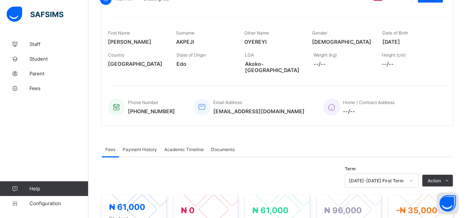
scroll to position [111, 0]
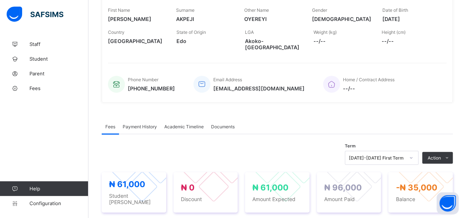
click at [135, 129] on span "Payment History" at bounding box center [140, 127] width 34 height 6
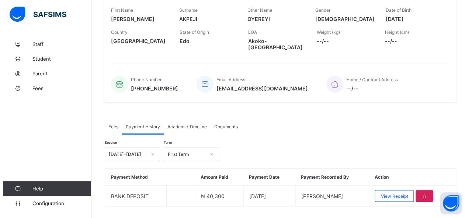
scroll to position [129, 0]
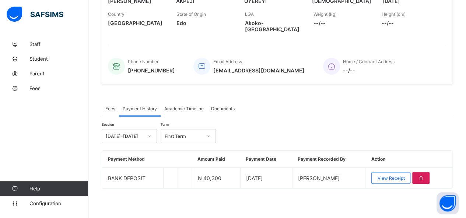
click at [112, 112] on div "Fees" at bounding box center [110, 108] width 17 height 15
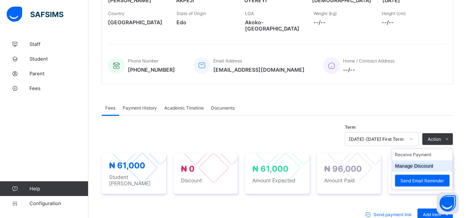
click at [421, 167] on button "Manage Discount" at bounding box center [414, 167] width 38 height 6
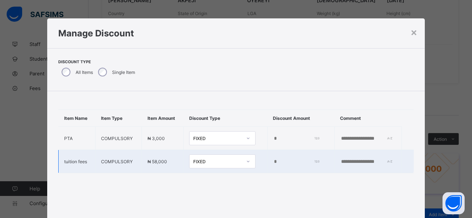
click at [273, 165] on input "*" at bounding box center [295, 162] width 45 height 6
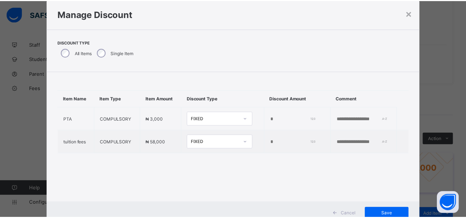
scroll to position [8, 0]
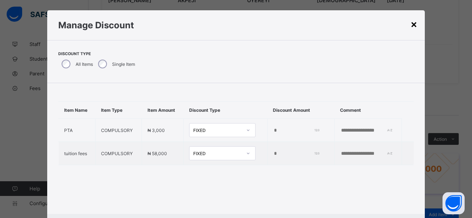
click at [413, 26] on div "×" at bounding box center [413, 24] width 7 height 13
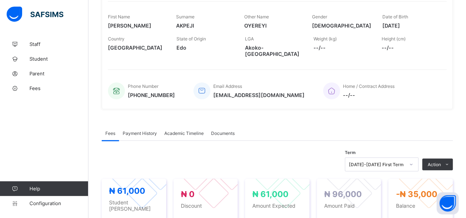
scroll to position [92, 0]
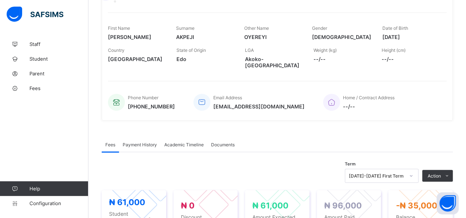
click at [147, 149] on div "Payment History" at bounding box center [140, 144] width 42 height 15
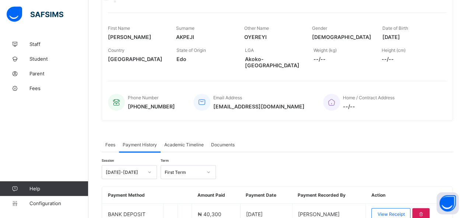
click at [109, 147] on span "Fees" at bounding box center [110, 145] width 10 height 6
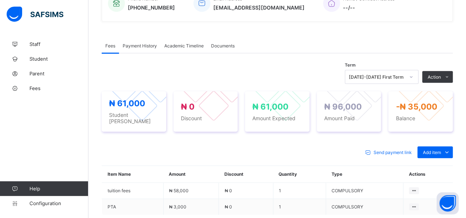
scroll to position [203, 0]
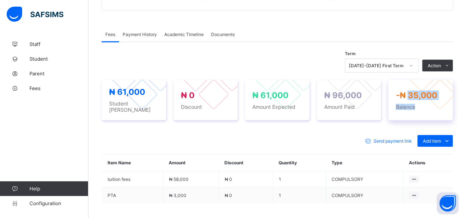
drag, startPoint x: 414, startPoint y: 99, endPoint x: 432, endPoint y: 101, distance: 18.6
click at [432, 101] on div "-₦ 35,000 Balance" at bounding box center [421, 101] width 50 height 20
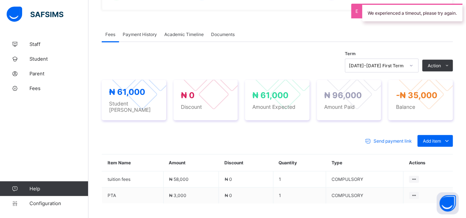
click at [135, 37] on span "Payment History" at bounding box center [140, 35] width 34 height 6
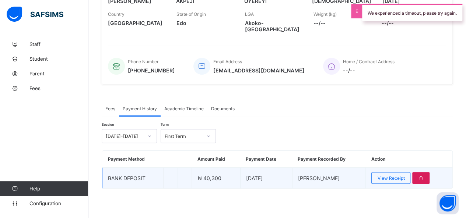
click at [248, 183] on td "2025-09-04" at bounding box center [266, 178] width 52 height 21
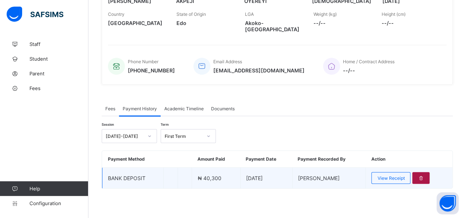
click at [424, 177] on icon at bounding box center [421, 179] width 6 height 6
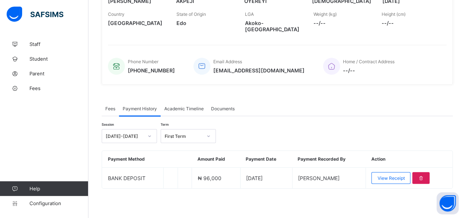
click at [112, 112] on div "Fees" at bounding box center [110, 108] width 17 height 15
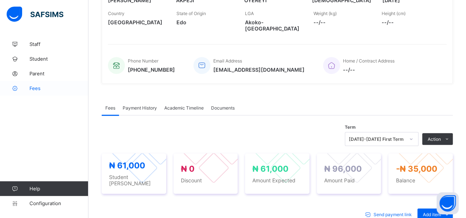
click at [37, 90] on span "Fees" at bounding box center [58, 88] width 59 height 6
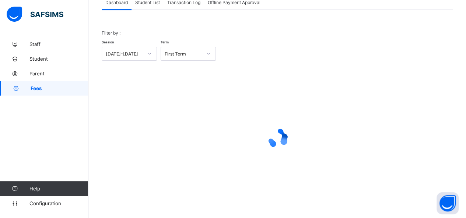
click at [146, 0] on span "Student List" at bounding box center [147, 3] width 25 height 6
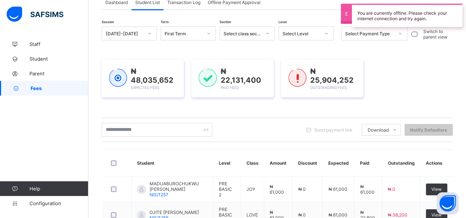
click at [151, 2] on span "Student List" at bounding box center [147, 3] width 25 height 6
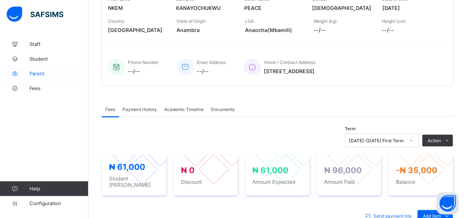
scroll to position [223, 0]
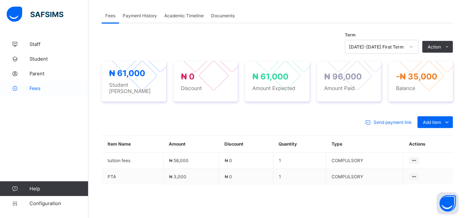
click at [40, 88] on span "Fees" at bounding box center [58, 88] width 59 height 6
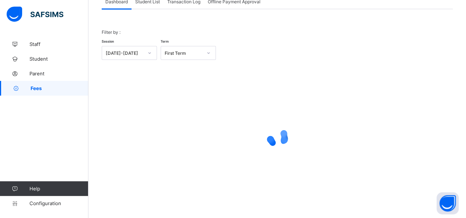
scroll to position [53, 0]
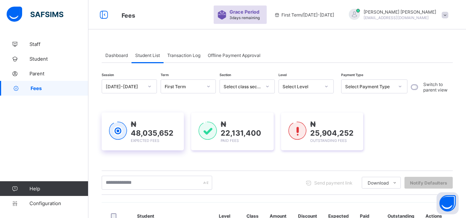
scroll to position [53, 0]
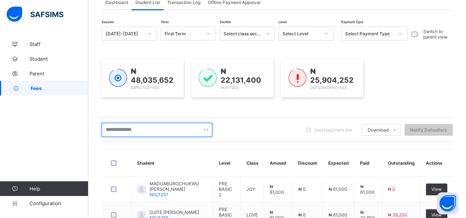
click at [144, 132] on input "text" at bounding box center [157, 130] width 111 height 14
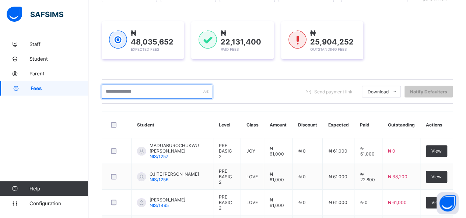
scroll to position [127, 0]
